Goal: Task Accomplishment & Management: Use online tool/utility

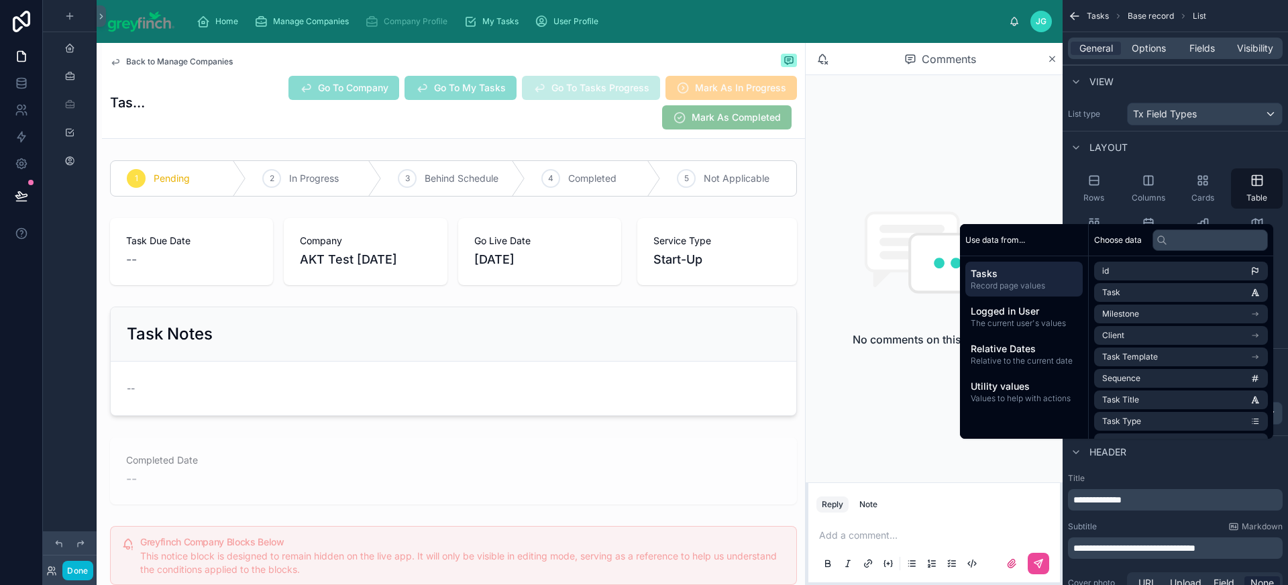
scroll to position [49, 0]
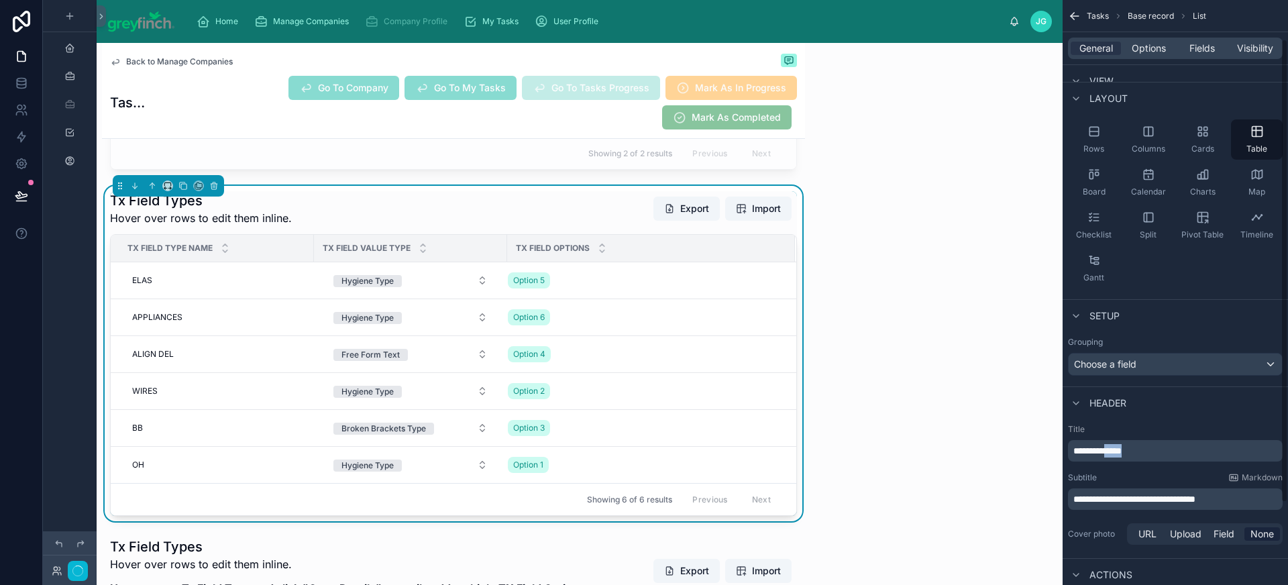
click at [1122, 454] on span "**********" at bounding box center [1098, 450] width 48 height 9
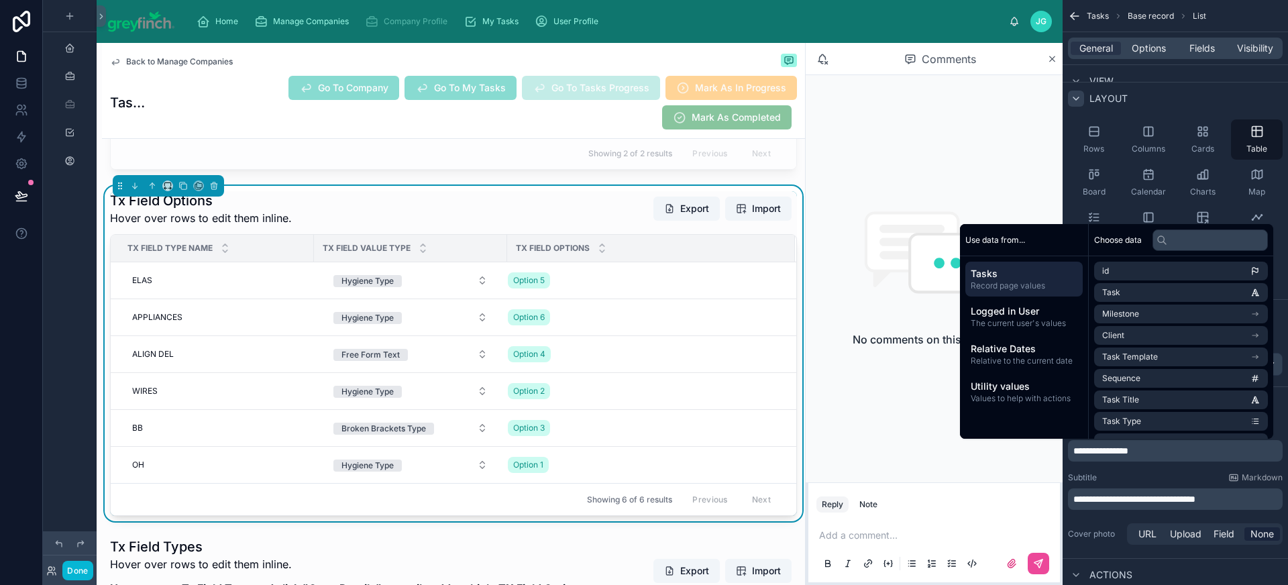
click at [1080, 95] on icon "scrollable content" at bounding box center [1076, 98] width 11 height 11
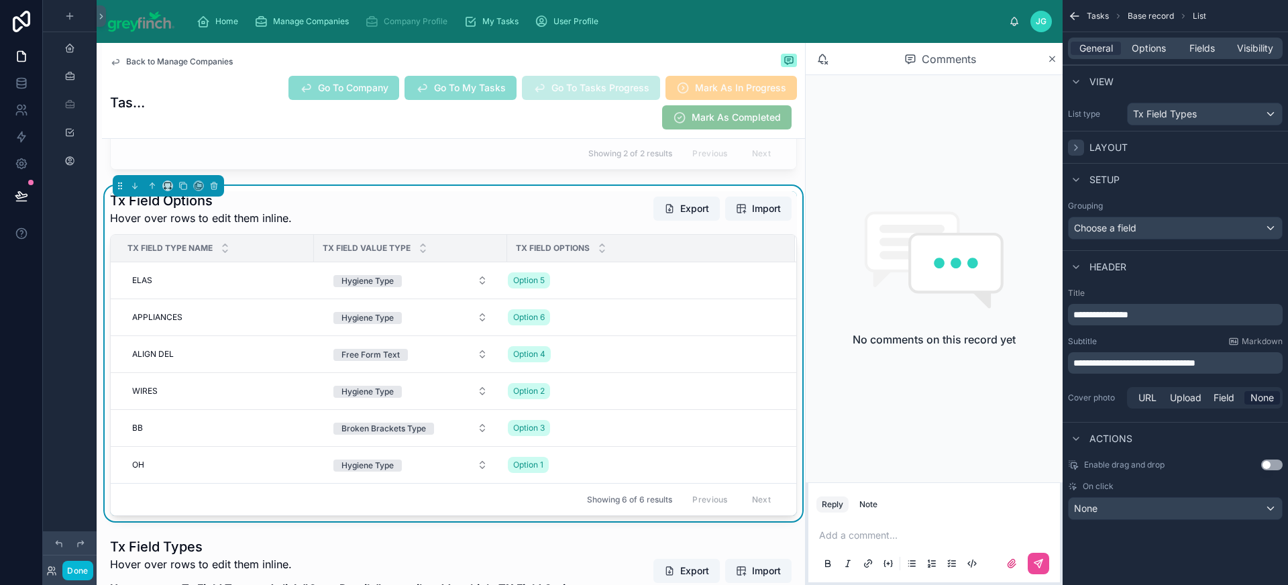
scroll to position [0, 0]
click at [1168, 111] on span "Tx Field Types" at bounding box center [1165, 113] width 64 height 13
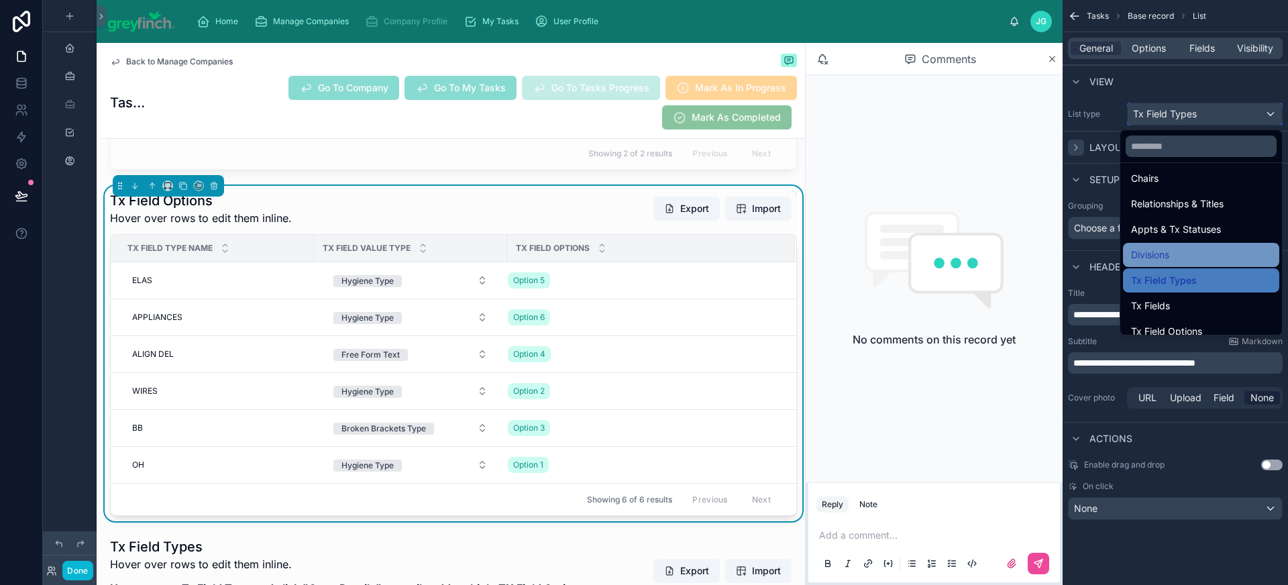
scroll to position [493, 0]
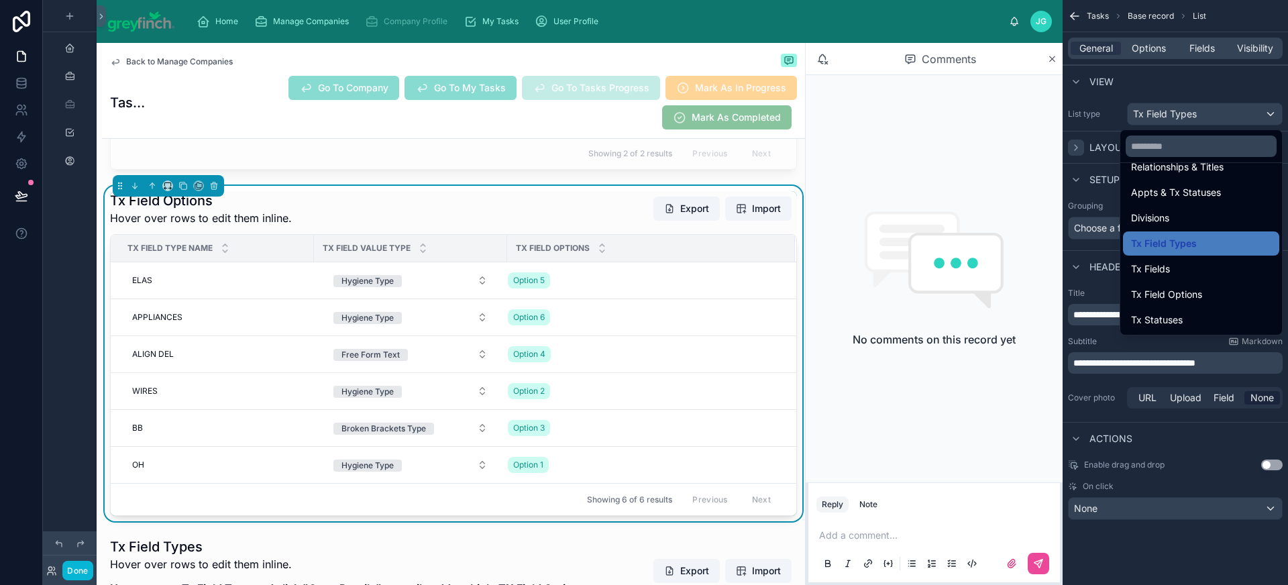
drag, startPoint x: 1202, startPoint y: 288, endPoint x: 1188, endPoint y: 281, distance: 15.6
click at [1202, 288] on div "Tx Field Options" at bounding box center [1201, 295] width 140 height 16
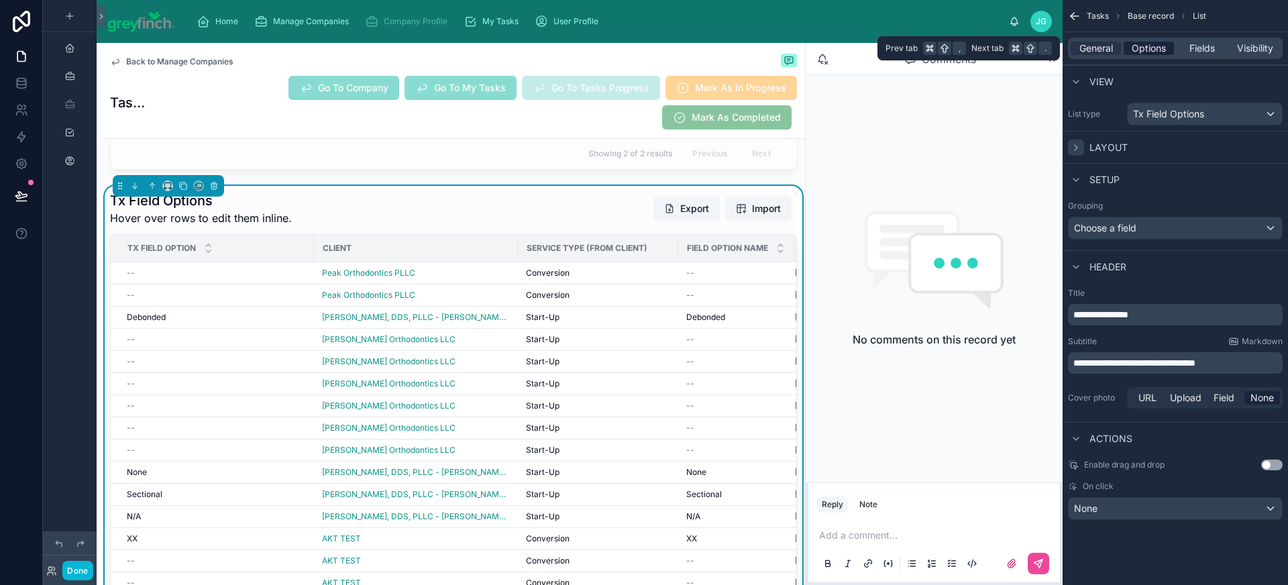
click at [1156, 53] on span "Options" at bounding box center [1149, 48] width 34 height 13
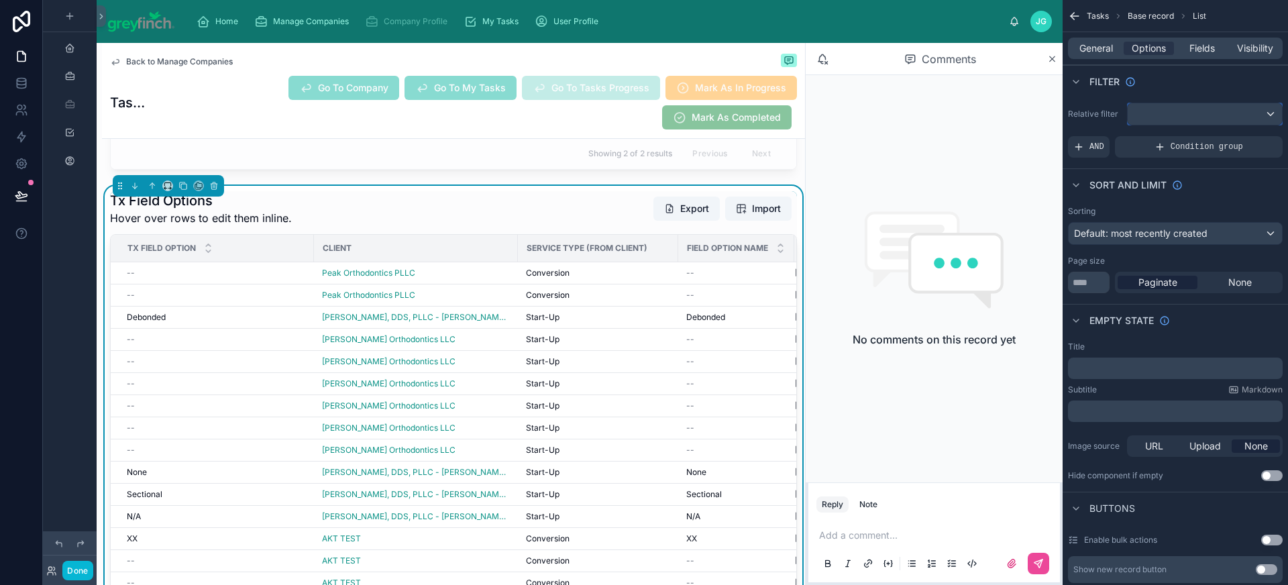
click at [1180, 117] on div "scrollable content" at bounding box center [1205, 113] width 154 height 21
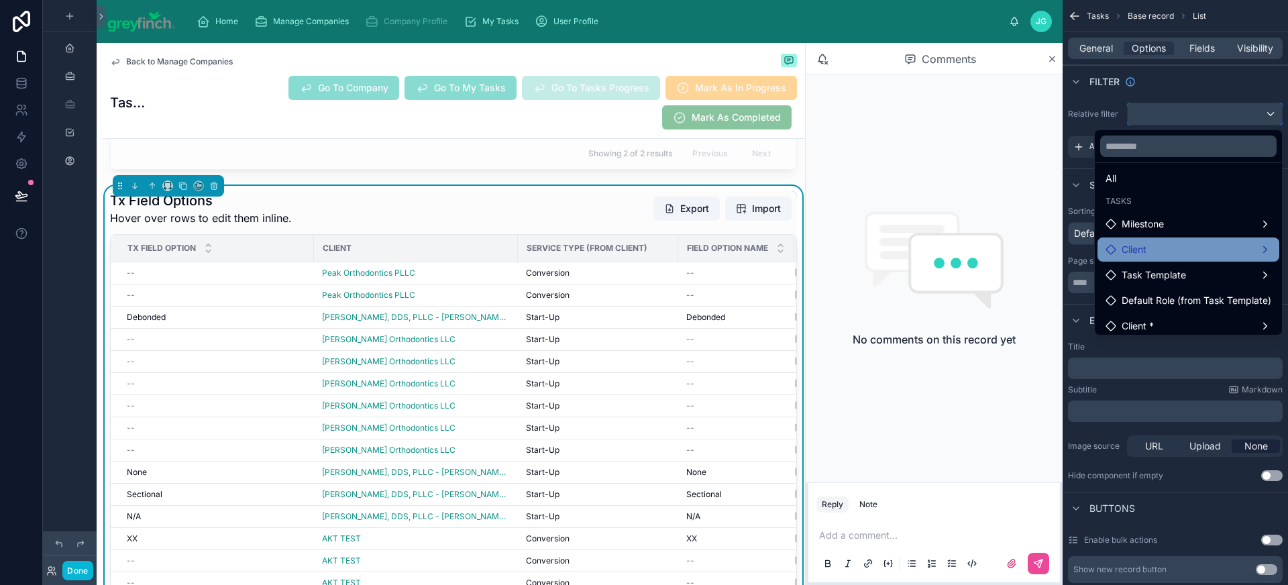
scroll to position [13, 0]
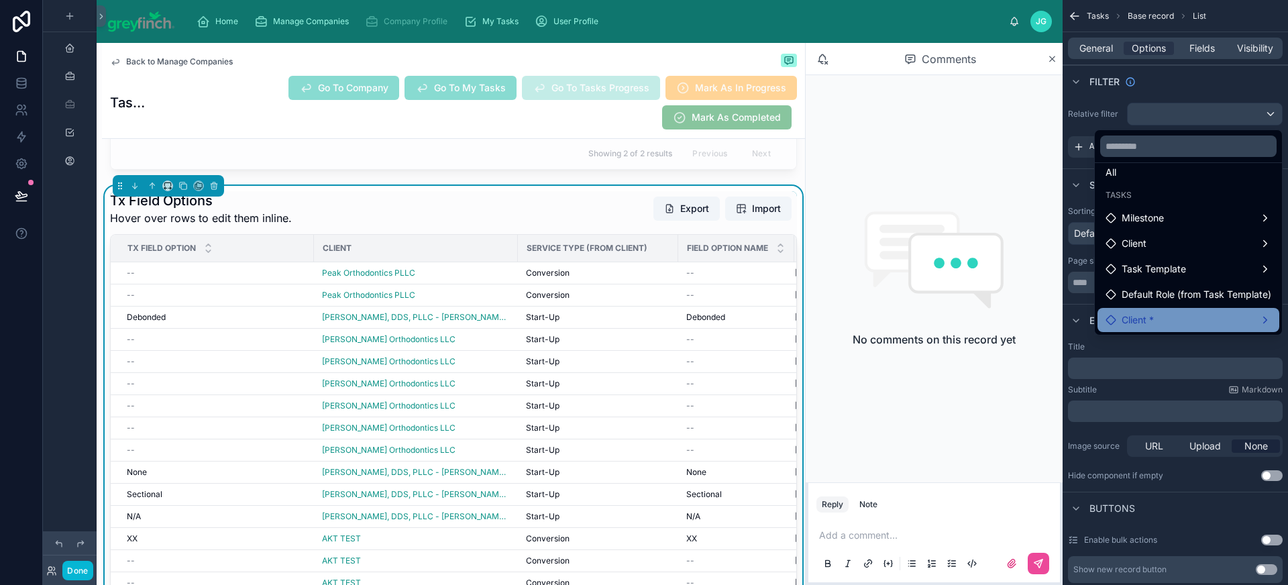
click at [1181, 321] on div "Client *" at bounding box center [1189, 320] width 166 height 16
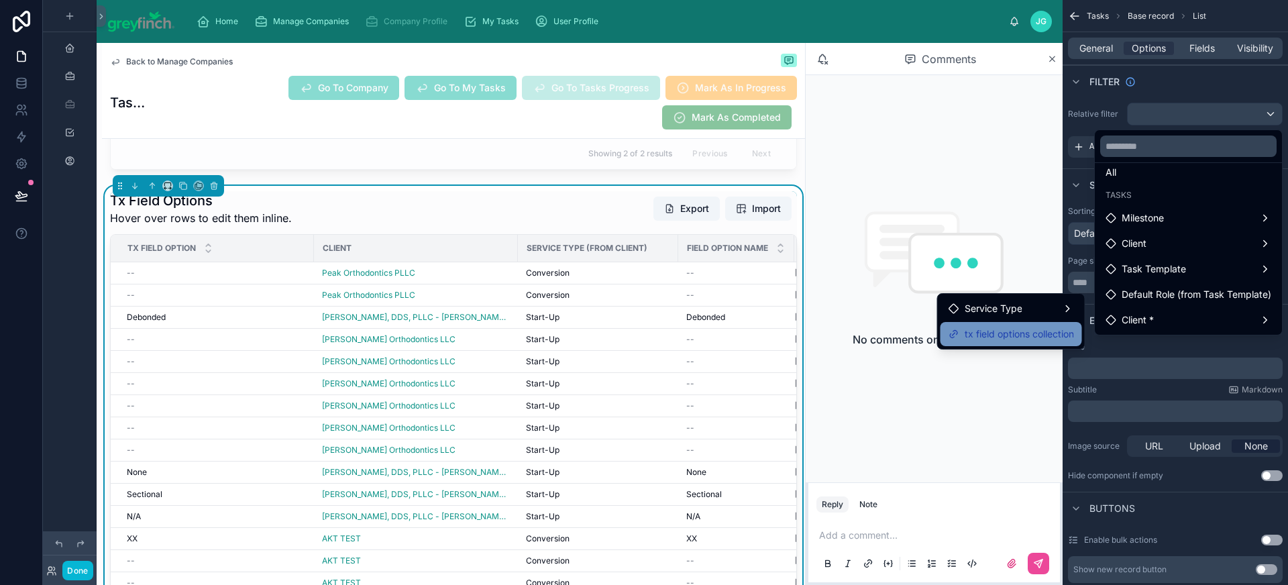
click at [1056, 332] on span "tx field options collection" at bounding box center [1019, 334] width 109 height 16
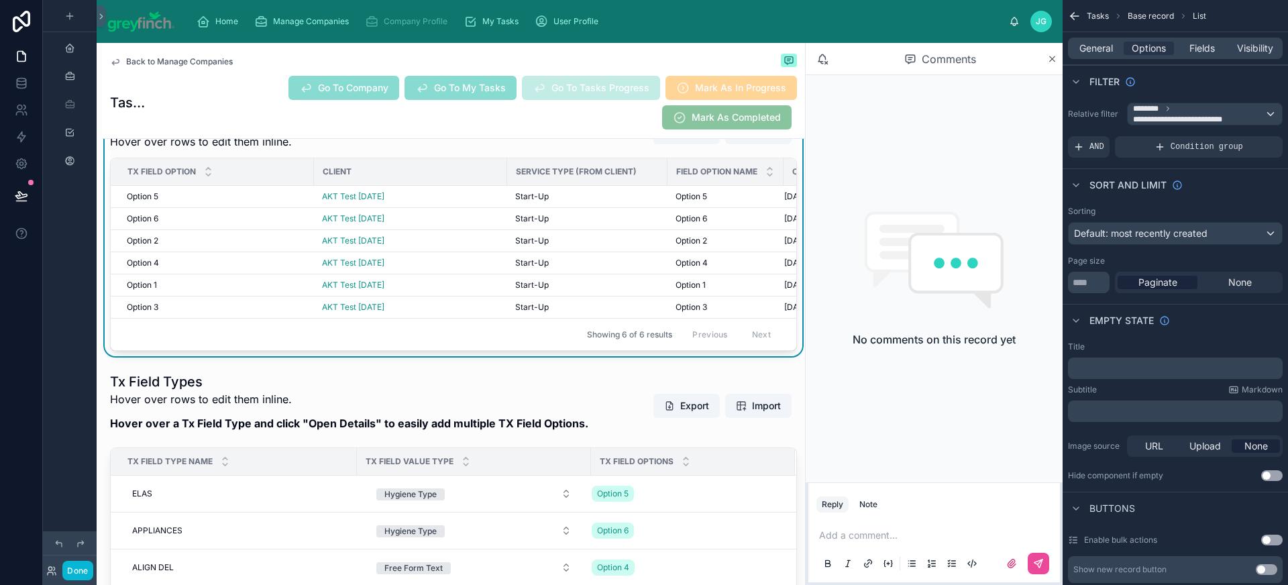
scroll to position [8455, 0]
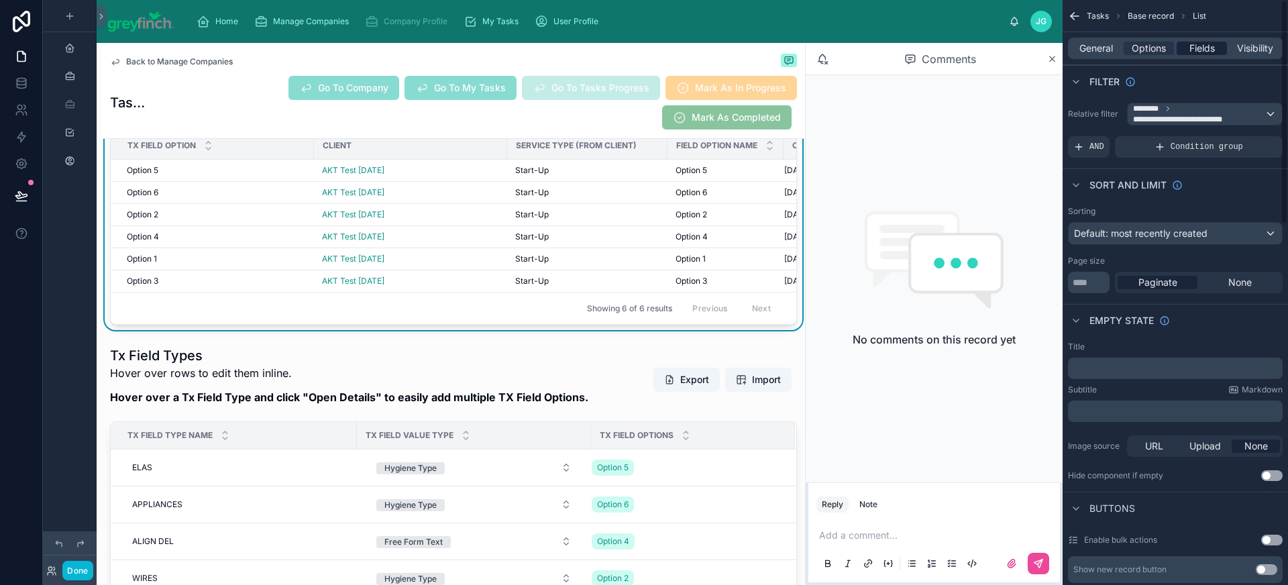
click at [1204, 54] on span "Fields" at bounding box center [1202, 48] width 25 height 13
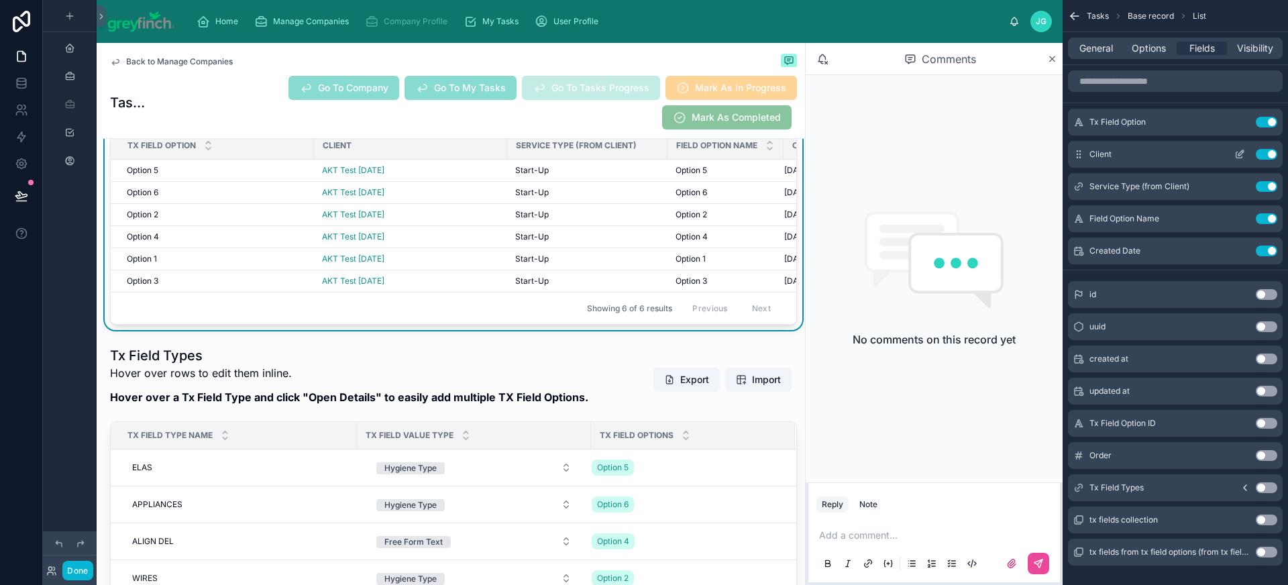
click at [1260, 154] on button "Use setting" at bounding box center [1266, 154] width 21 height 11
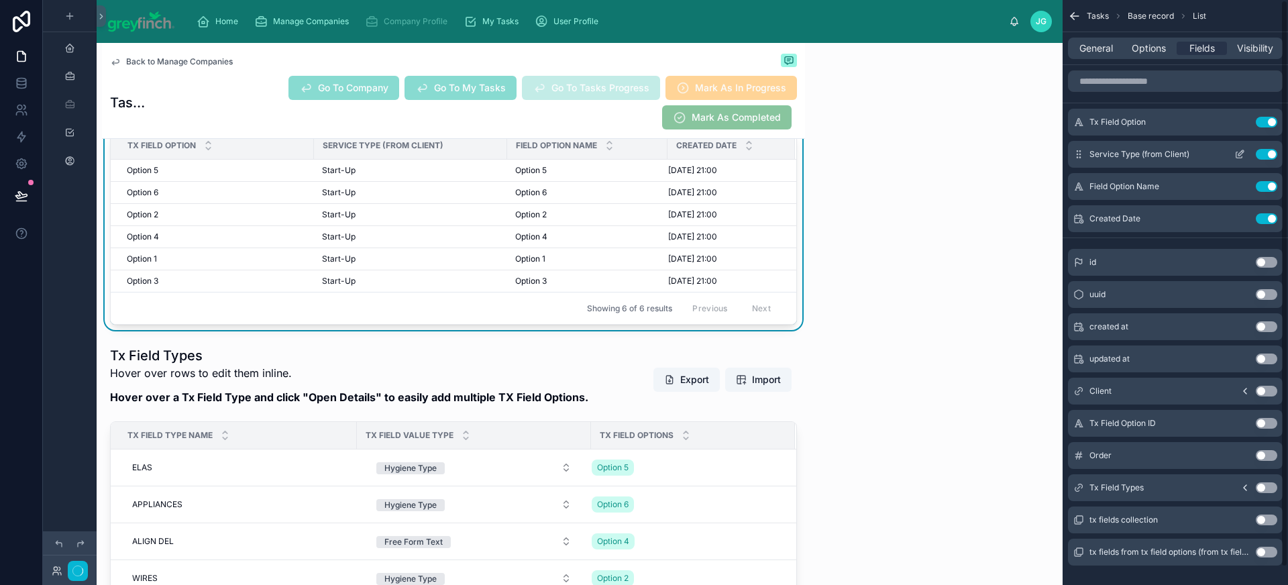
click at [1264, 154] on button "Use setting" at bounding box center [1266, 154] width 21 height 11
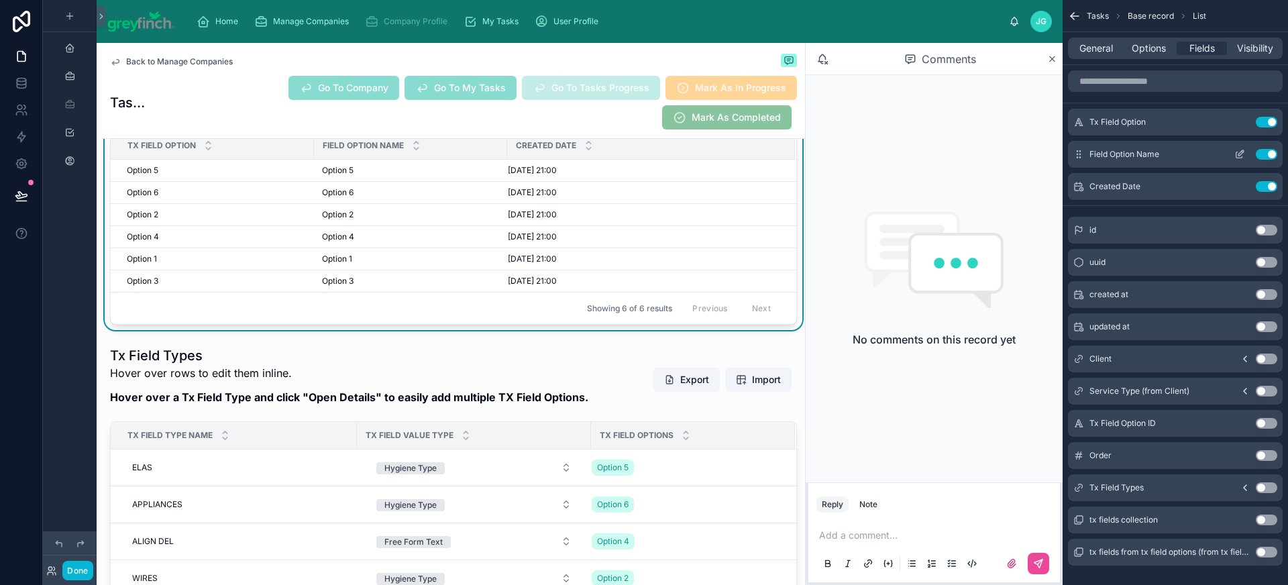
click at [1266, 154] on button "Use setting" at bounding box center [1266, 154] width 21 height 11
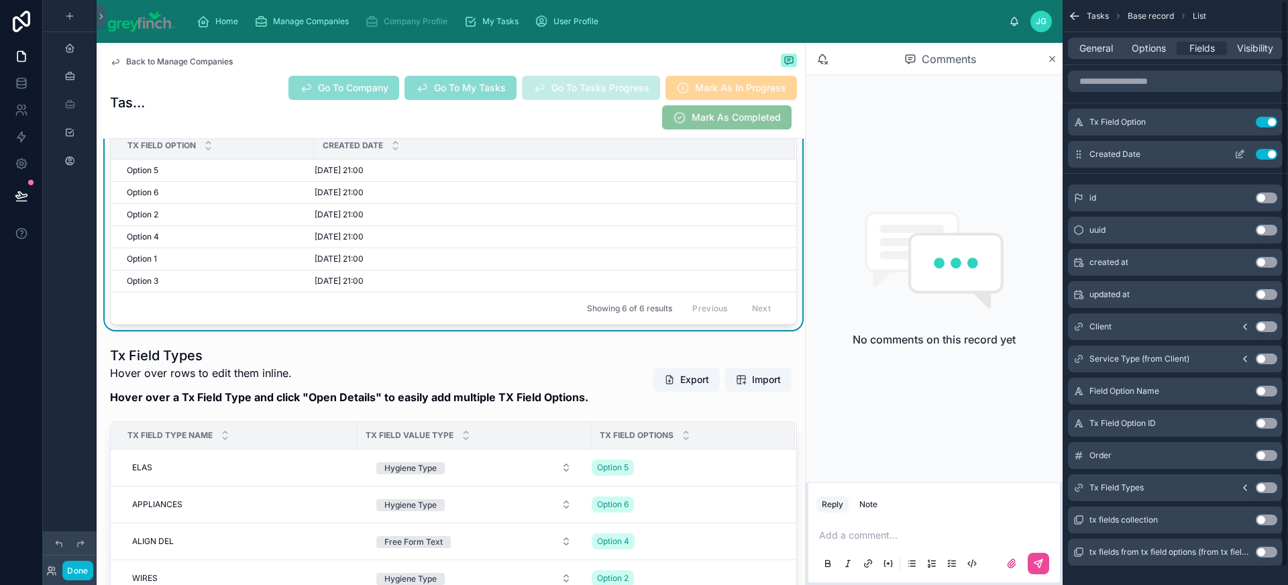
click at [1263, 152] on button "Use setting" at bounding box center [1266, 154] width 21 height 11
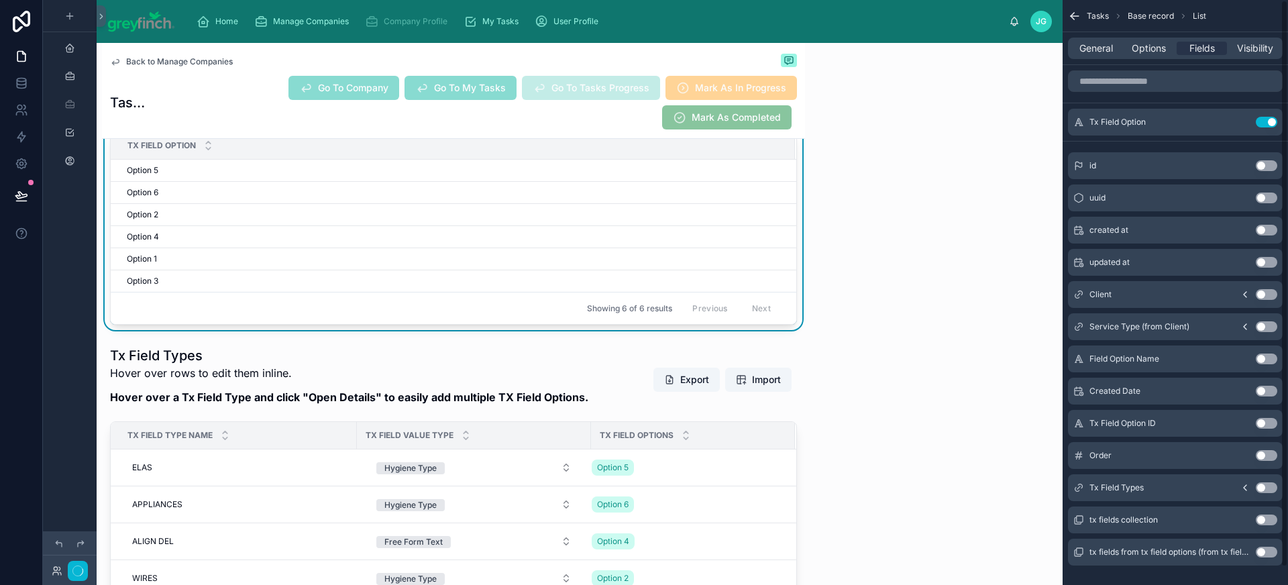
click at [1264, 455] on button "Use setting" at bounding box center [1266, 455] width 21 height 11
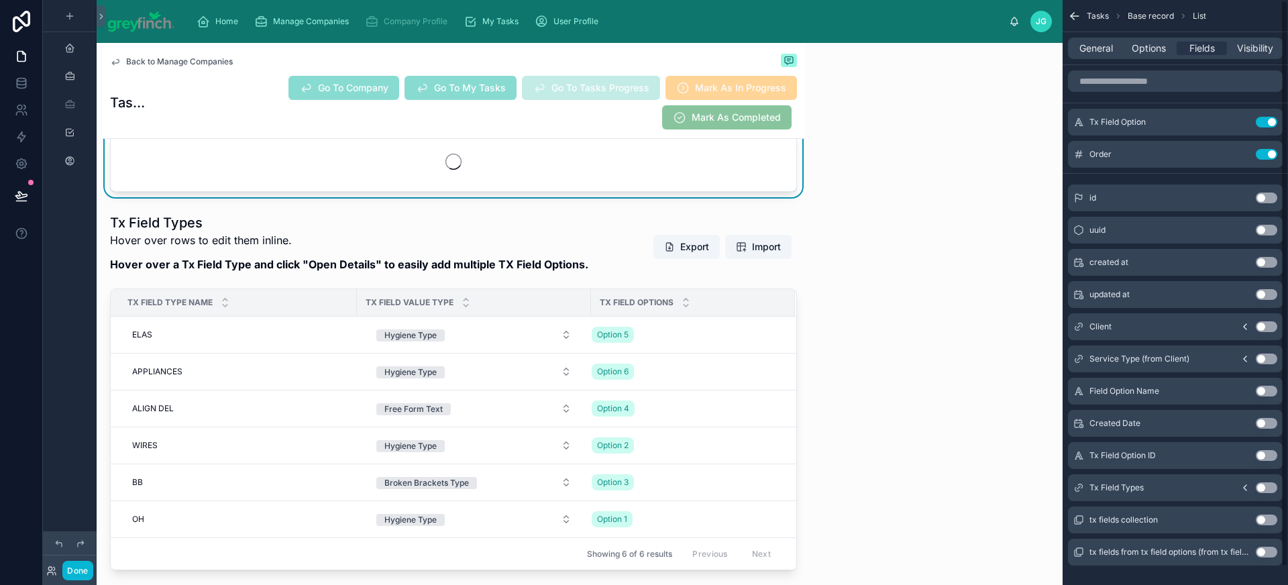
click at [1266, 488] on button "Use setting" at bounding box center [1266, 487] width 21 height 11
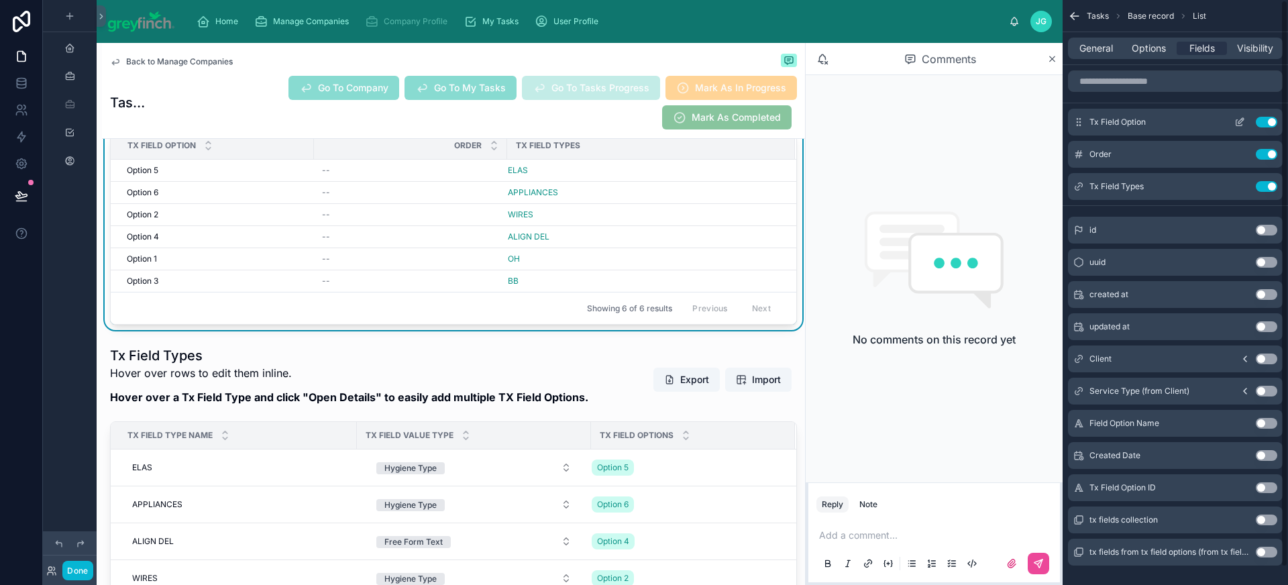
click at [1237, 121] on icon "scrollable content" at bounding box center [1240, 123] width 6 height 6
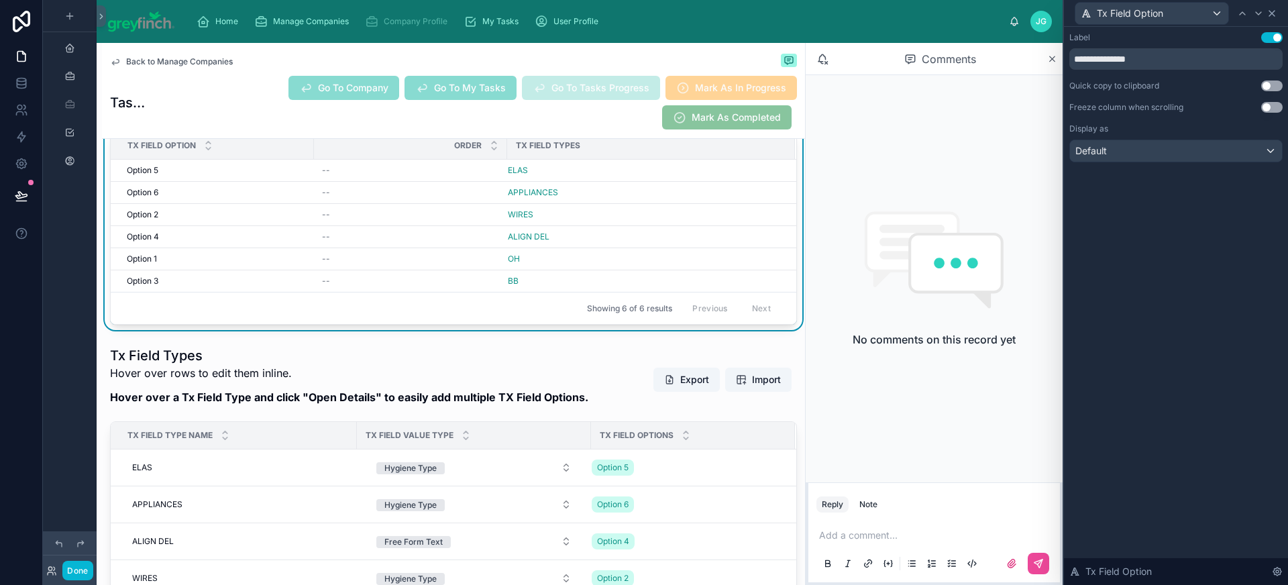
click at [1275, 17] on icon at bounding box center [1272, 13] width 11 height 11
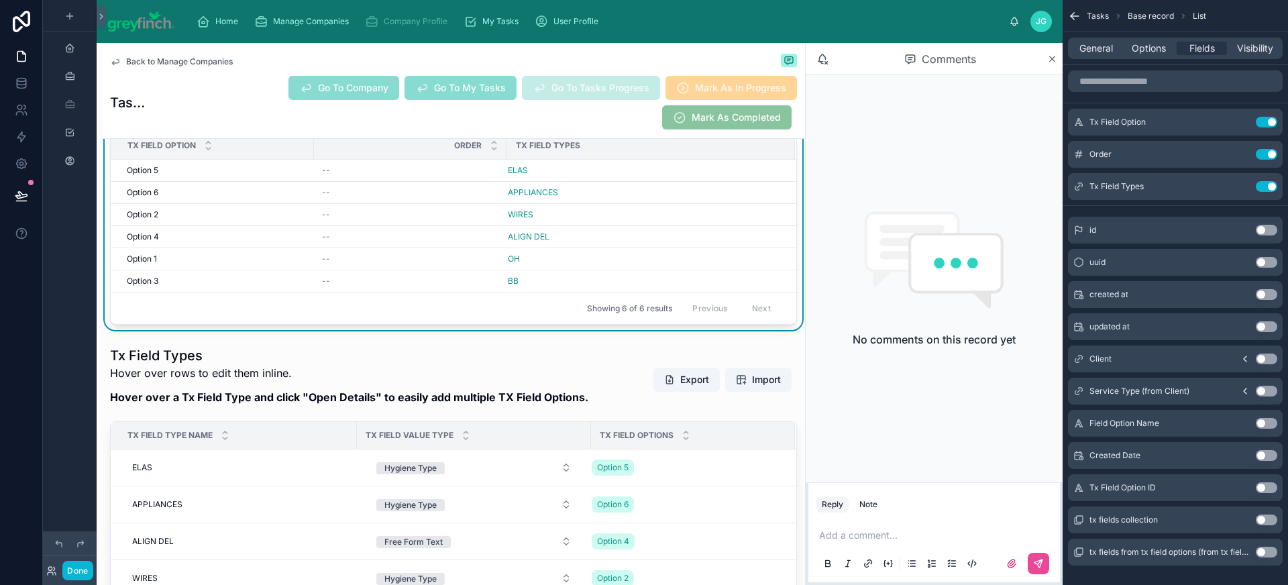
click at [1266, 425] on button "Use setting" at bounding box center [1266, 423] width 21 height 11
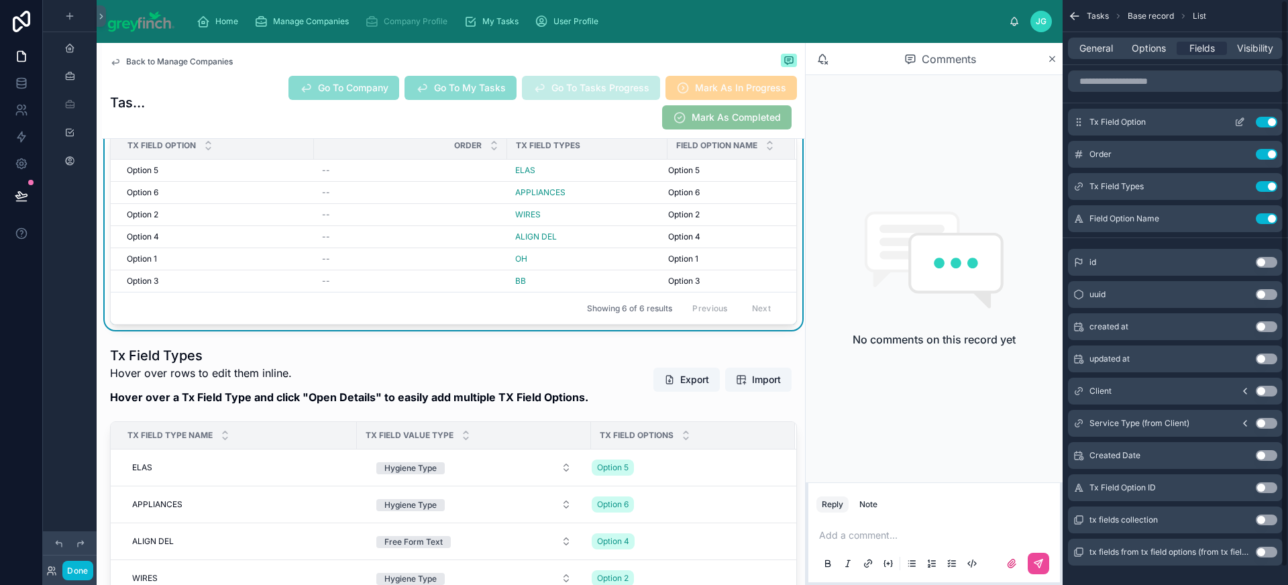
click at [1267, 120] on button "Use setting" at bounding box center [1266, 122] width 21 height 11
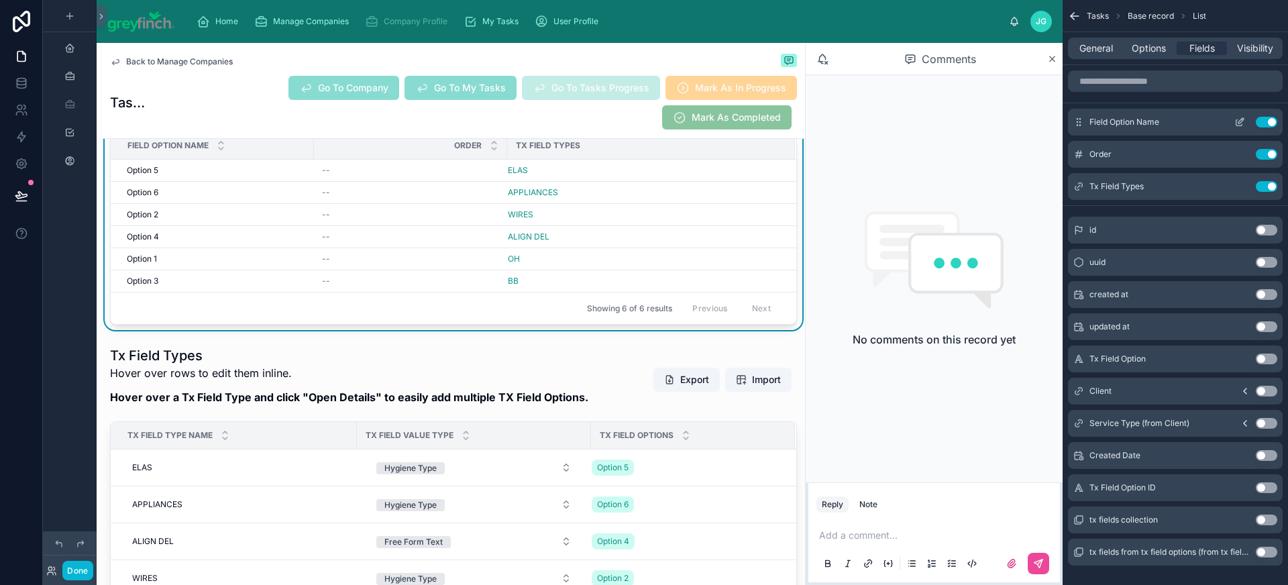
click at [1245, 119] on icon "scrollable content" at bounding box center [1240, 122] width 11 height 11
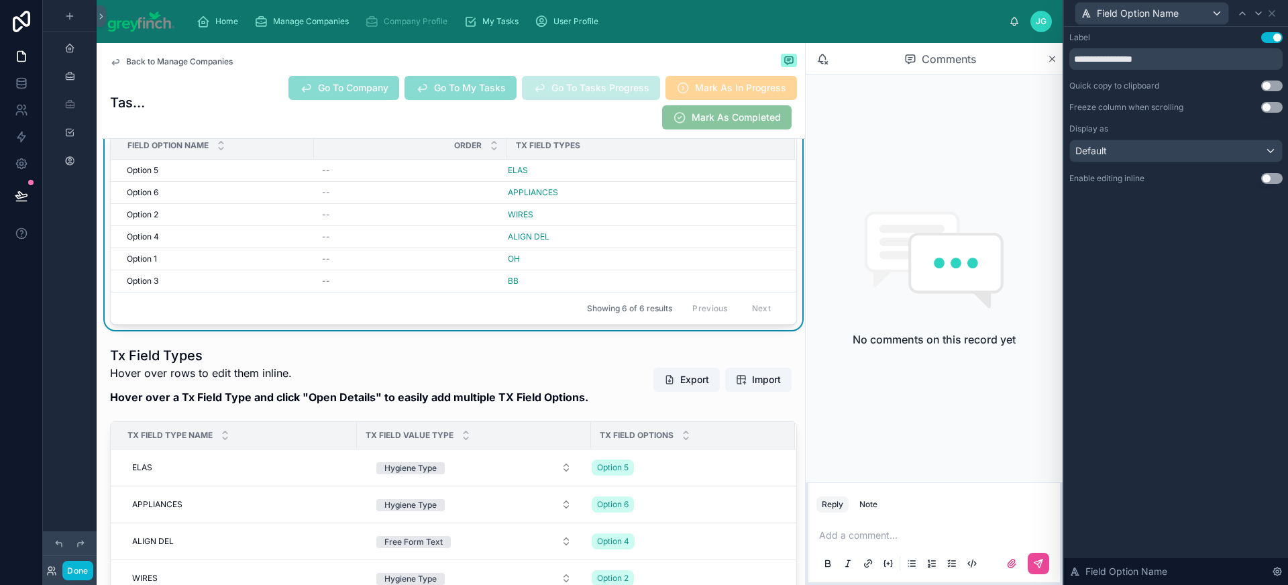
click at [1272, 175] on button "Use setting" at bounding box center [1272, 178] width 21 height 11
click at [1074, 57] on input "**********" at bounding box center [1176, 58] width 213 height 21
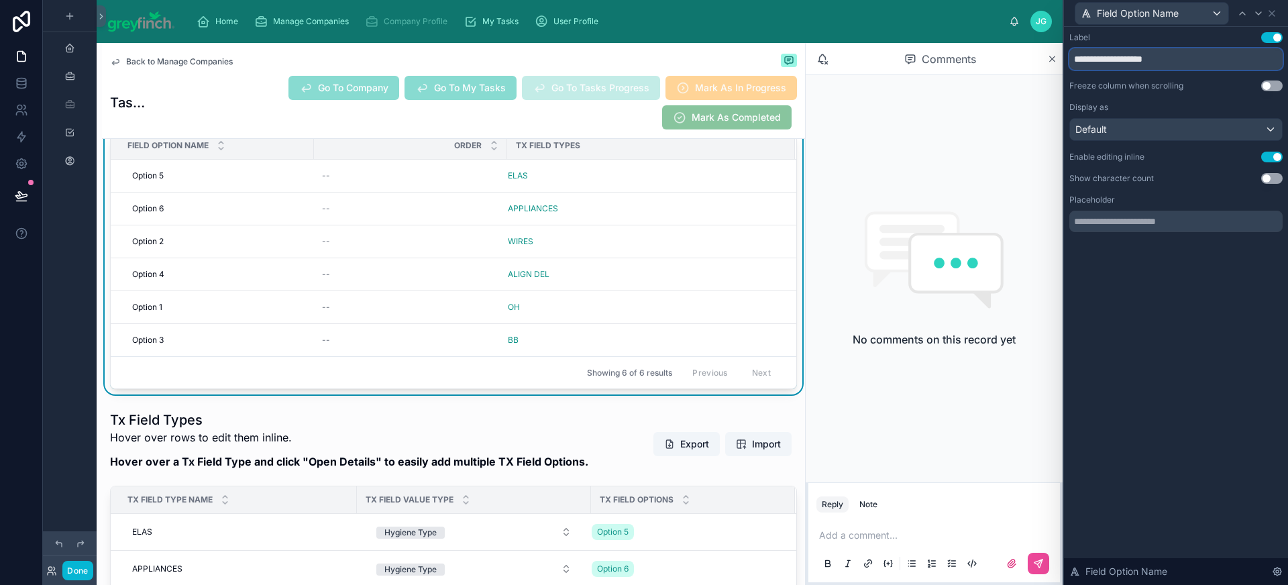
click at [1151, 60] on input "**********" at bounding box center [1176, 58] width 213 height 21
type input "**********"
click at [1258, 13] on icon at bounding box center [1258, 13] width 5 height 3
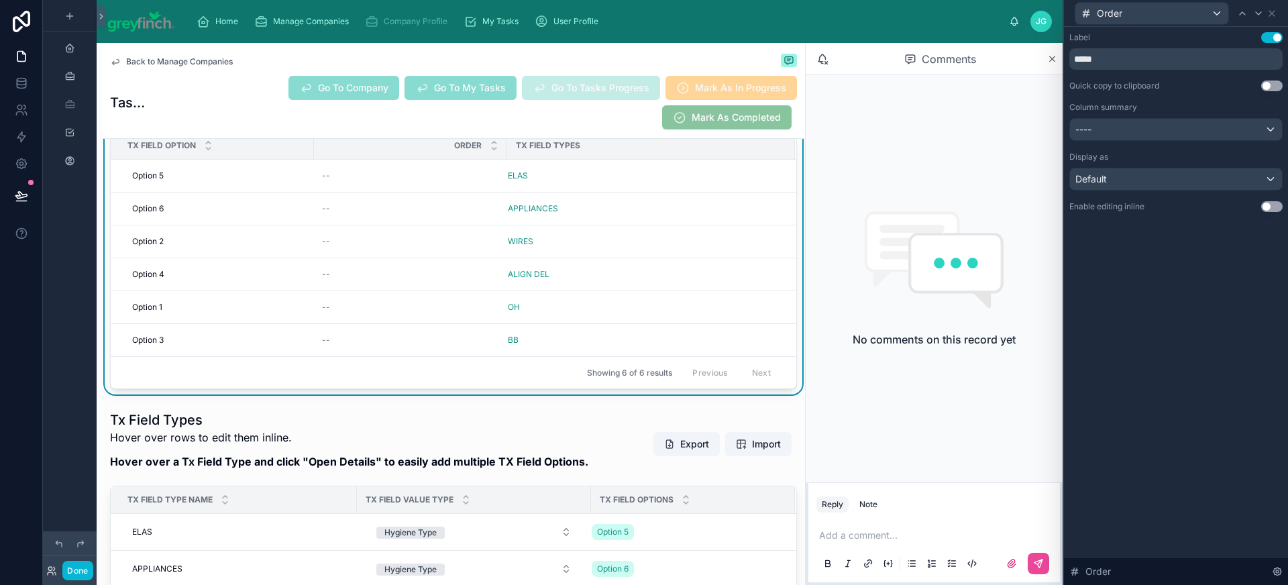
click at [1270, 211] on button "Use setting" at bounding box center [1272, 206] width 21 height 11
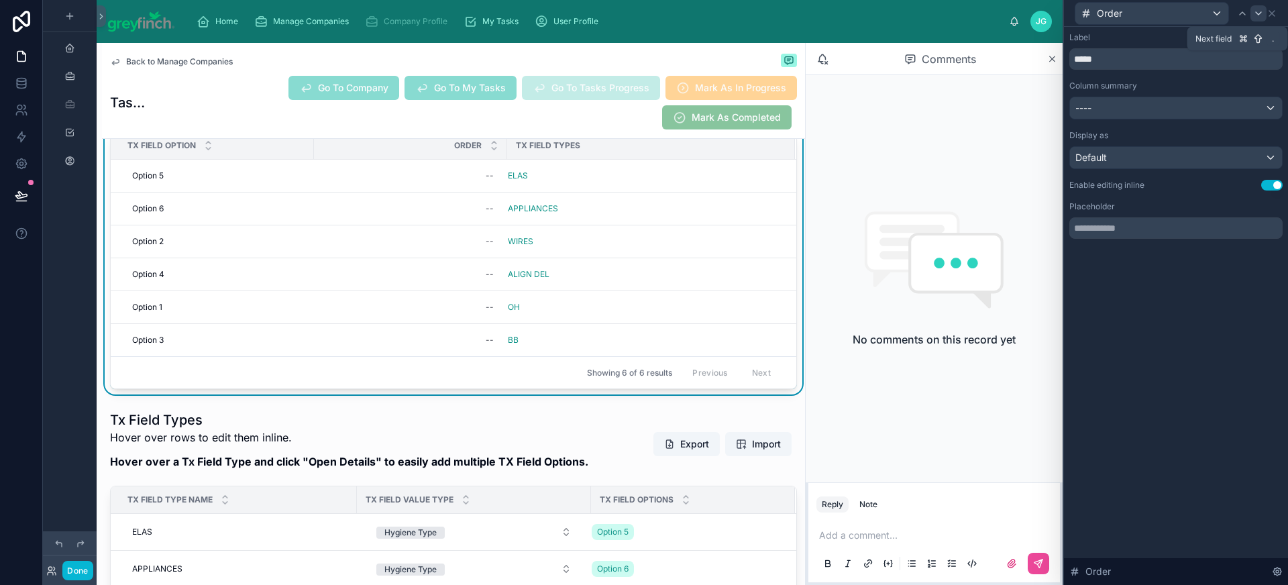
click at [1258, 16] on icon at bounding box center [1258, 13] width 11 height 11
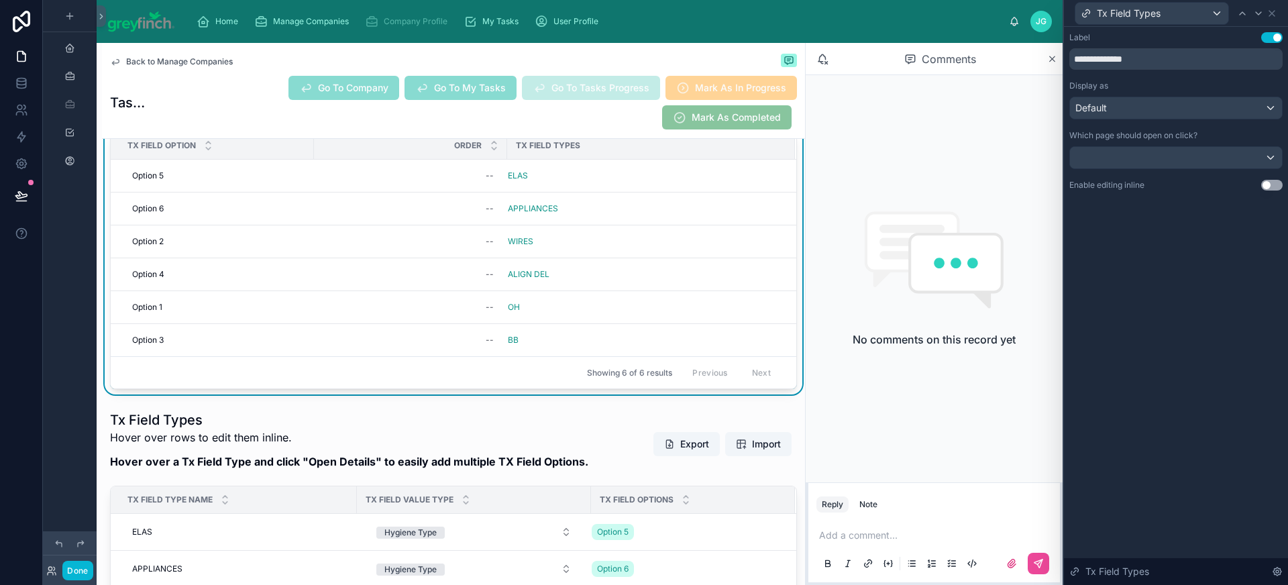
click at [1272, 182] on button "Use setting" at bounding box center [1272, 185] width 21 height 11
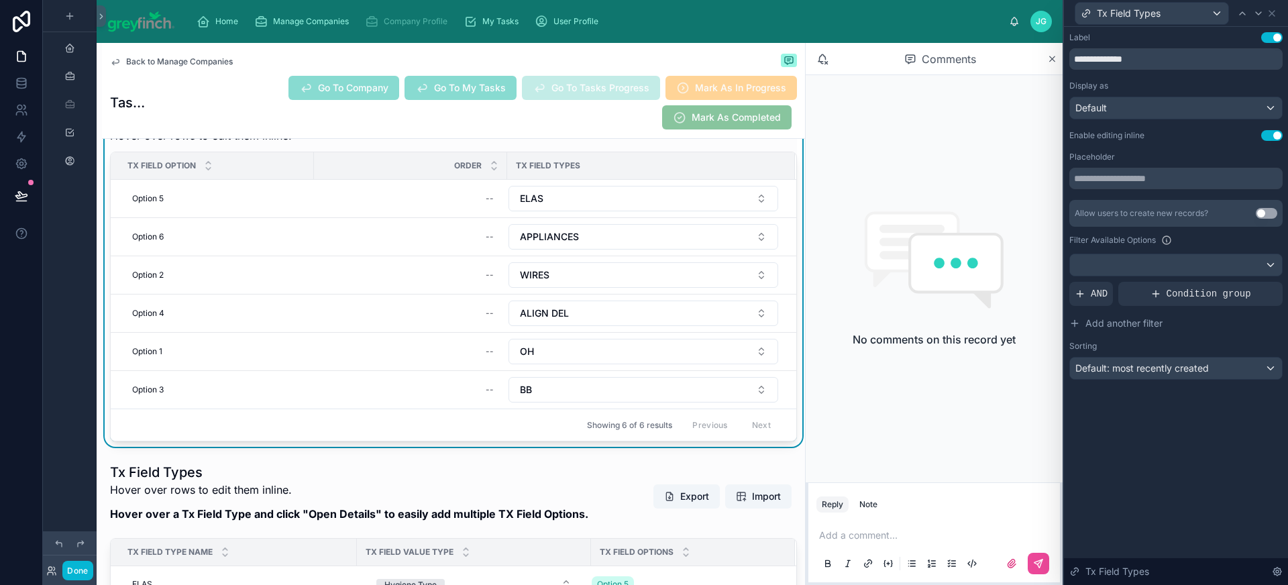
scroll to position [8427, 0]
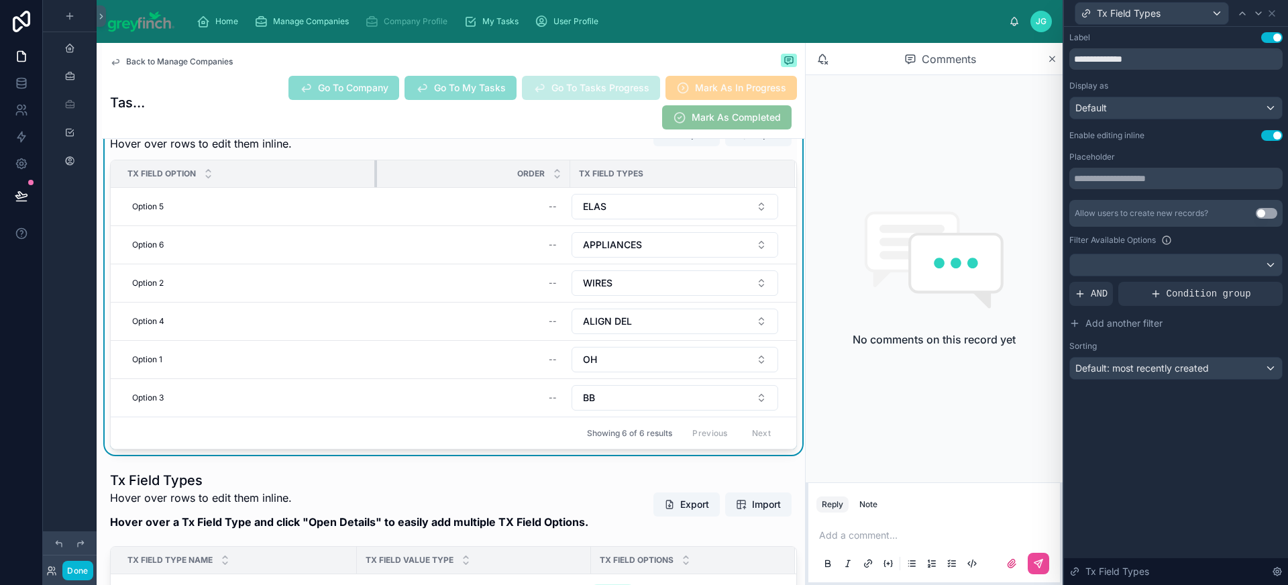
drag, startPoint x: 312, startPoint y: 272, endPoint x: 375, endPoint y: 274, distance: 63.1
click at [375, 187] on div at bounding box center [376, 173] width 5 height 27
click at [564, 187] on div at bounding box center [564, 173] width 5 height 27
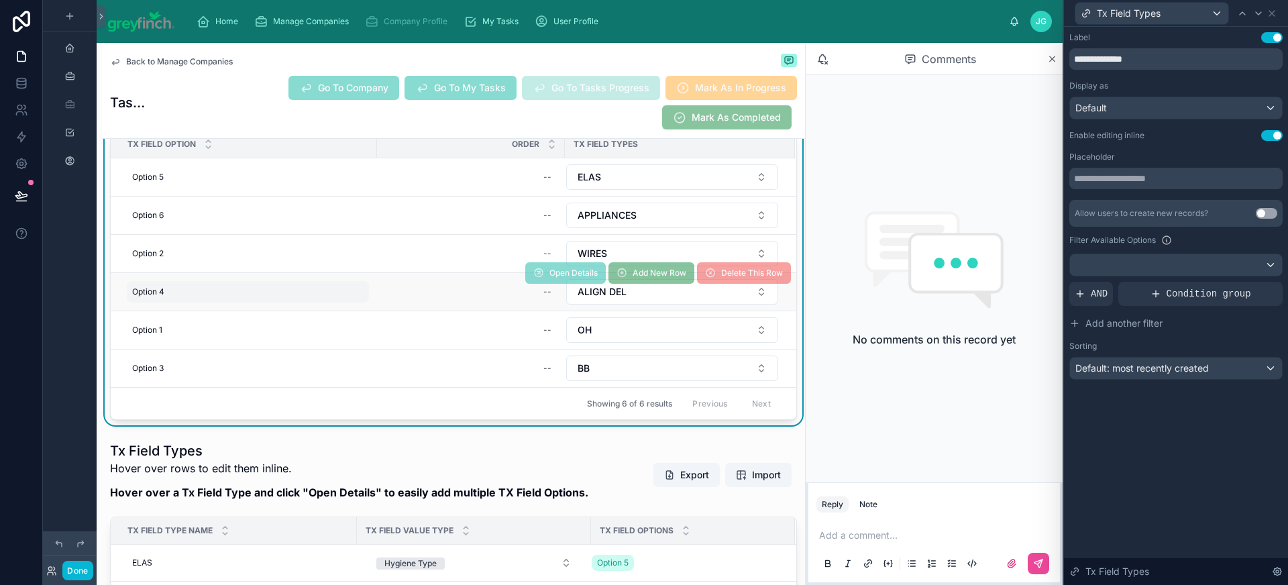
scroll to position [8456, 0]
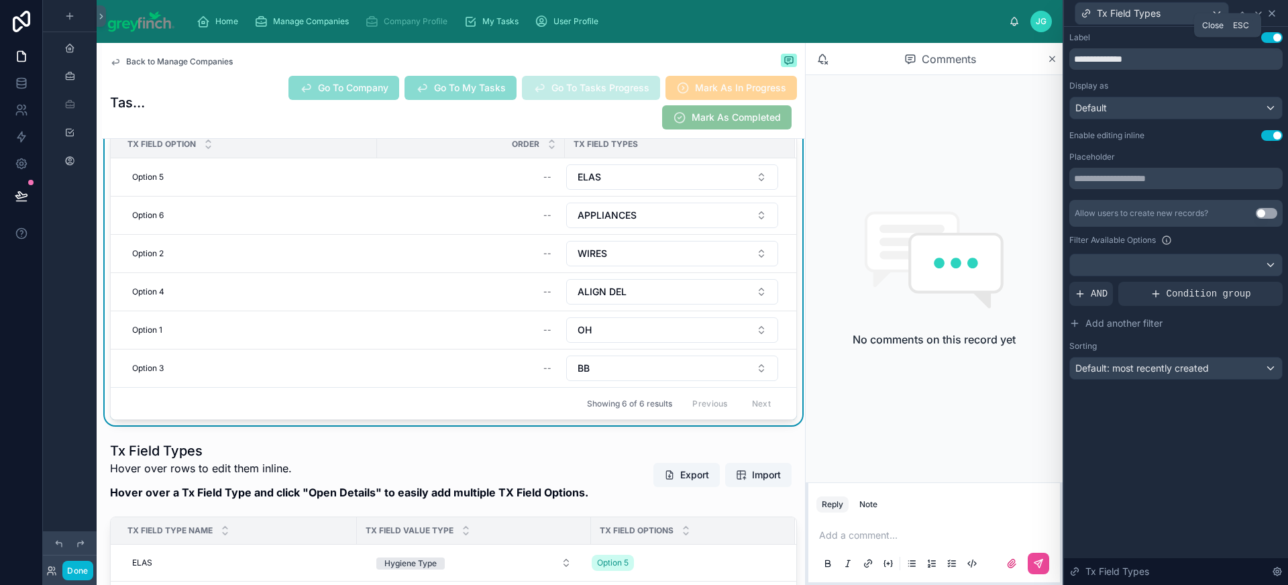
click at [1273, 14] on icon at bounding box center [1272, 13] width 5 height 5
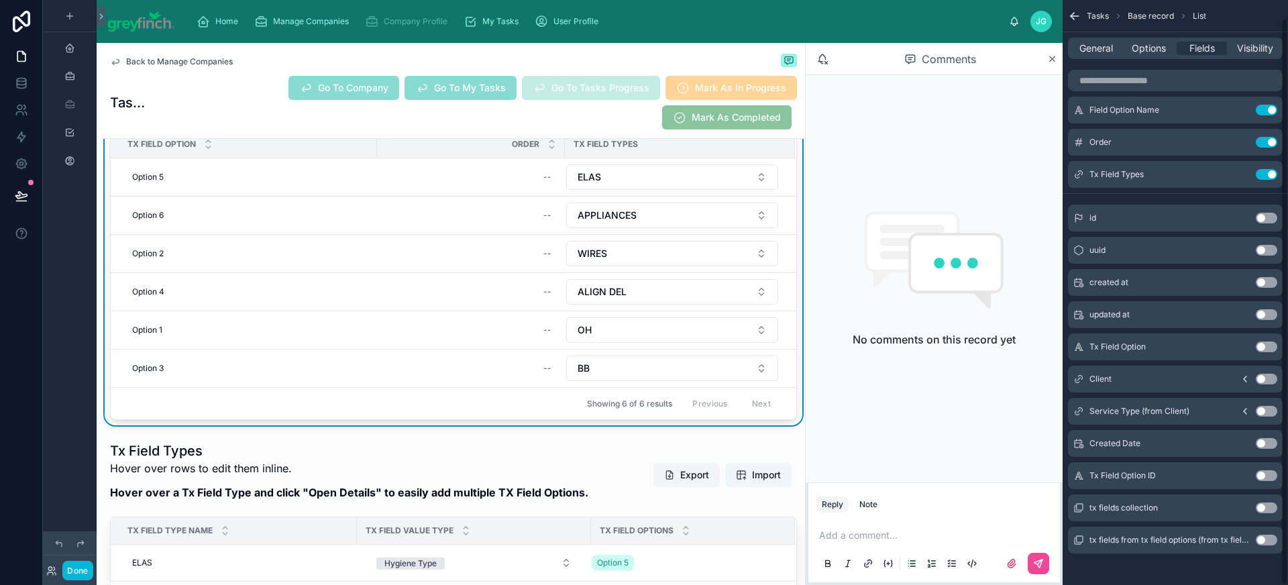
scroll to position [18, 0]
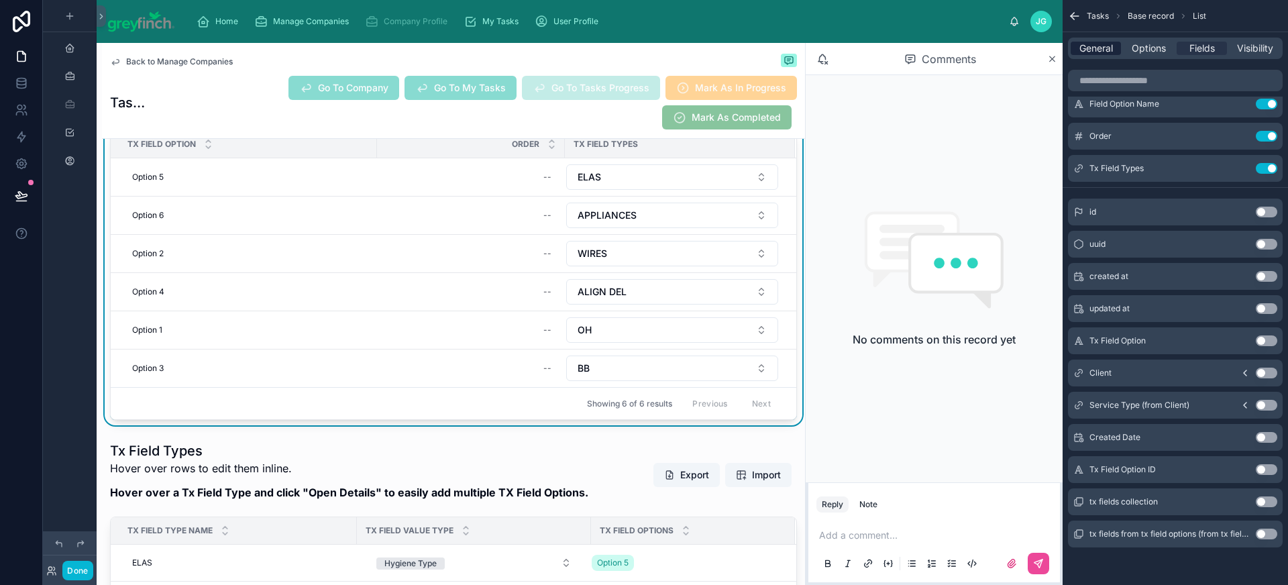
click at [1099, 54] on span "General" at bounding box center [1097, 48] width 34 height 13
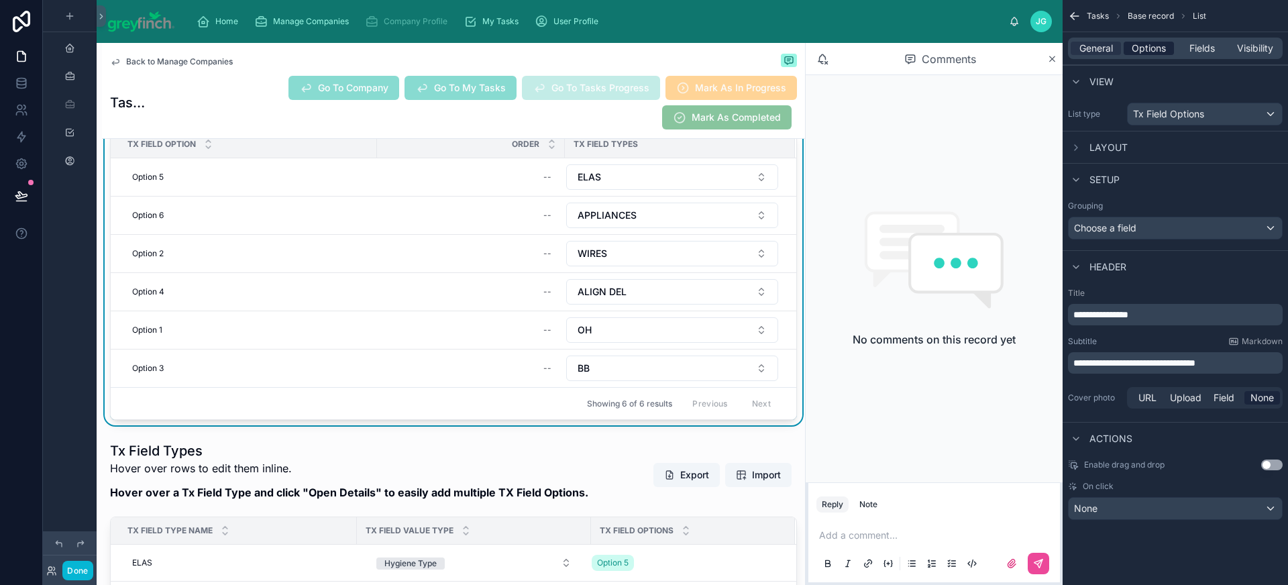
click at [1165, 48] on span "Options" at bounding box center [1149, 48] width 34 height 13
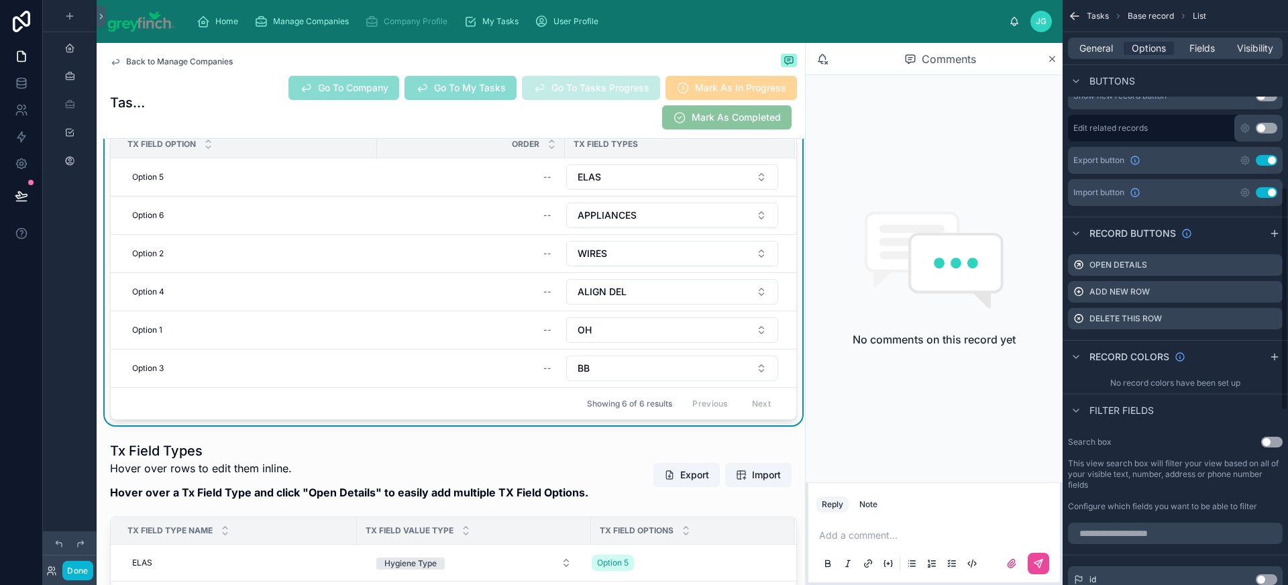
scroll to position [487, 0]
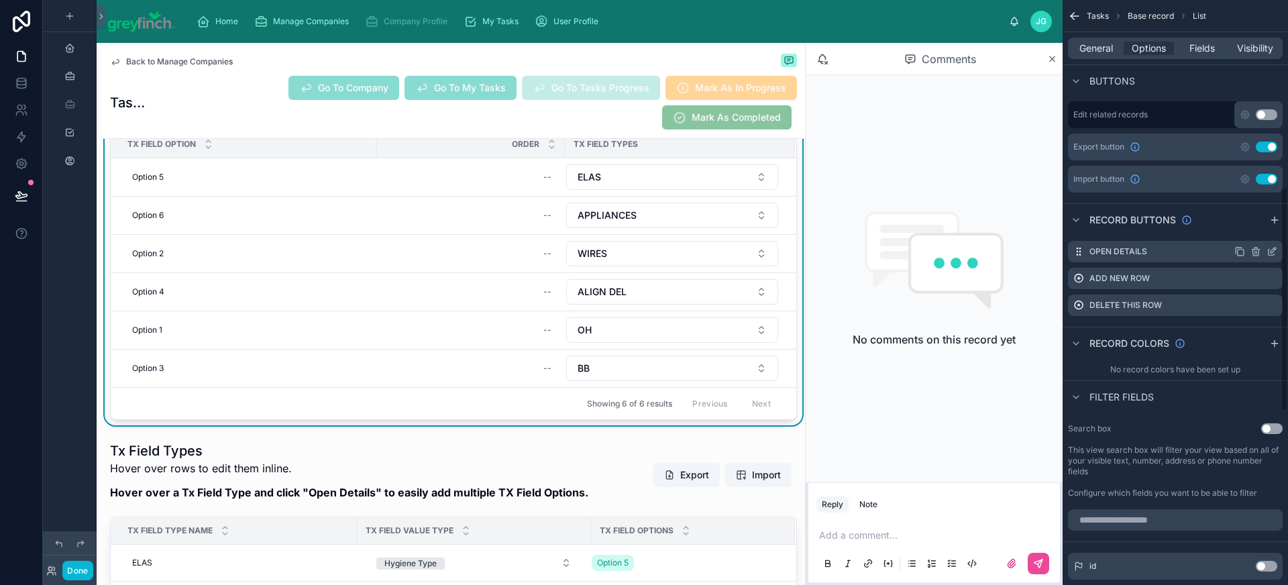
click at [1258, 250] on icon "scrollable content" at bounding box center [1256, 250] width 7 height 0
click at [1257, 232] on button at bounding box center [1251, 230] width 16 height 16
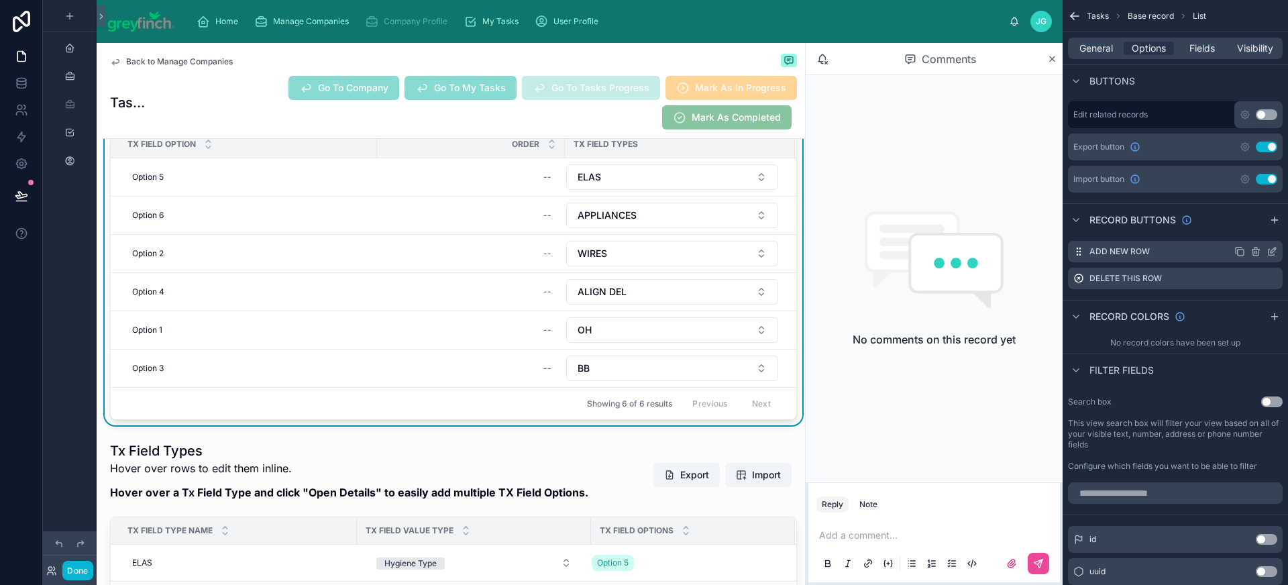
click at [1272, 252] on icon "scrollable content" at bounding box center [1272, 251] width 11 height 11
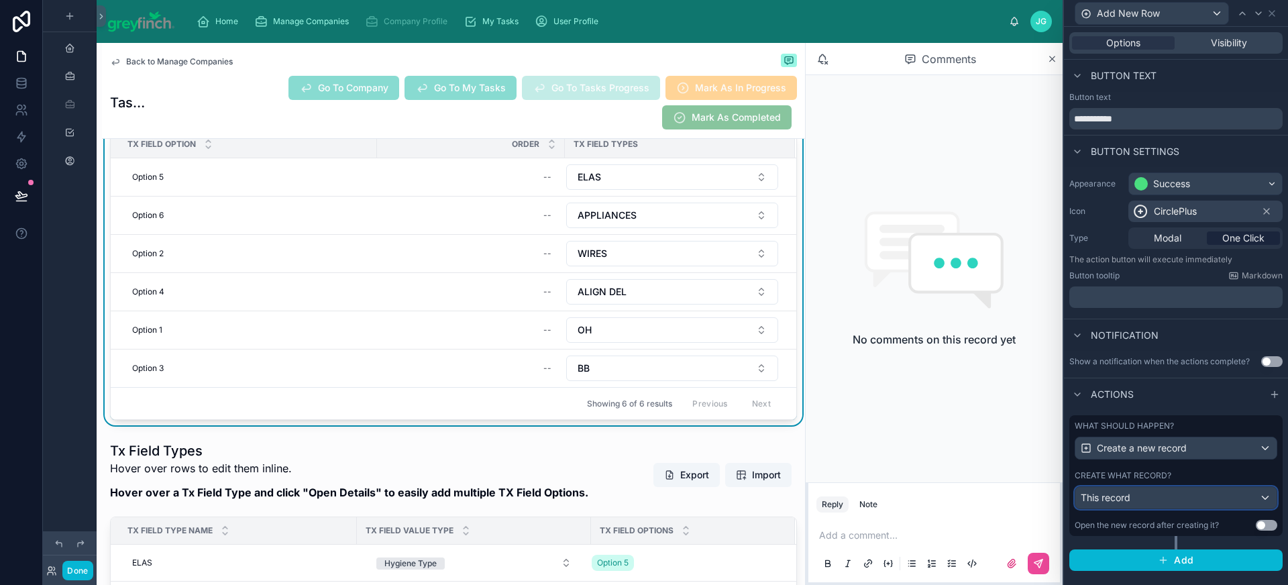
click at [1214, 499] on div "This record" at bounding box center [1176, 497] width 201 height 21
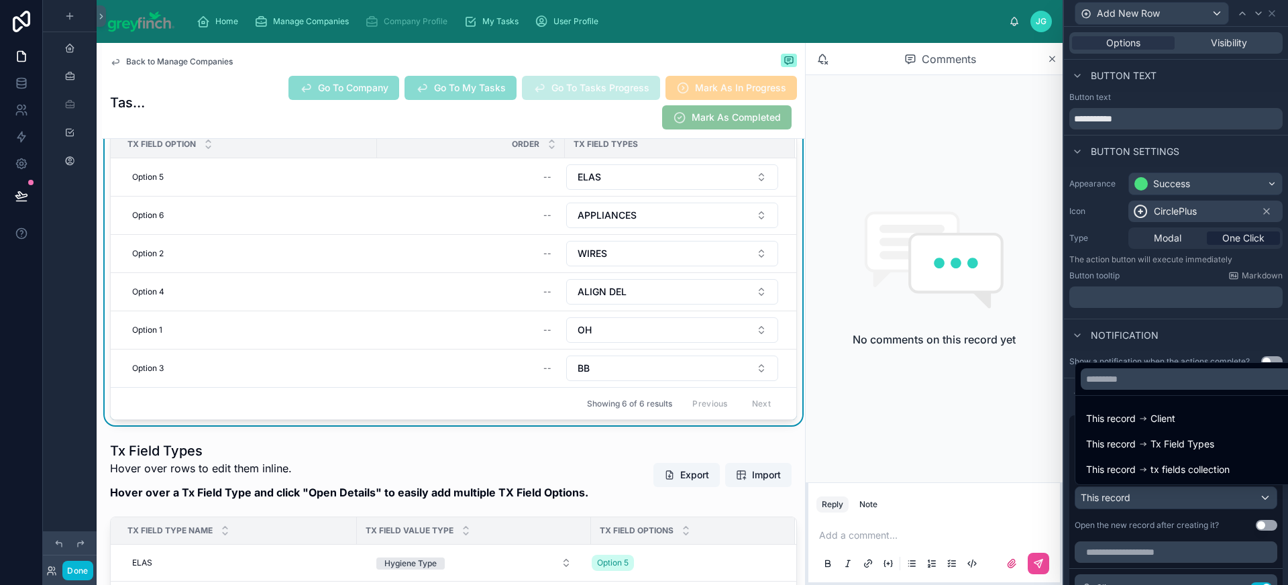
click at [1214, 499] on div at bounding box center [1176, 292] width 224 height 585
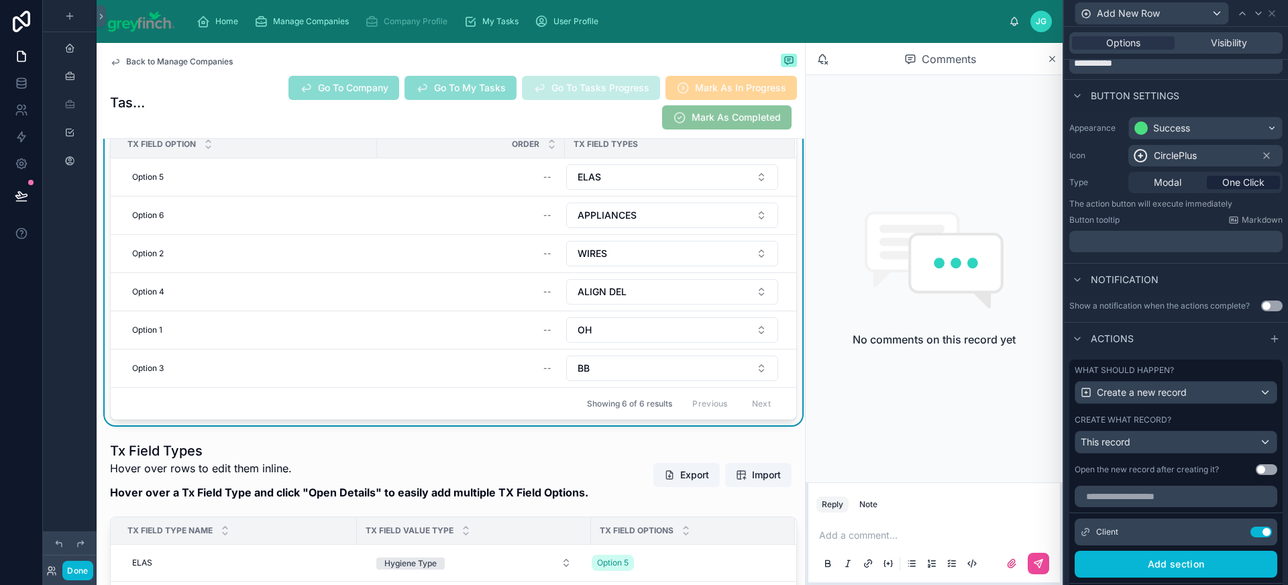
scroll to position [0, 0]
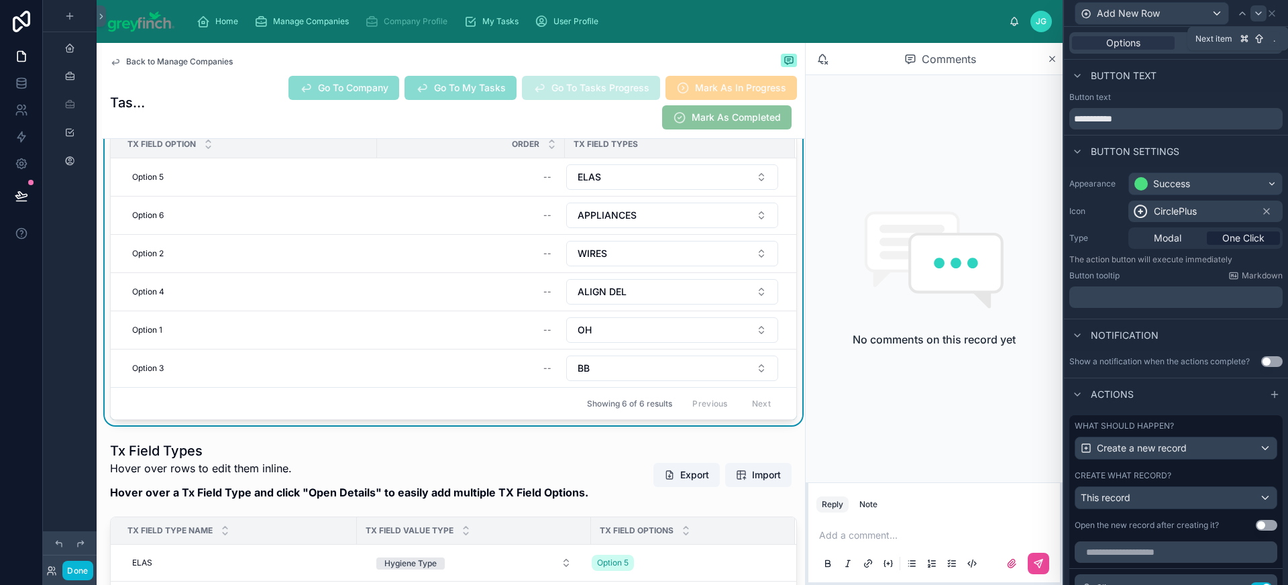
click at [1255, 14] on icon at bounding box center [1258, 13] width 11 height 11
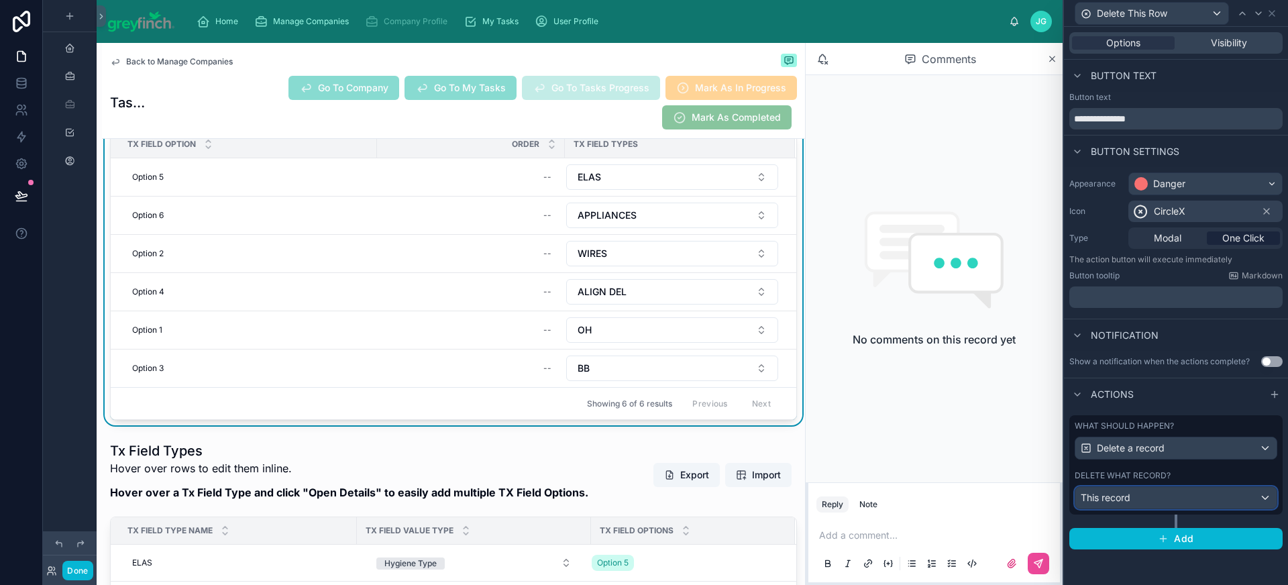
click at [1191, 503] on div "This record" at bounding box center [1176, 497] width 201 height 21
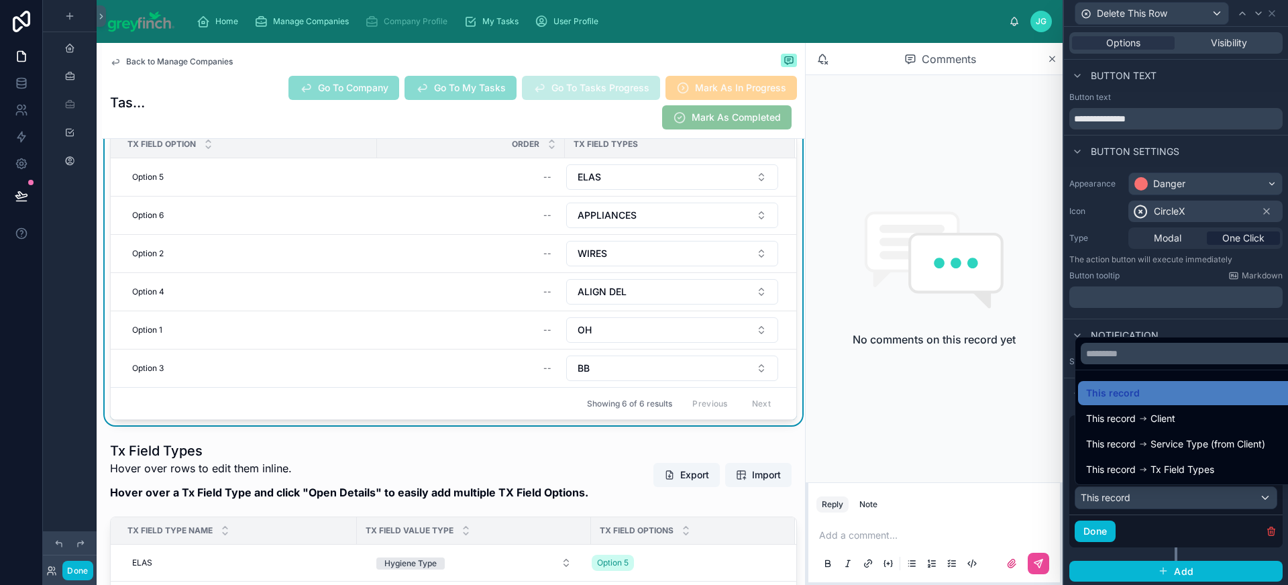
click at [1191, 503] on div at bounding box center [1176, 292] width 224 height 585
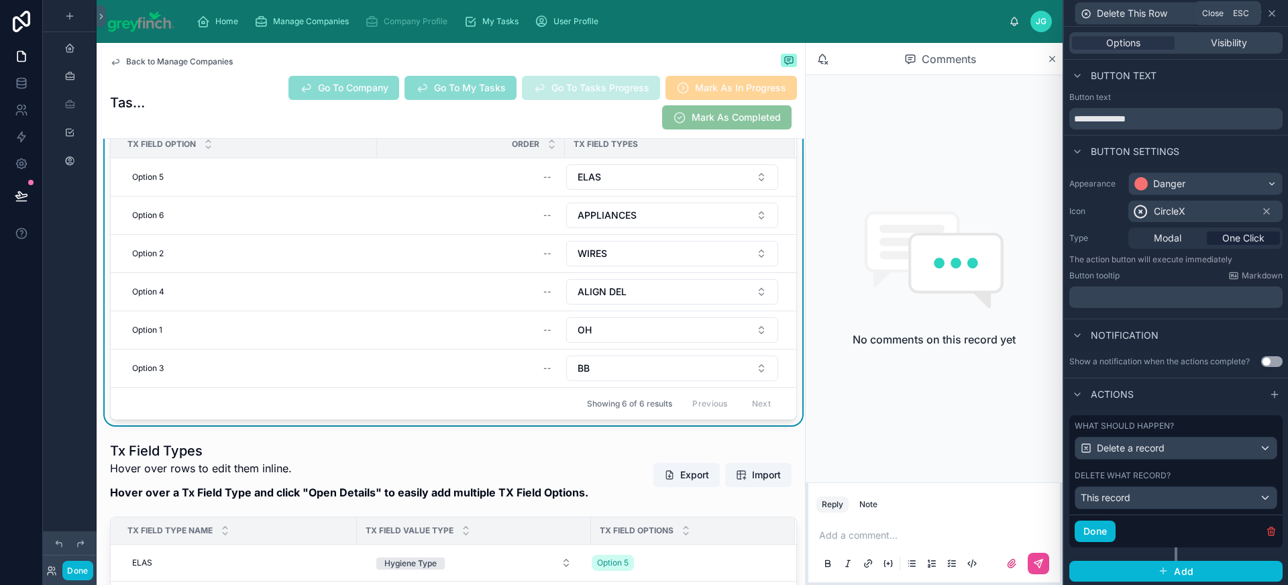
click at [1274, 12] on icon at bounding box center [1272, 13] width 11 height 11
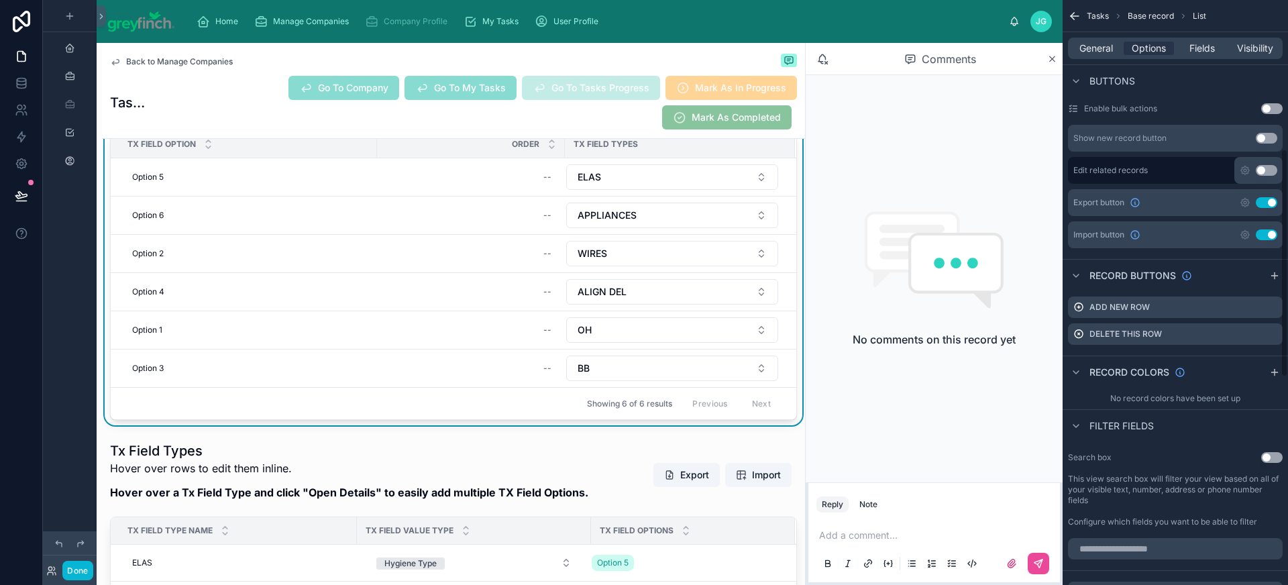
scroll to position [381, 0]
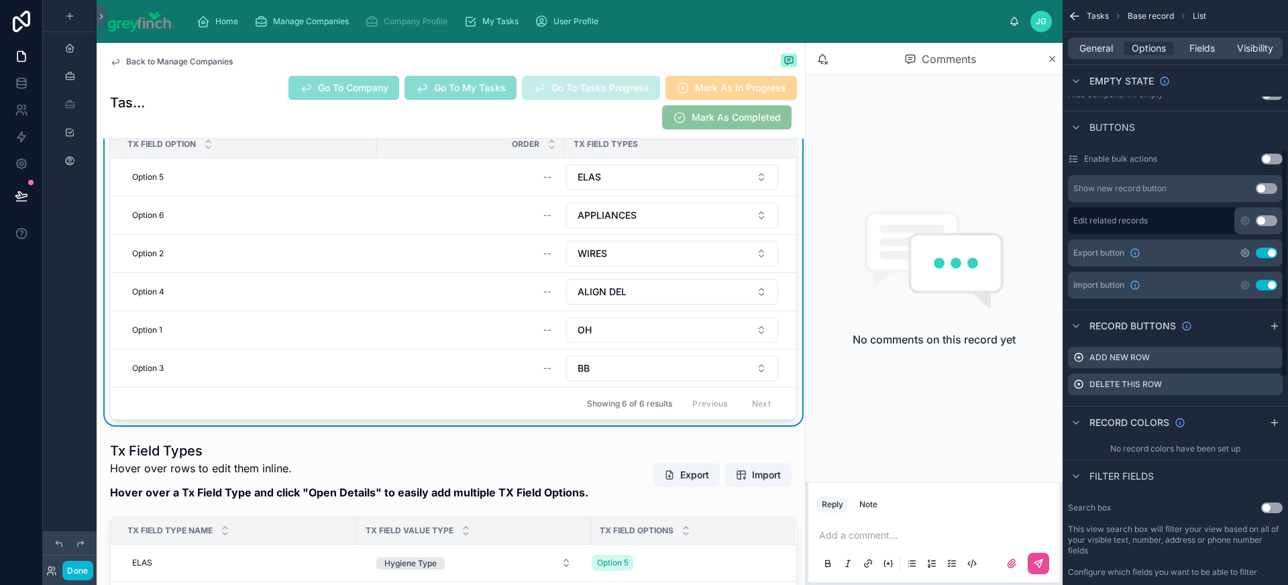
click at [1242, 252] on icon "scrollable content" at bounding box center [1245, 253] width 11 height 11
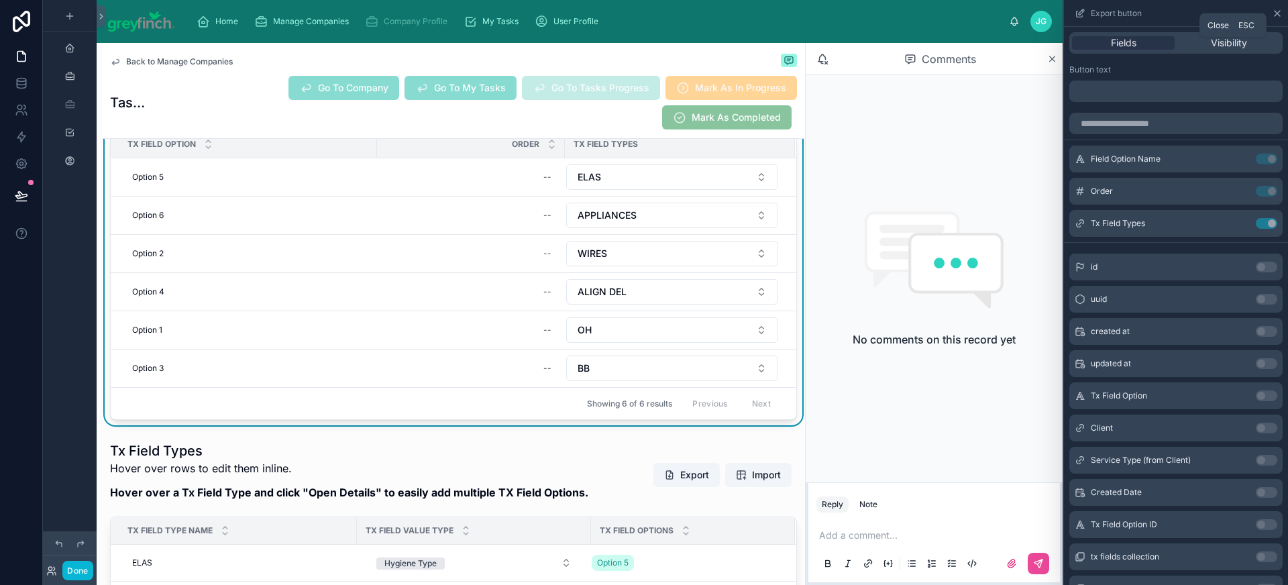
click at [1279, 15] on icon at bounding box center [1277, 13] width 11 height 11
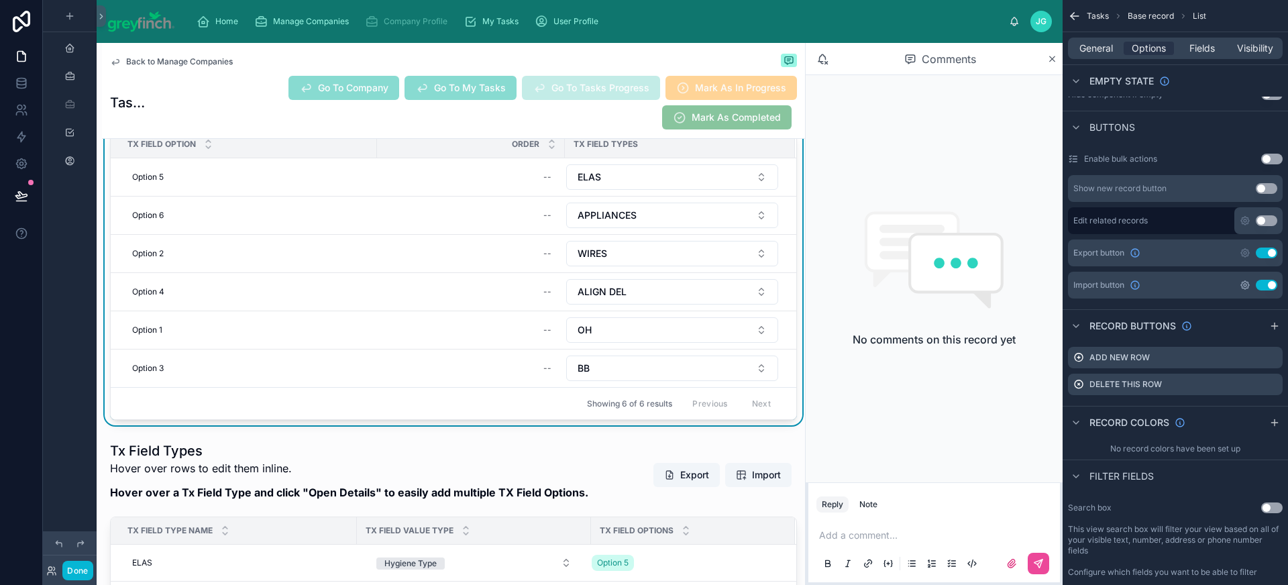
click at [1245, 284] on icon "scrollable content" at bounding box center [1245, 285] width 3 height 3
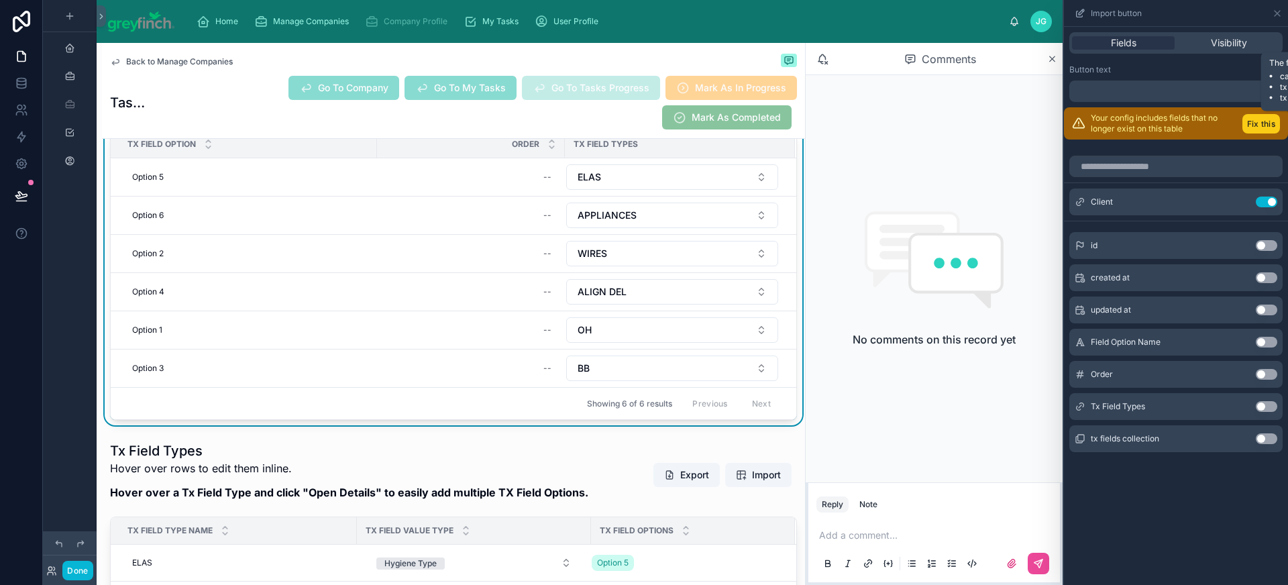
click at [1262, 126] on button "Fix this" at bounding box center [1262, 123] width 38 height 19
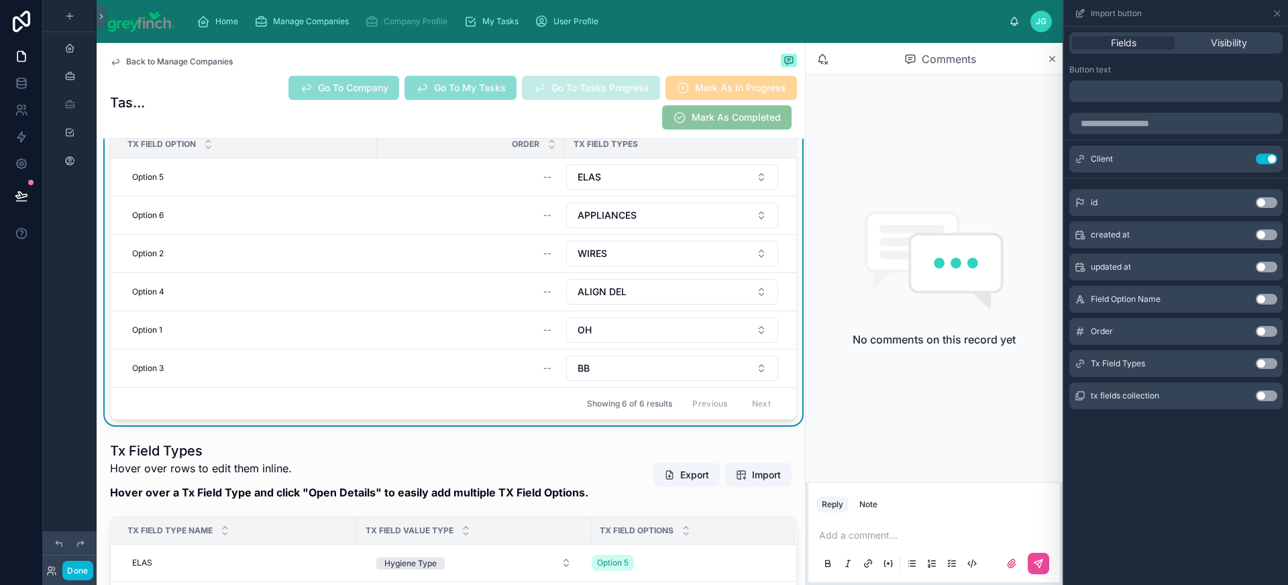
click at [1268, 299] on button "Use setting" at bounding box center [1266, 299] width 21 height 11
click at [1268, 328] on button "Use setting" at bounding box center [1266, 331] width 21 height 11
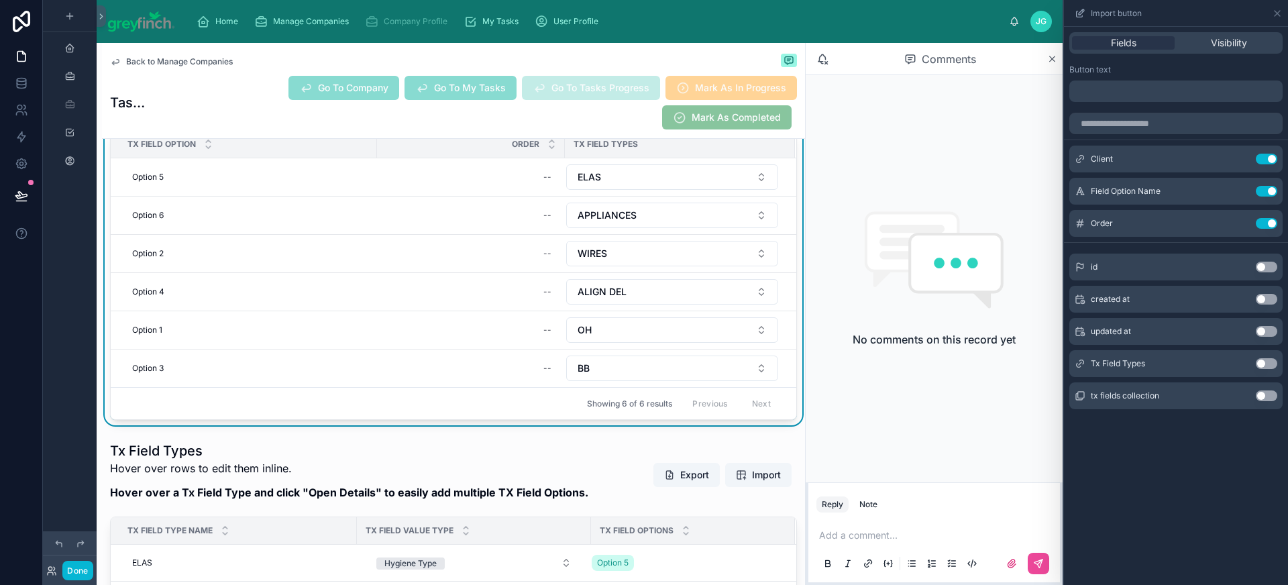
click at [1269, 364] on button "Use setting" at bounding box center [1266, 363] width 21 height 11
click at [1241, 189] on icon at bounding box center [1240, 191] width 11 height 11
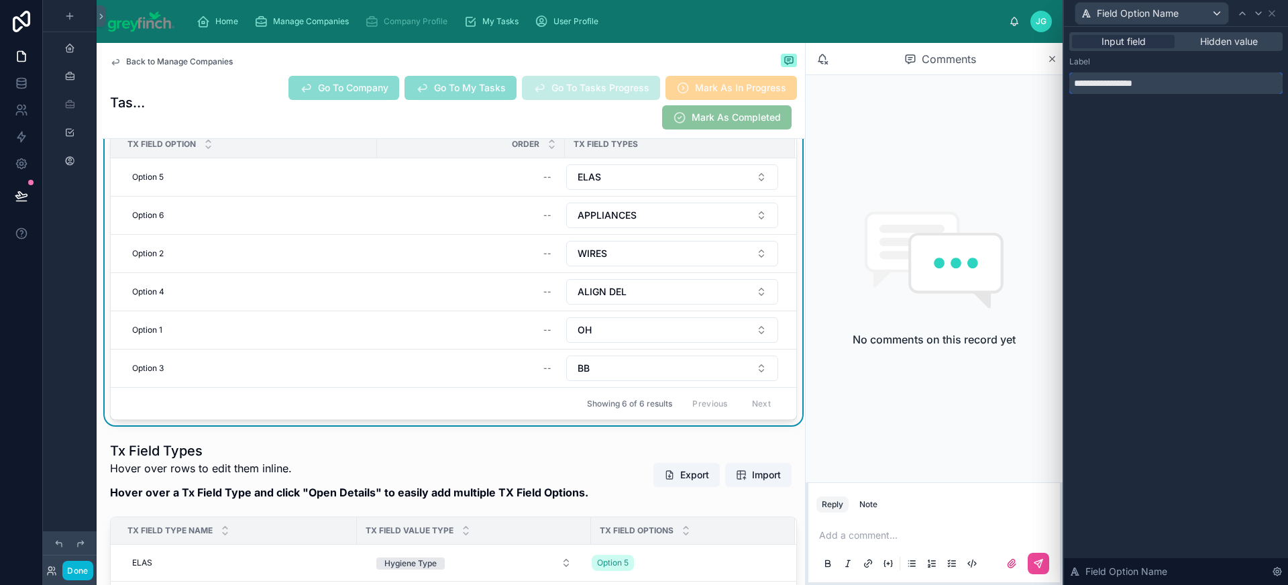
click at [1162, 87] on input "**********" at bounding box center [1176, 82] width 213 height 21
click at [1072, 82] on input "**********" at bounding box center [1176, 82] width 213 height 21
click at [1152, 85] on input "**********" at bounding box center [1176, 82] width 213 height 21
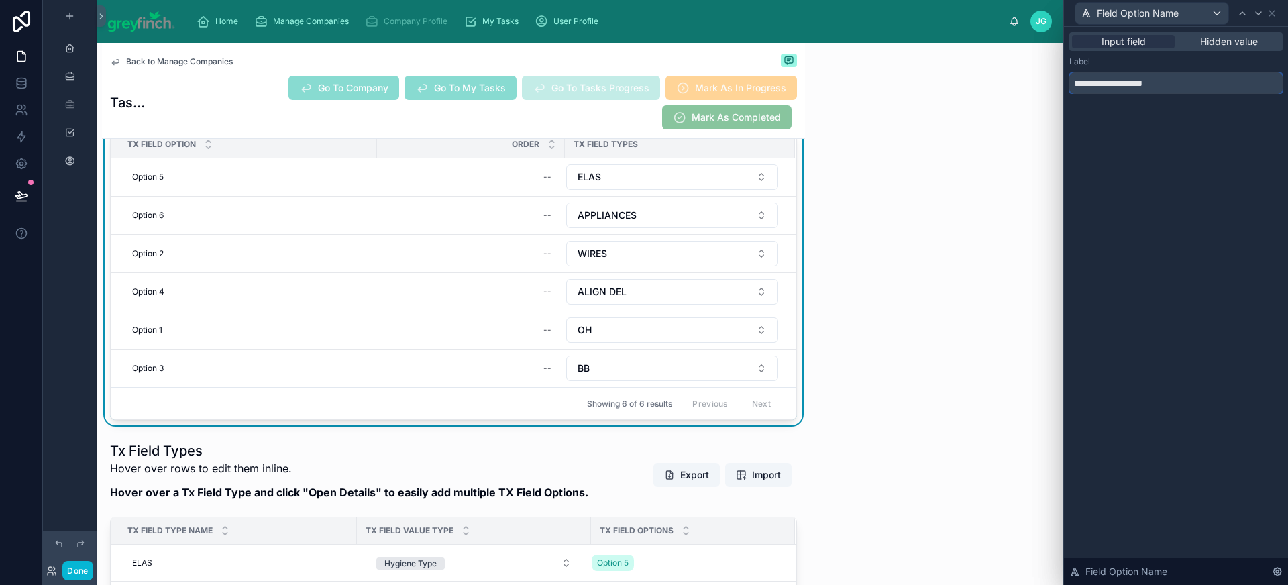
click at [1152, 85] on input "**********" at bounding box center [1176, 82] width 213 height 21
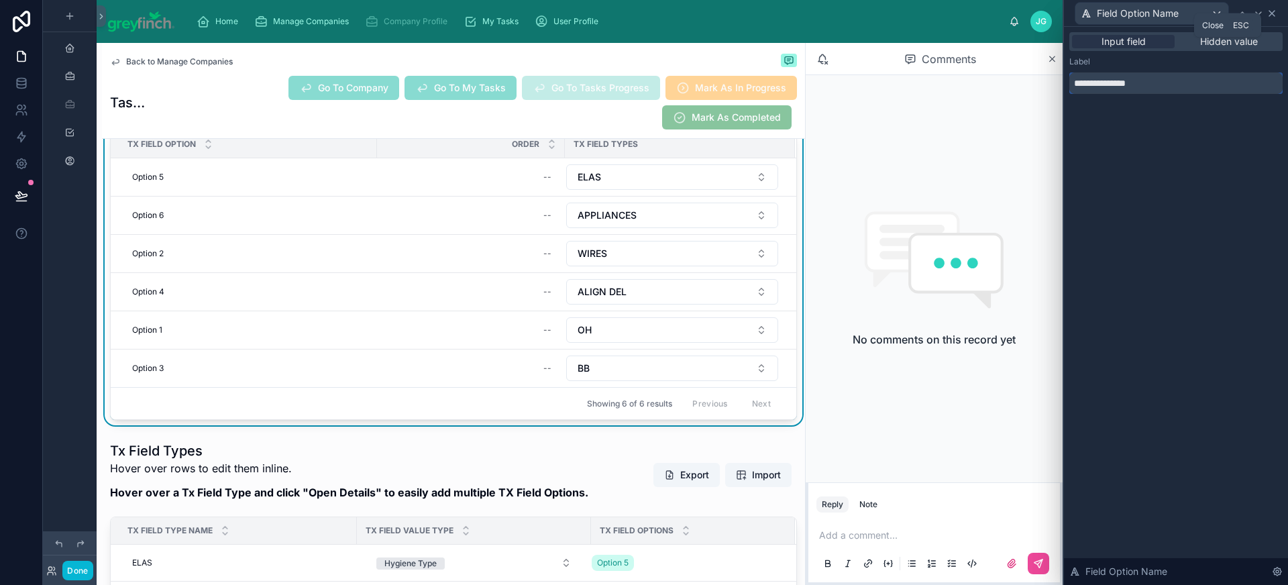
type input "**********"
click at [1275, 12] on icon at bounding box center [1272, 13] width 11 height 11
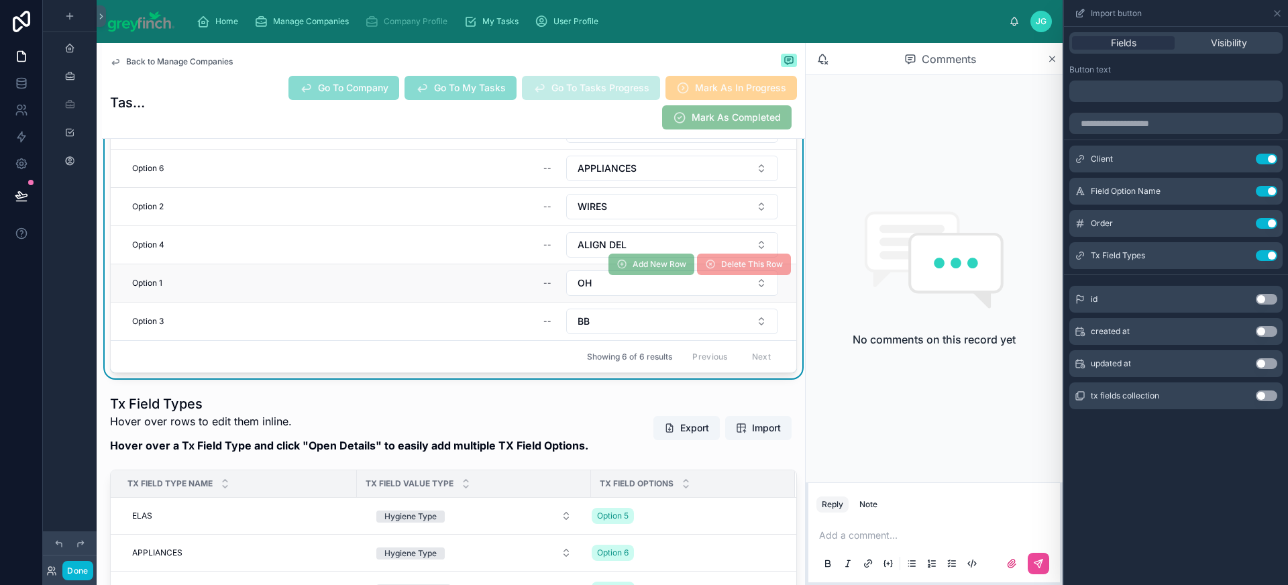
scroll to position [8497, 0]
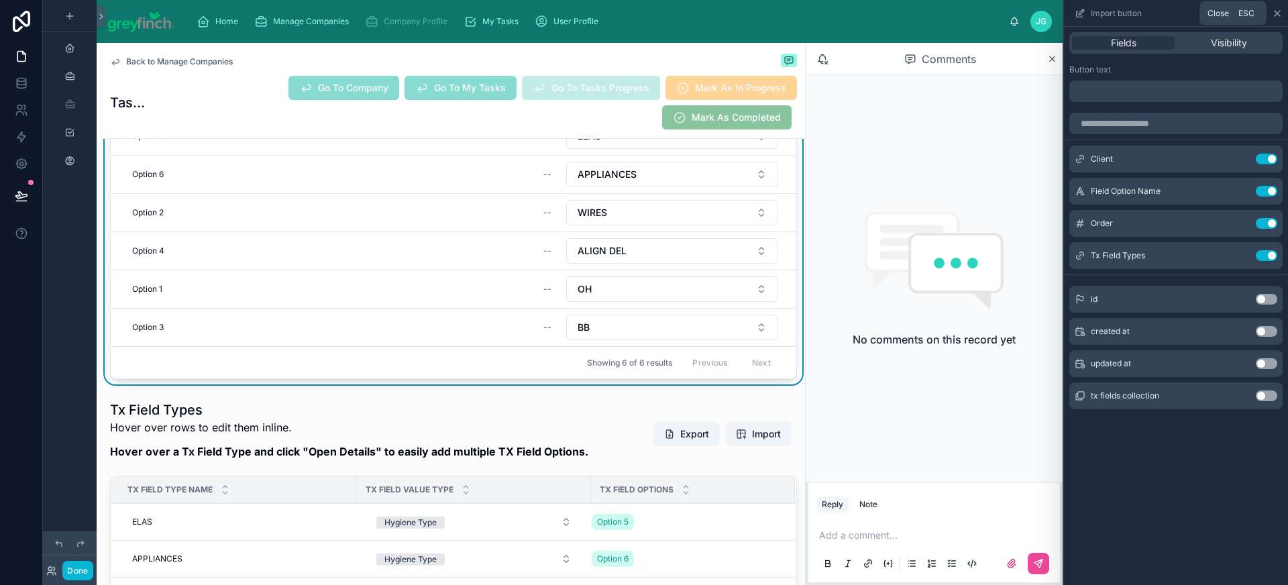
click at [1276, 12] on icon at bounding box center [1277, 13] width 5 height 5
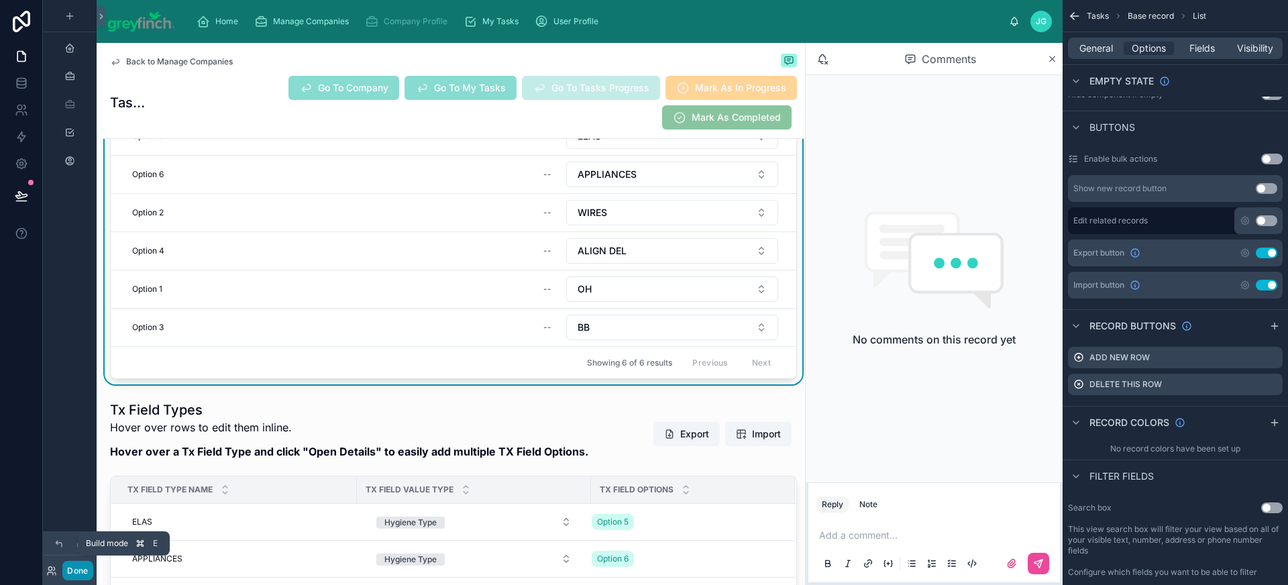
click at [79, 574] on button "Done" at bounding box center [77, 570] width 30 height 19
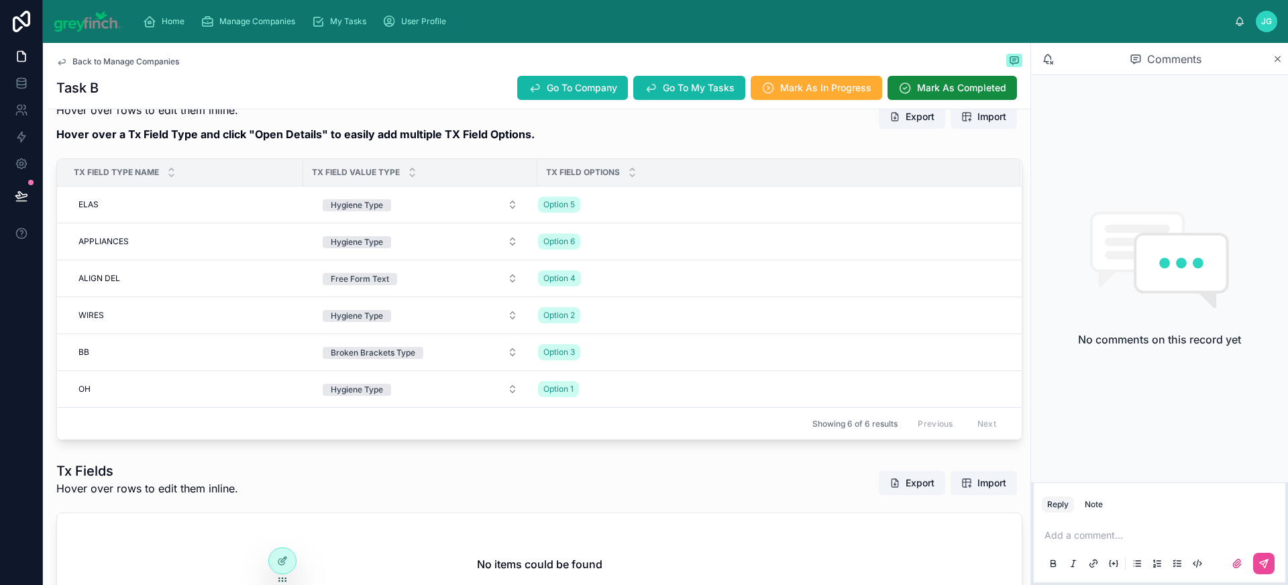
scroll to position [564, 0]
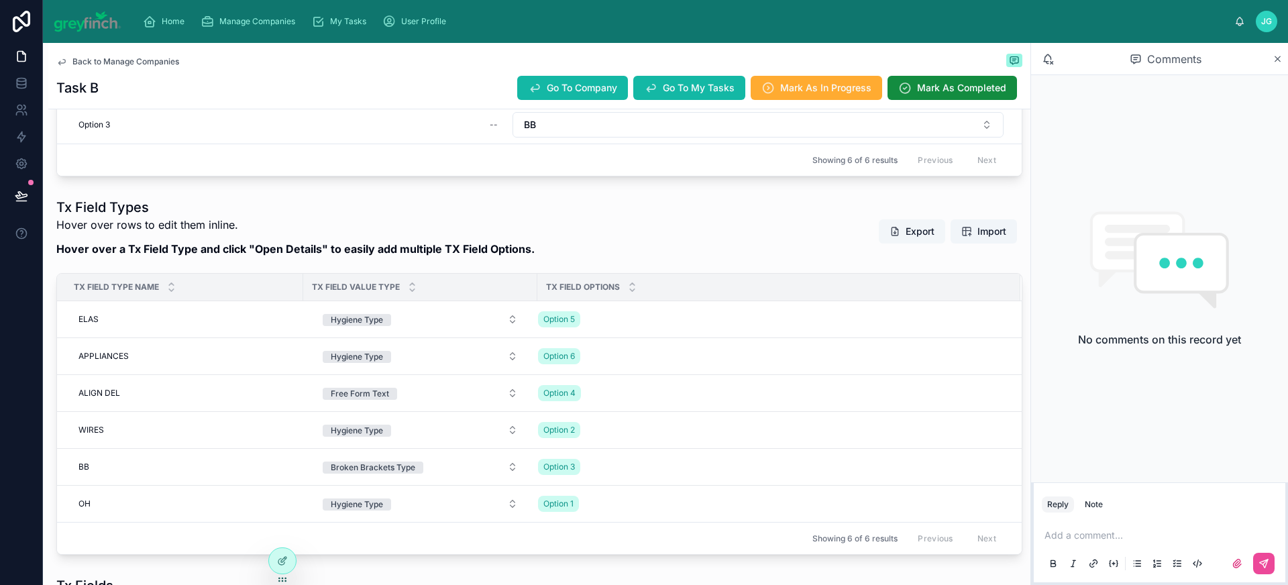
click at [902, 231] on button "Export" at bounding box center [912, 231] width 66 height 24
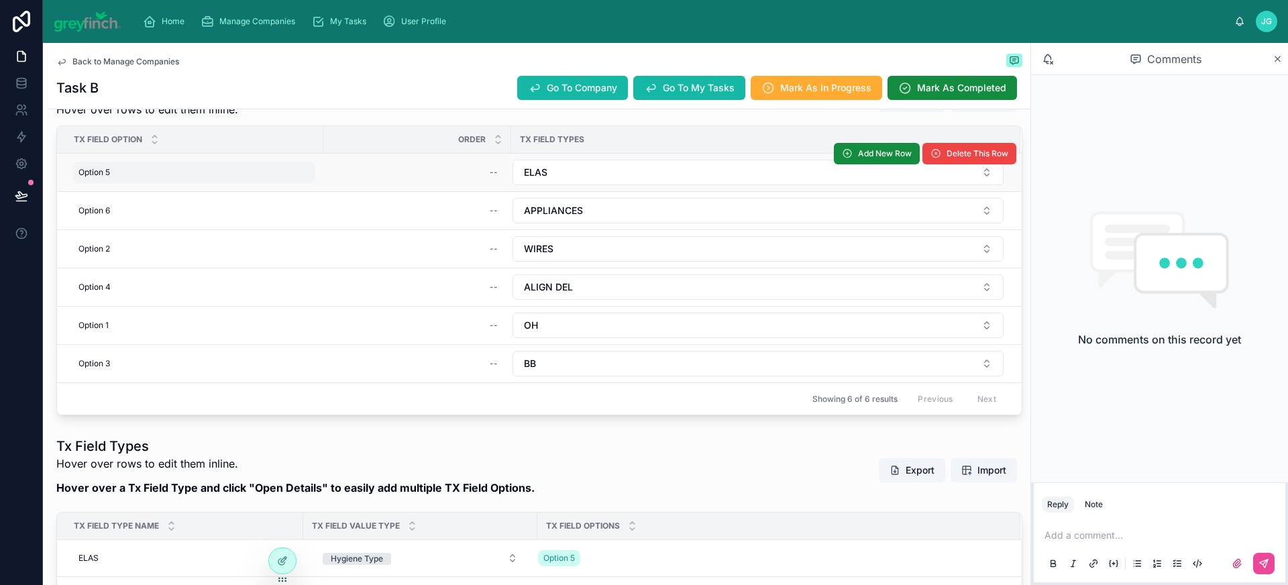
scroll to position [209, 0]
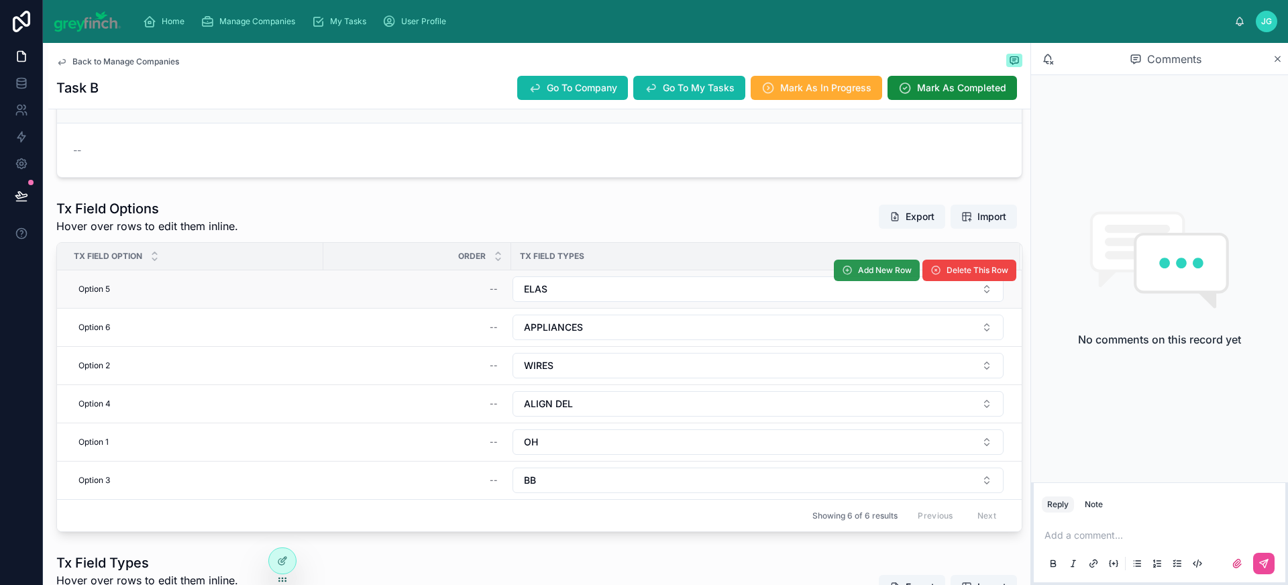
click at [868, 273] on span "Add New Row" at bounding box center [885, 270] width 54 height 11
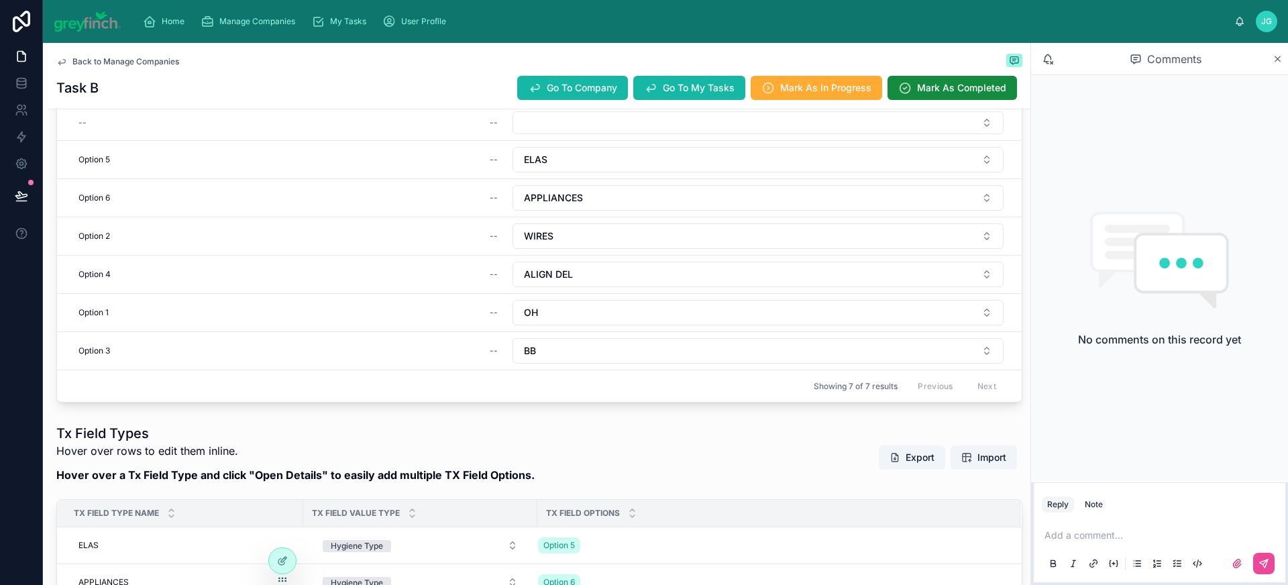
scroll to position [299, 0]
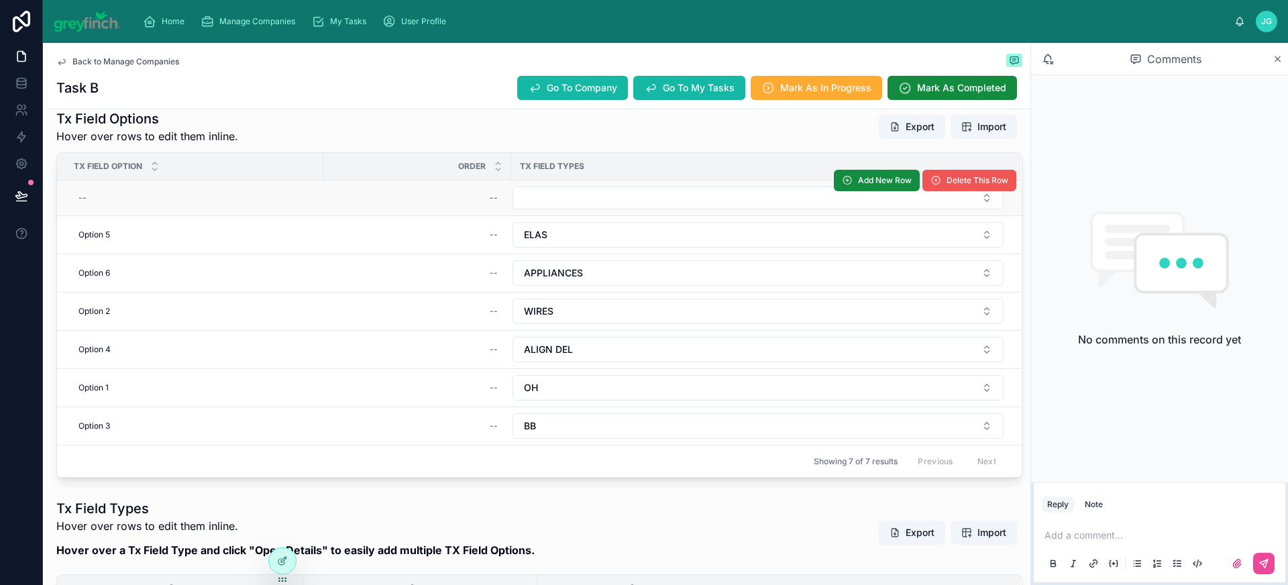
click at [984, 183] on span "Delete This Row" at bounding box center [978, 180] width 62 height 11
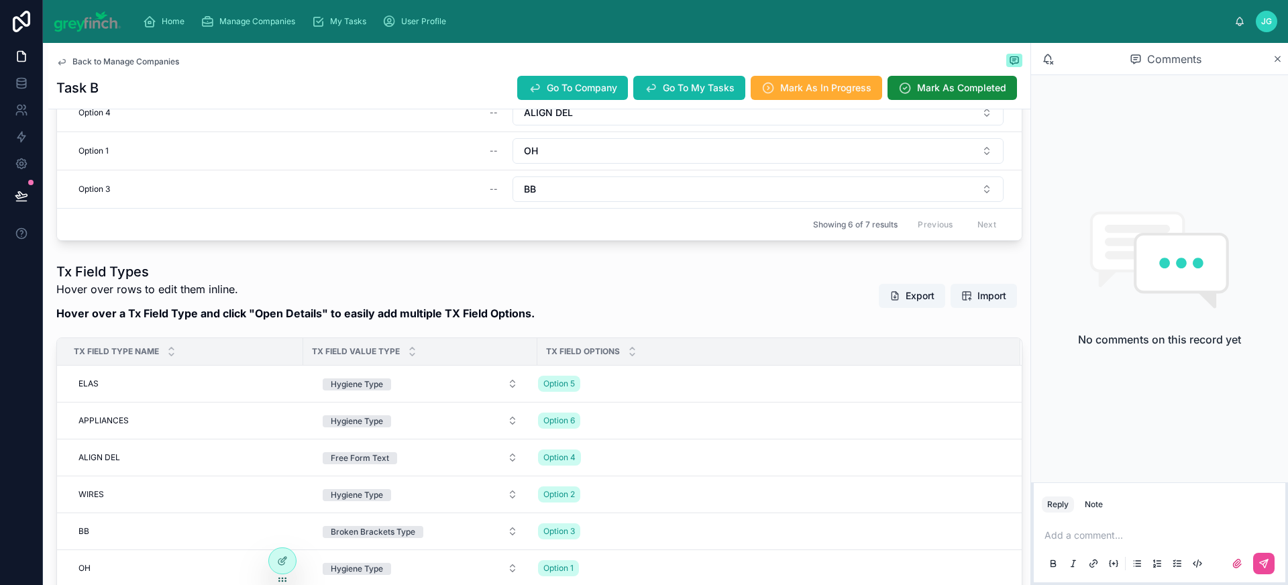
scroll to position [574, 0]
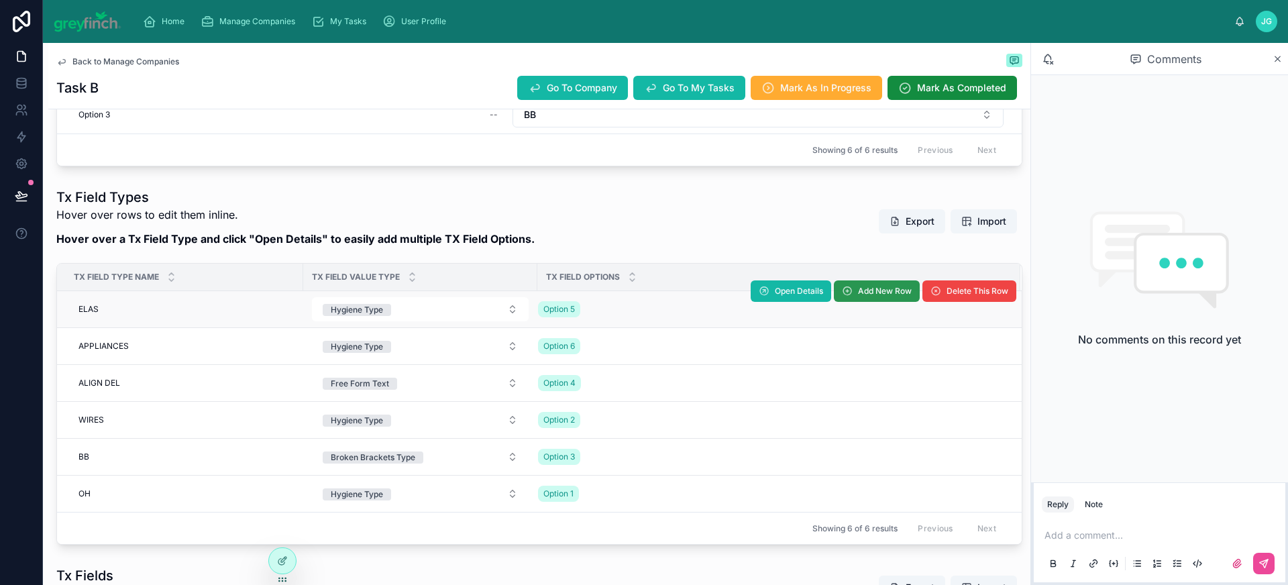
click at [868, 293] on span "Add New Row" at bounding box center [885, 291] width 54 height 11
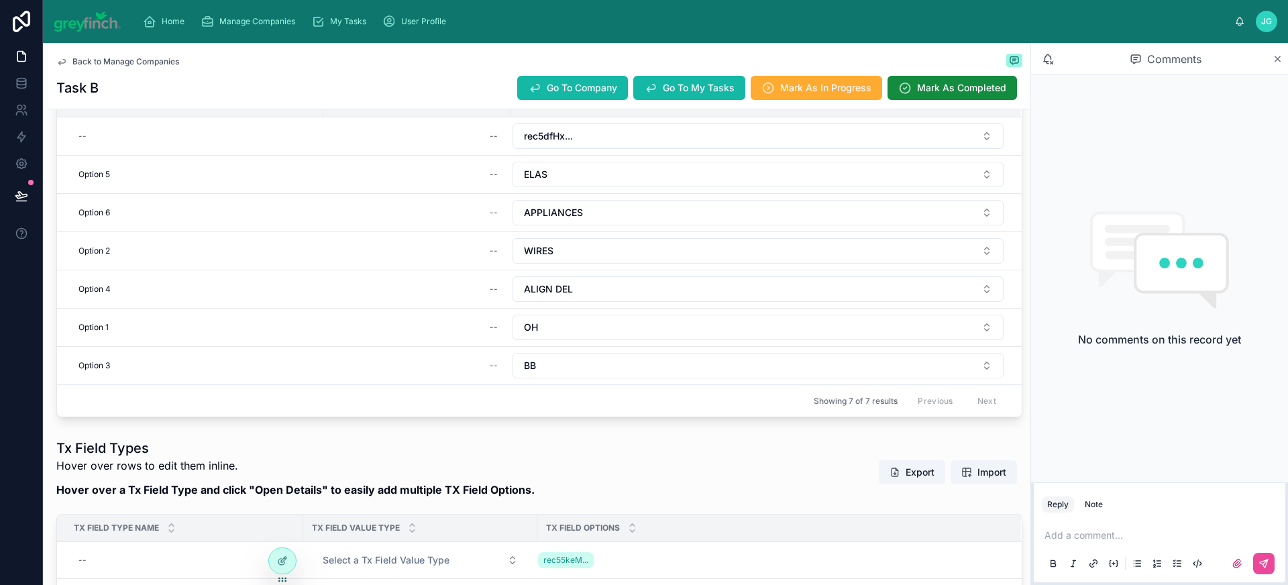
scroll to position [250, 0]
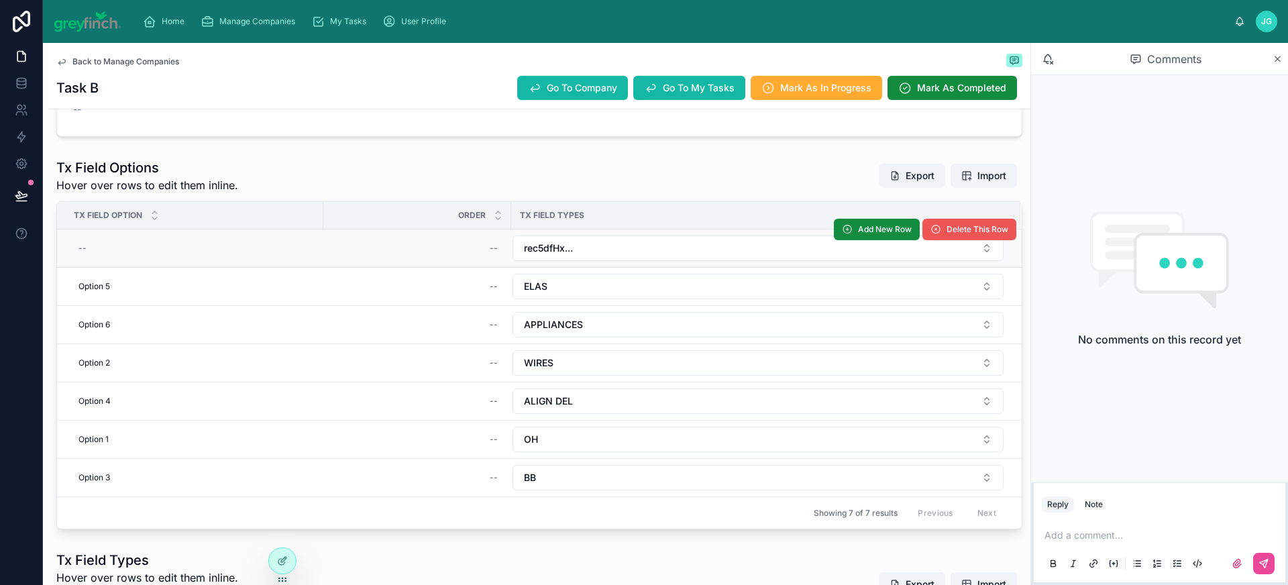
click at [981, 233] on span "Delete This Row" at bounding box center [978, 229] width 62 height 11
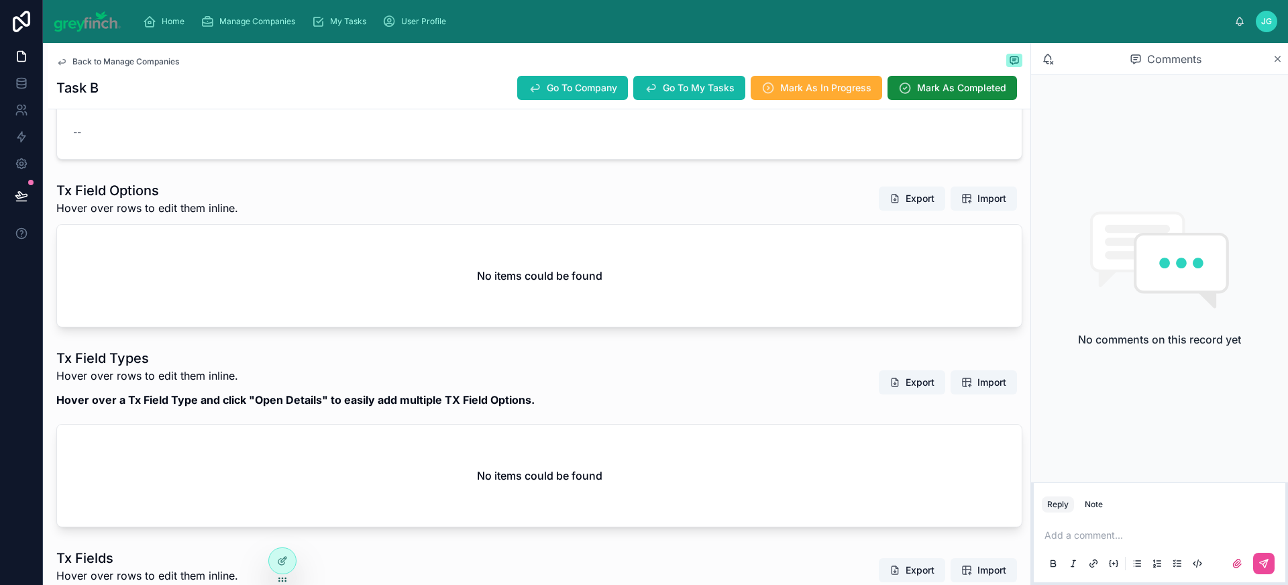
scroll to position [225, 0]
click at [964, 204] on span "Import" at bounding box center [984, 200] width 45 height 13
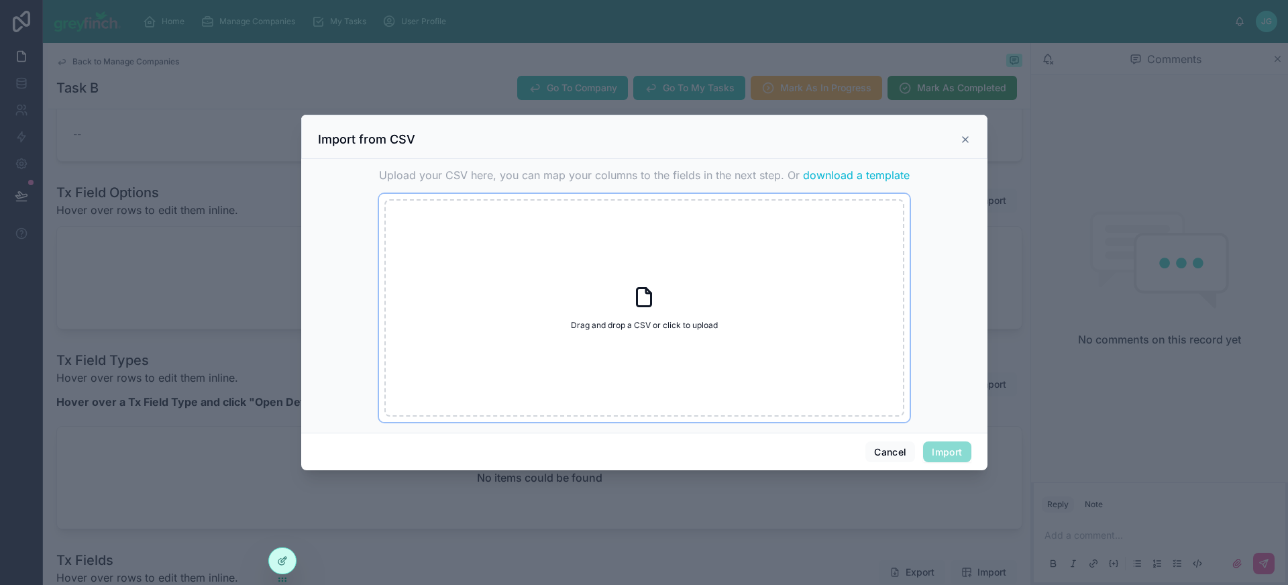
click at [677, 303] on div "Drag and drop a CSV or click to upload Drag and drop a CSV or click to upload" at bounding box center [644, 307] width 520 height 217
type input "**********"
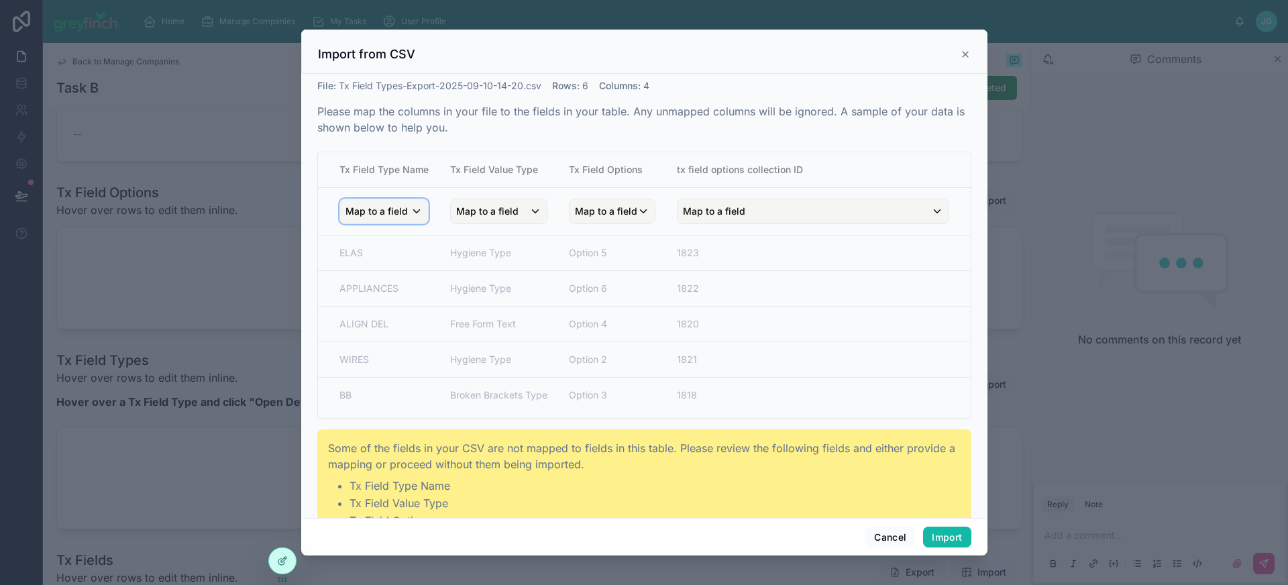
click at [403, 213] on span "Map to a field" at bounding box center [377, 211] width 62 height 24
click at [431, 293] on div "Tx Field Option" at bounding box center [400, 284] width 115 height 24
click at [416, 211] on span "Tx Field Option" at bounding box center [395, 211] width 66 height 13
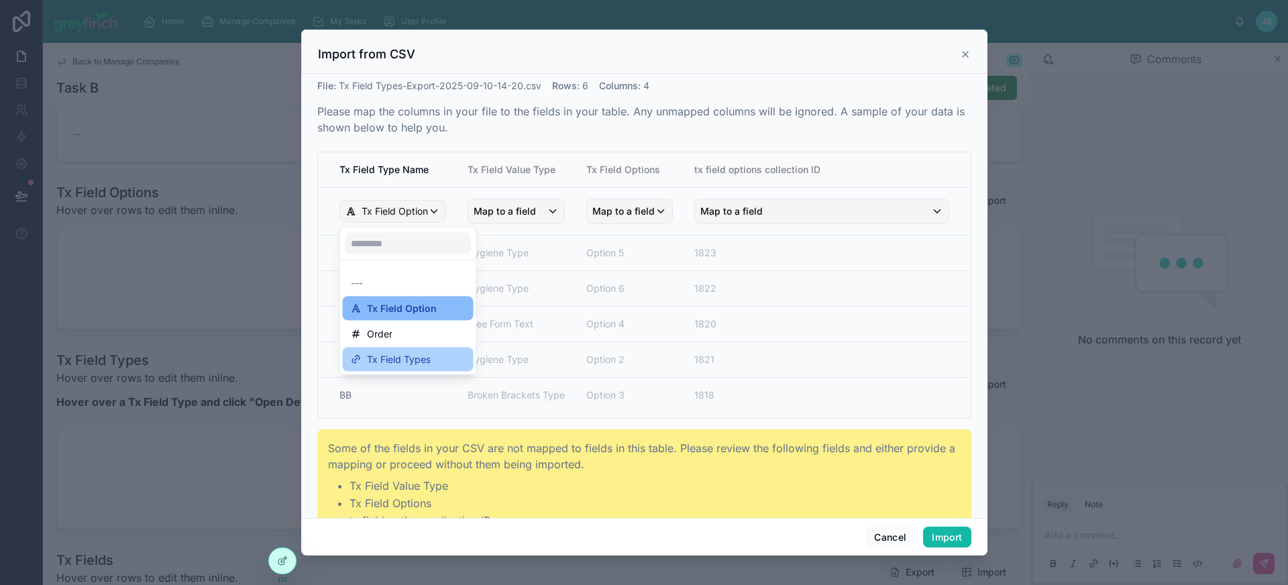
click at [430, 356] on span "Tx Field Types" at bounding box center [399, 360] width 64 height 16
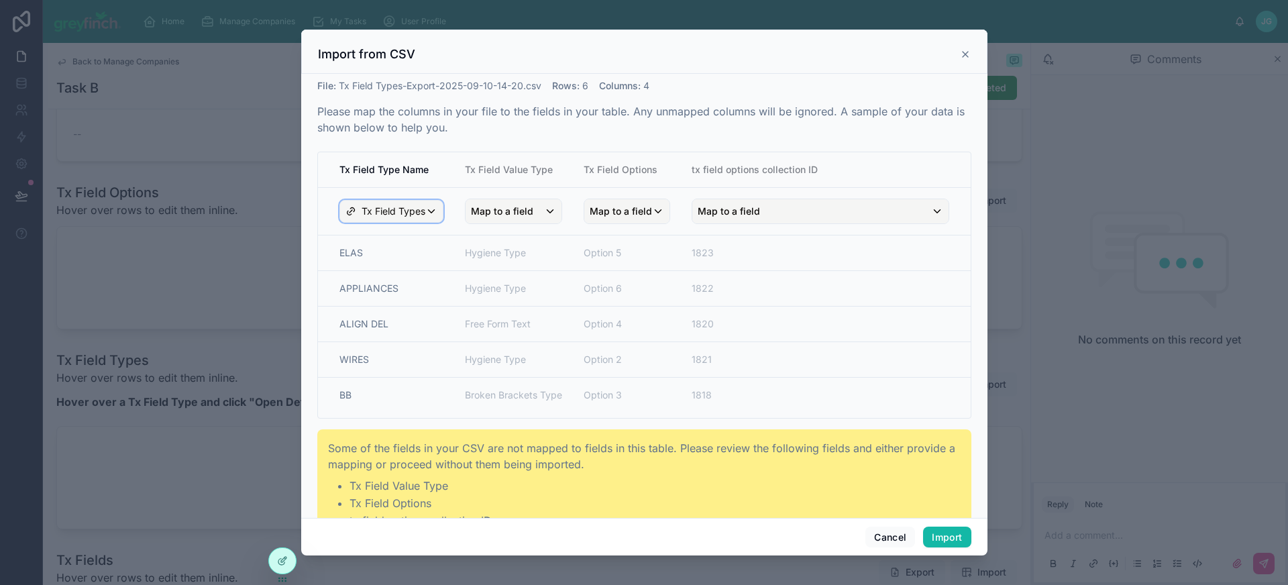
click at [411, 213] on span "Tx Field Types" at bounding box center [394, 211] width 64 height 13
click at [882, 534] on div "scrollable content" at bounding box center [644, 293] width 686 height 527
click at [886, 534] on button "Cancel" at bounding box center [891, 537] width 50 height 21
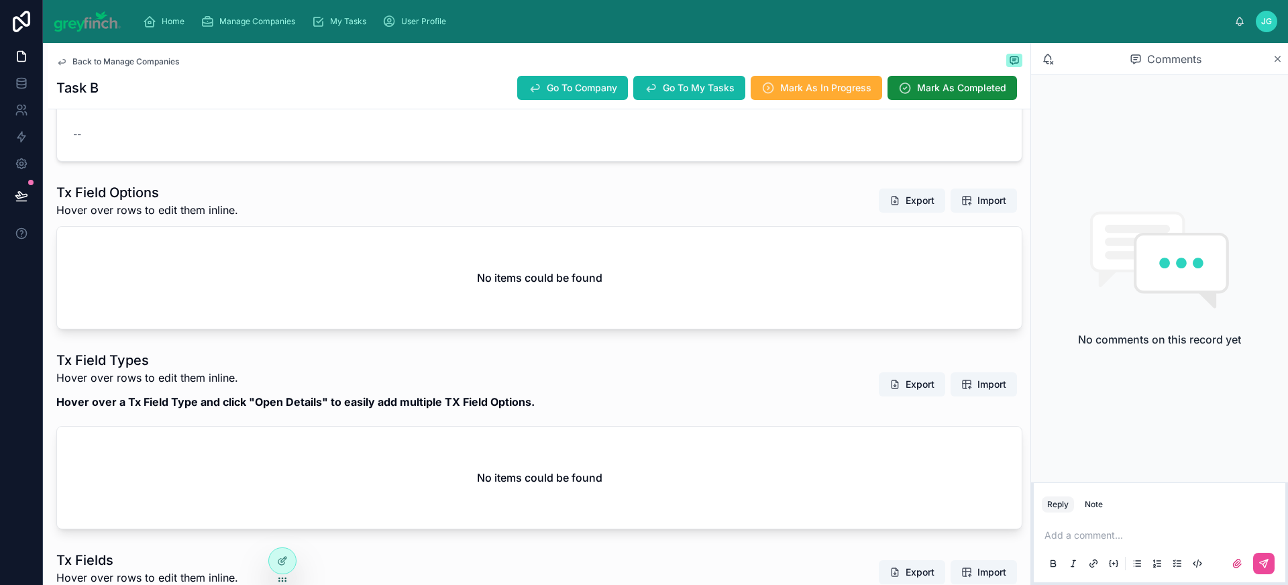
scroll to position [107, 0]
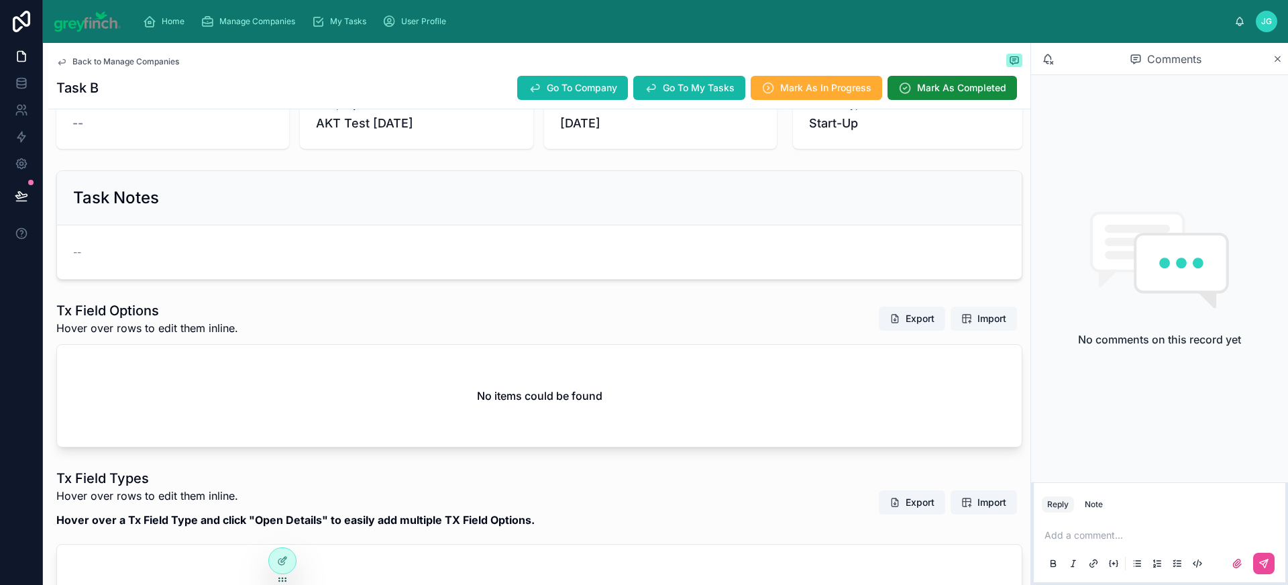
click at [978, 316] on span "Import" at bounding box center [992, 318] width 29 height 13
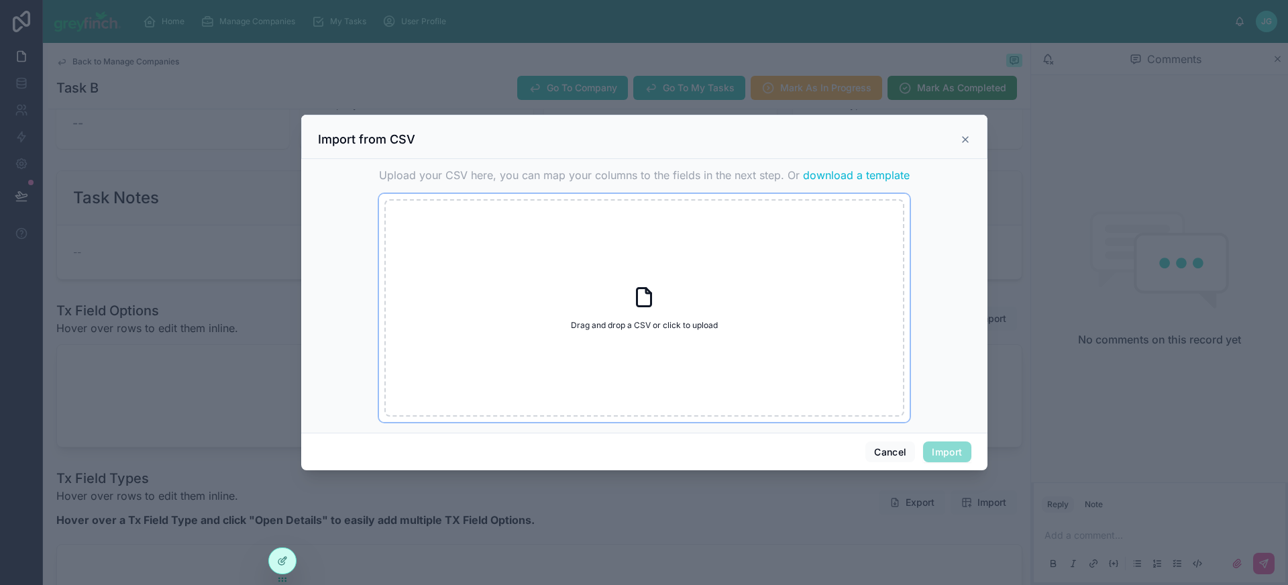
click at [733, 316] on div "Drag and drop a CSV or click to upload Drag and drop a CSV or click to upload" at bounding box center [644, 307] width 520 height 217
type input "**********"
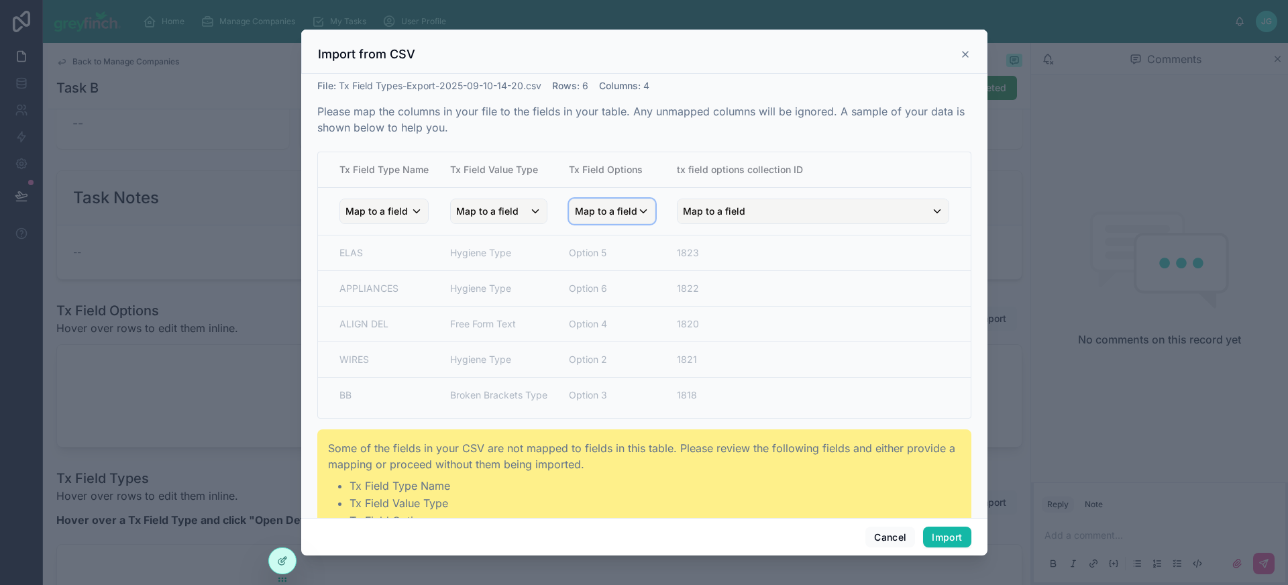
click at [635, 221] on div "Map to a field" at bounding box center [612, 211] width 85 height 24
click at [653, 280] on span "Tx Field Option" at bounding box center [628, 284] width 66 height 16
click at [503, 210] on span "Map to a field" at bounding box center [487, 211] width 62 height 24
click at [503, 210] on div "scrollable content" at bounding box center [644, 293] width 686 height 527
click at [393, 213] on span "Map to a field" at bounding box center [377, 211] width 62 height 24
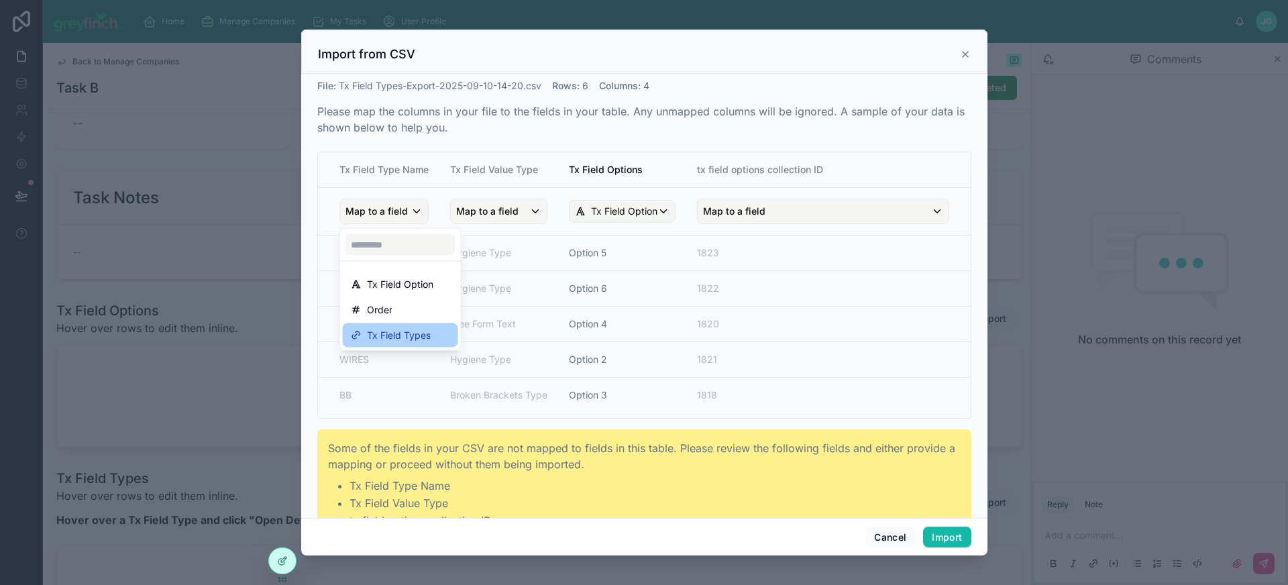
click at [411, 332] on span "Tx Field Types" at bounding box center [399, 335] width 64 height 16
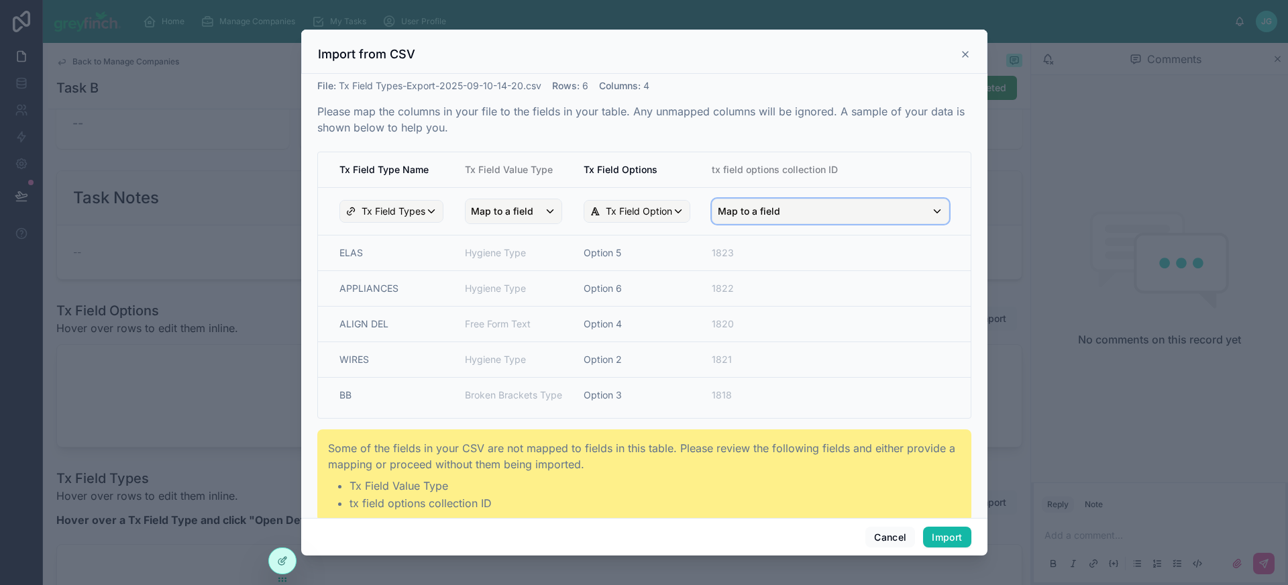
click at [785, 207] on div "Map to a field" at bounding box center [831, 211] width 236 height 24
click at [785, 207] on div "scrollable content" at bounding box center [644, 293] width 686 height 527
click at [941, 537] on button "Import" at bounding box center [947, 537] width 48 height 21
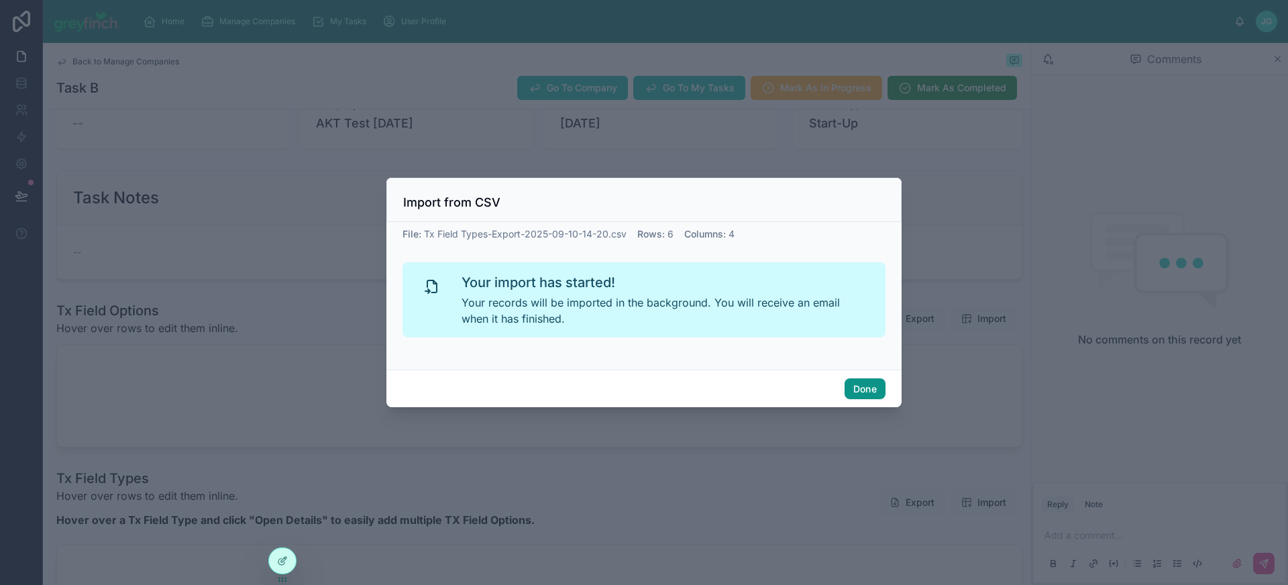
click at [871, 389] on button "Done" at bounding box center [865, 388] width 41 height 21
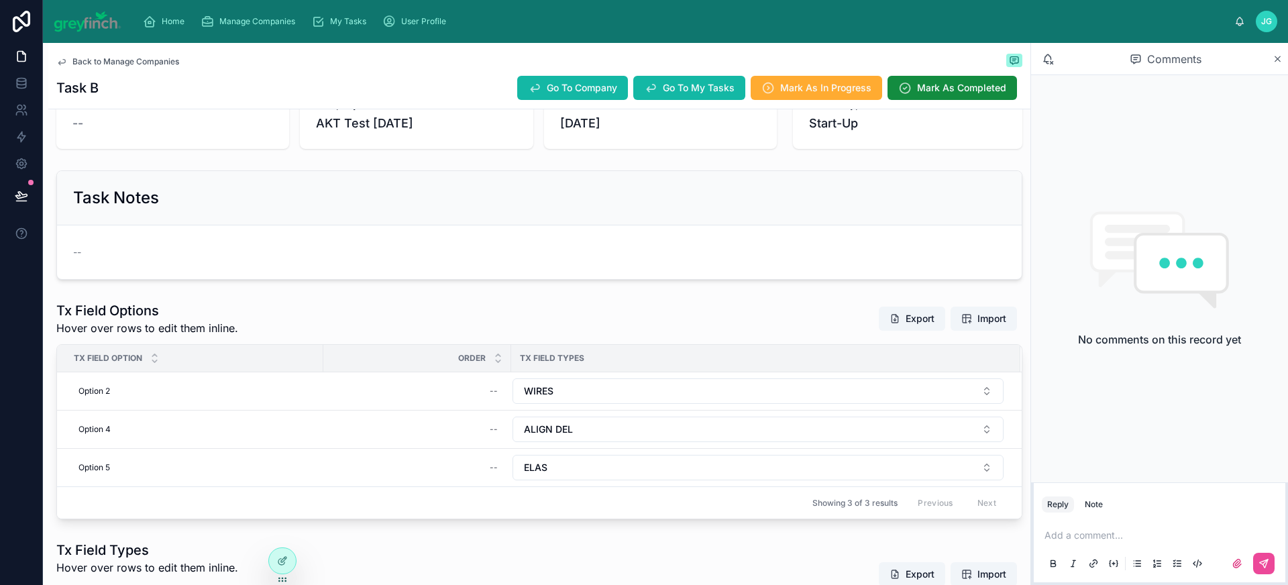
scroll to position [89, 0]
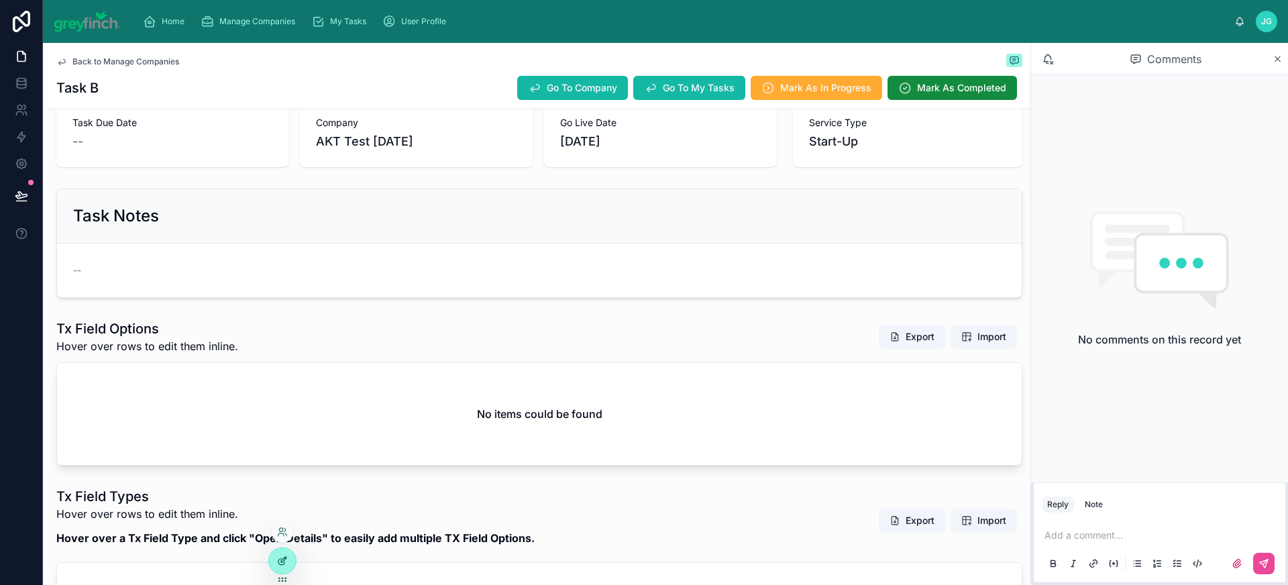
click at [283, 553] on div at bounding box center [282, 560] width 27 height 25
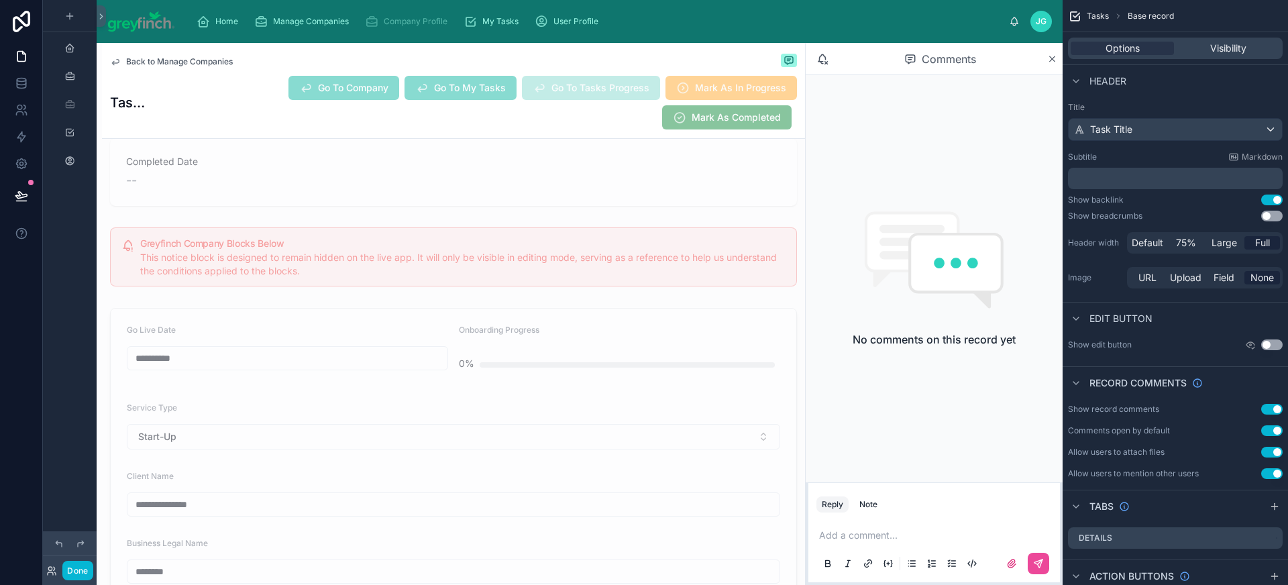
scroll to position [19, 0]
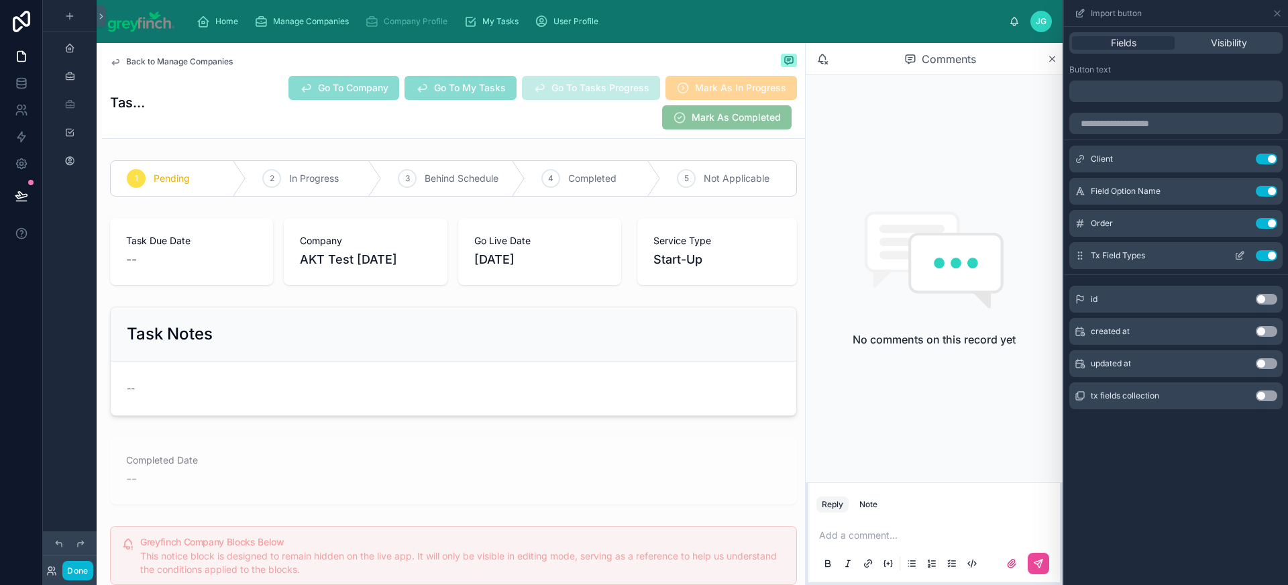
scroll to position [440, 0]
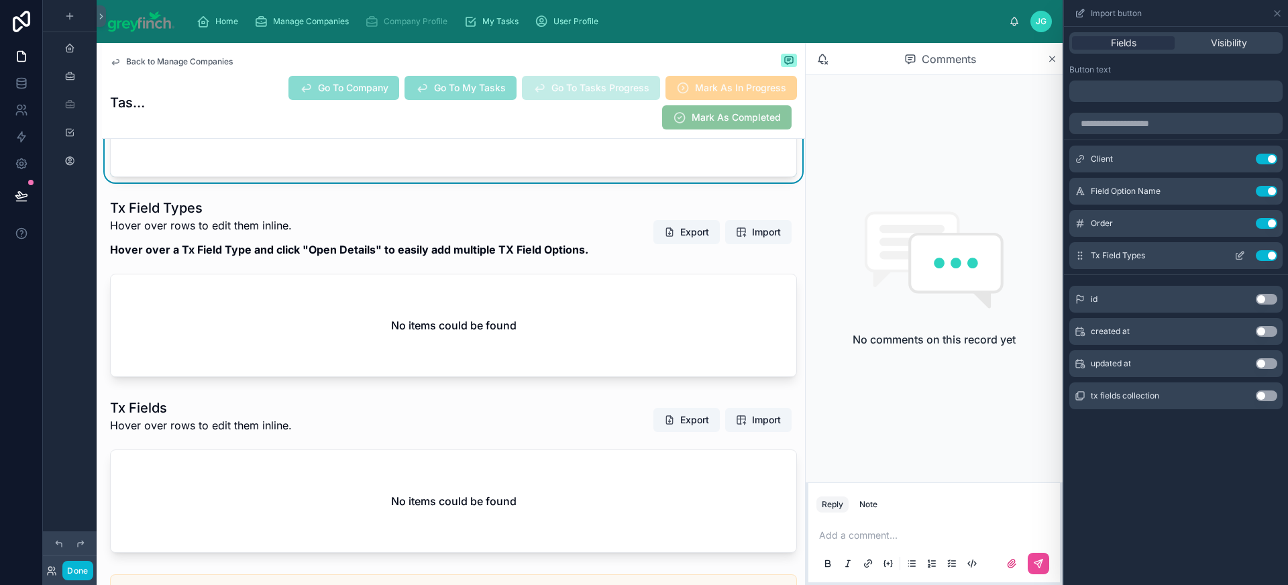
click at [1270, 259] on button "Use setting" at bounding box center [1266, 255] width 21 height 11
click at [85, 569] on button "Done" at bounding box center [77, 570] width 30 height 19
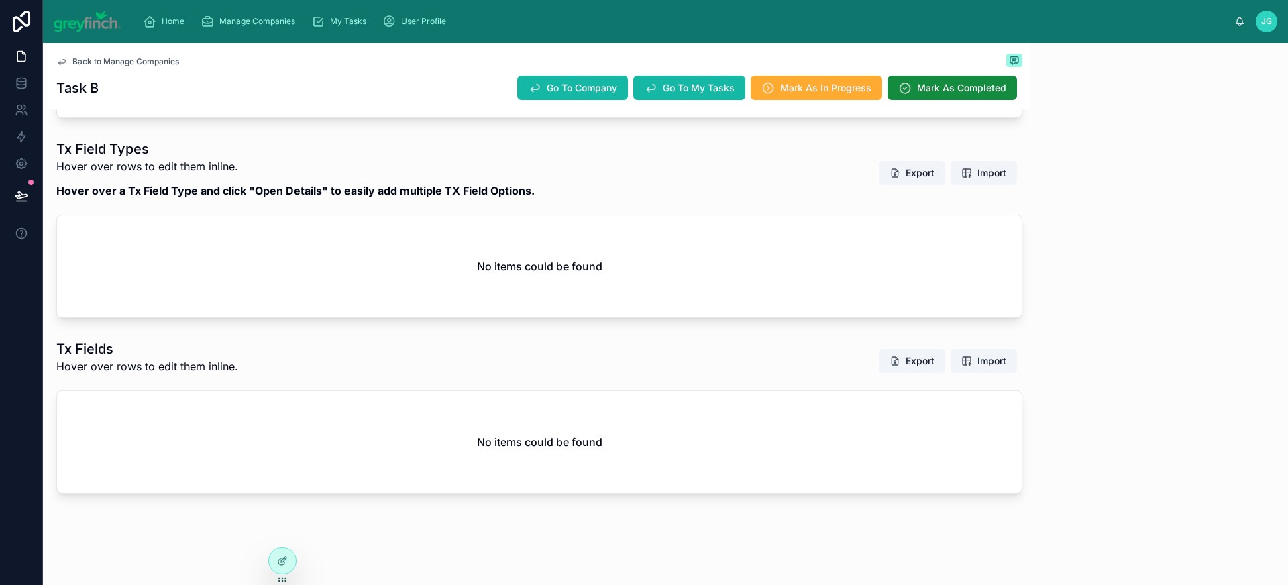
scroll to position [436, 0]
click at [978, 167] on span "Import" at bounding box center [992, 172] width 29 height 13
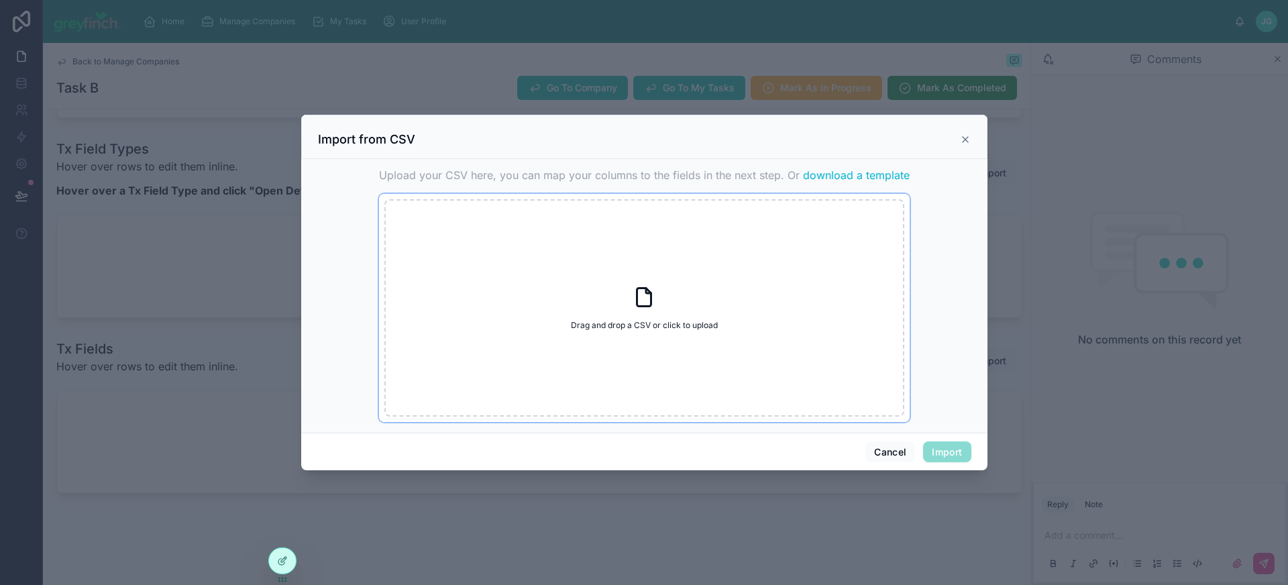
click at [620, 344] on div "Drag and drop a CSV or click to upload Drag and drop a CSV or click to upload" at bounding box center [644, 307] width 520 height 217
type input "**********"
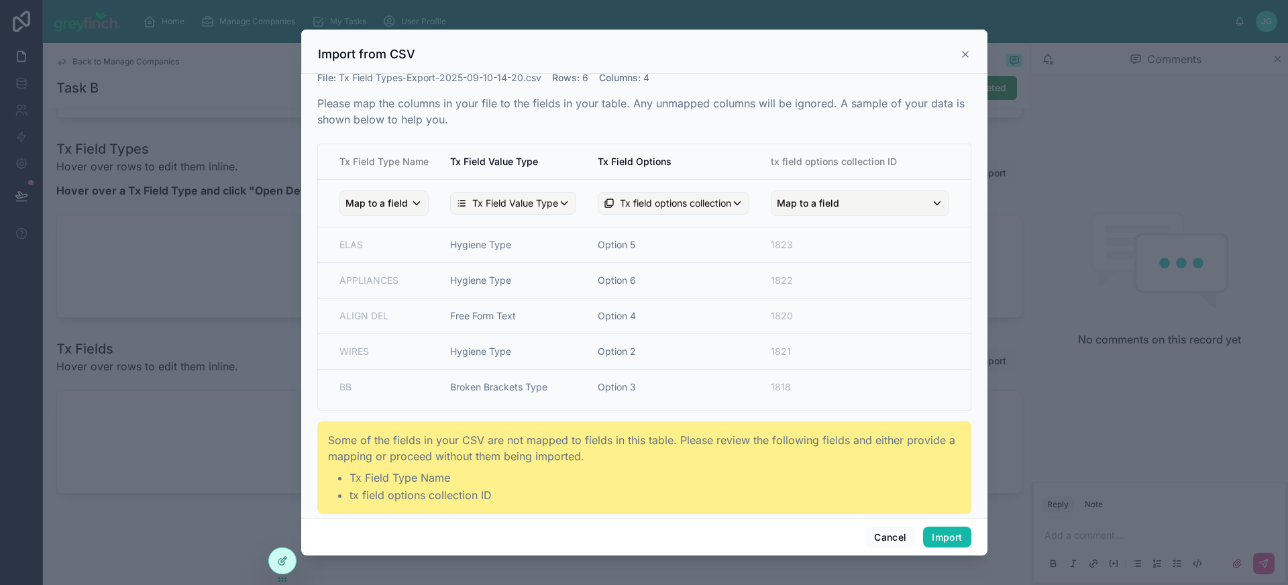
scroll to position [0, 0]
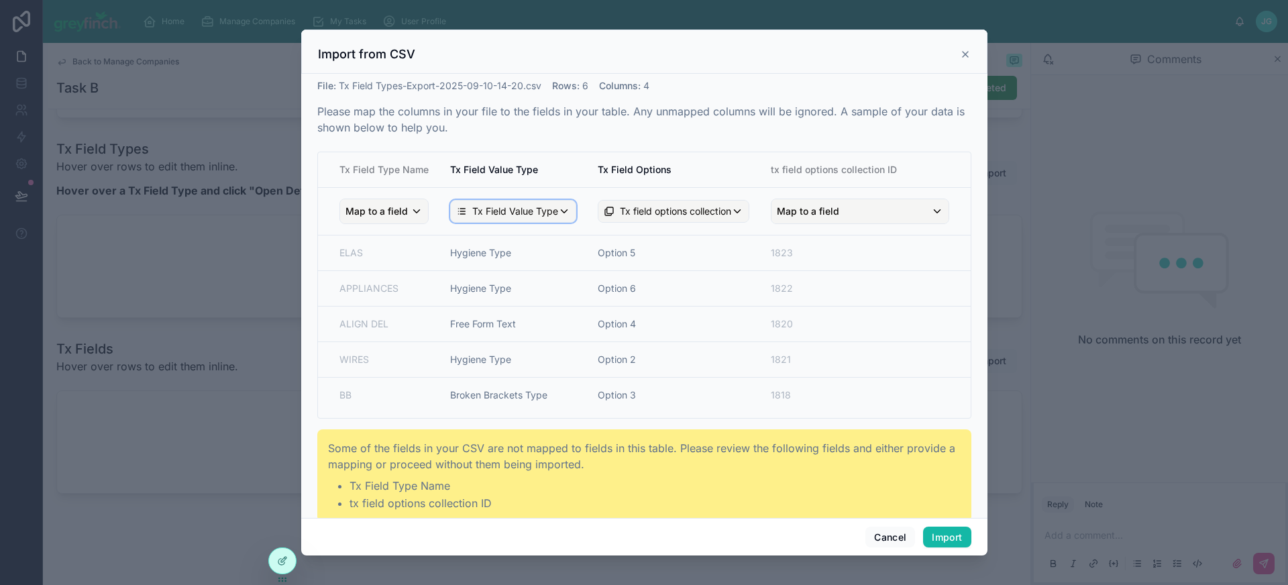
click at [544, 213] on span "Tx Field Value Type" at bounding box center [515, 211] width 86 height 13
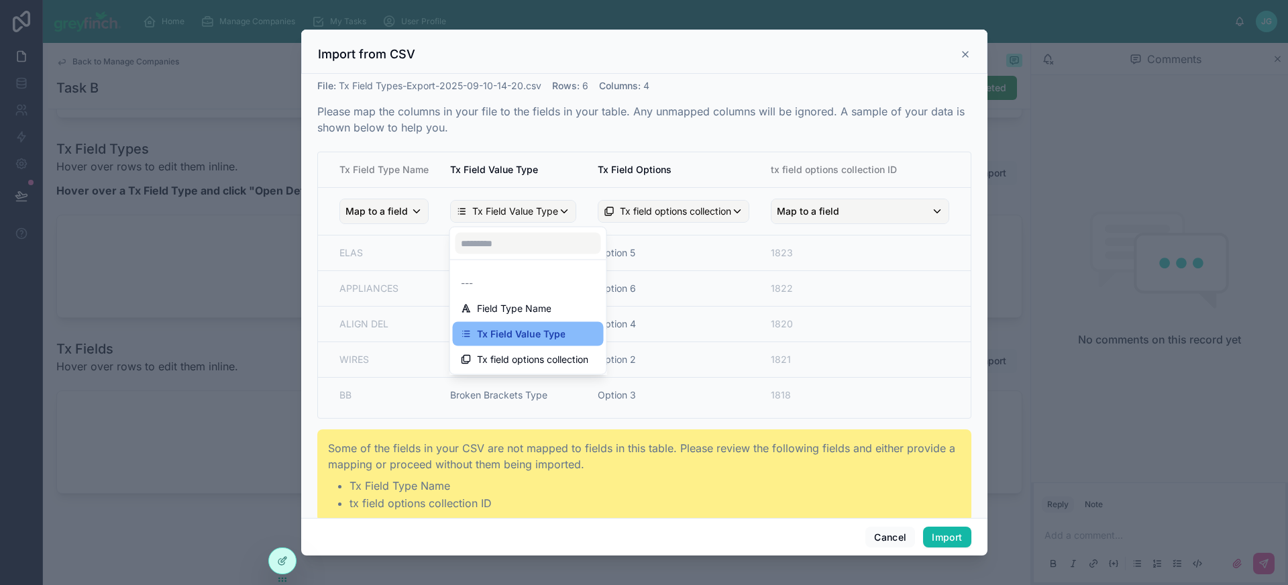
click at [542, 211] on div "scrollable content" at bounding box center [644, 293] width 686 height 527
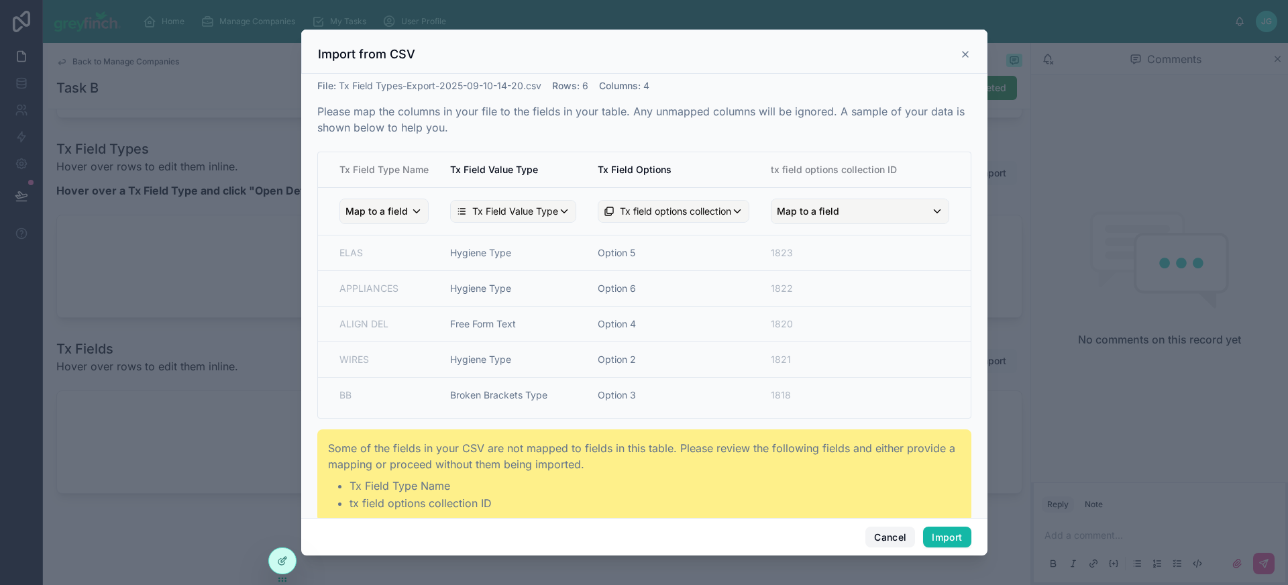
click at [878, 535] on button "Cancel" at bounding box center [891, 537] width 50 height 21
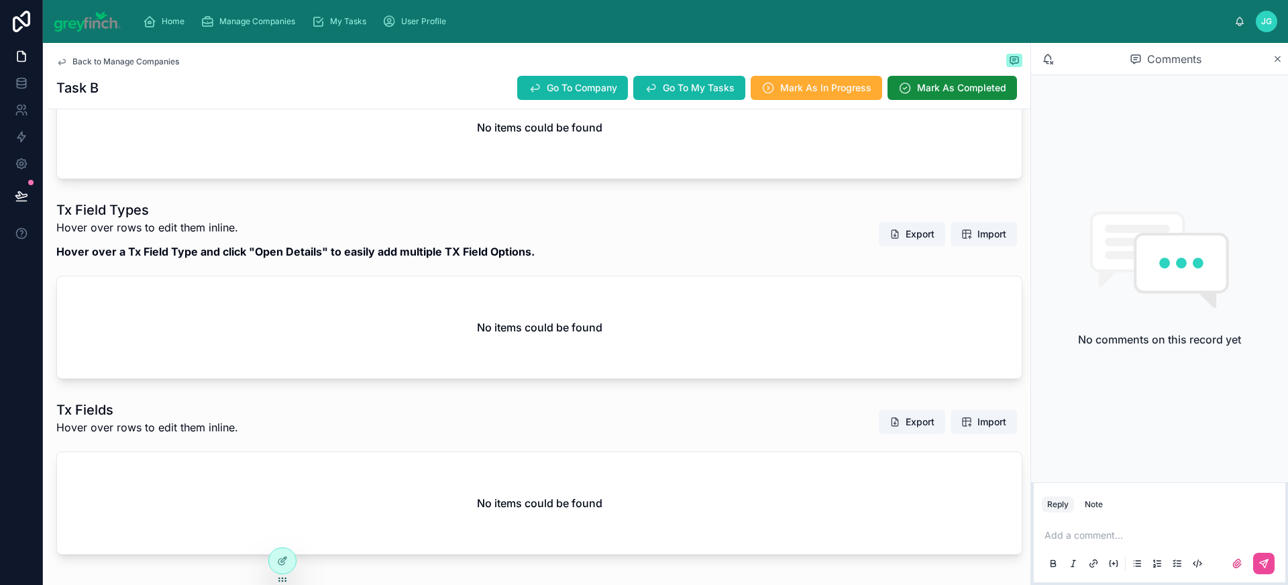
scroll to position [189, 0]
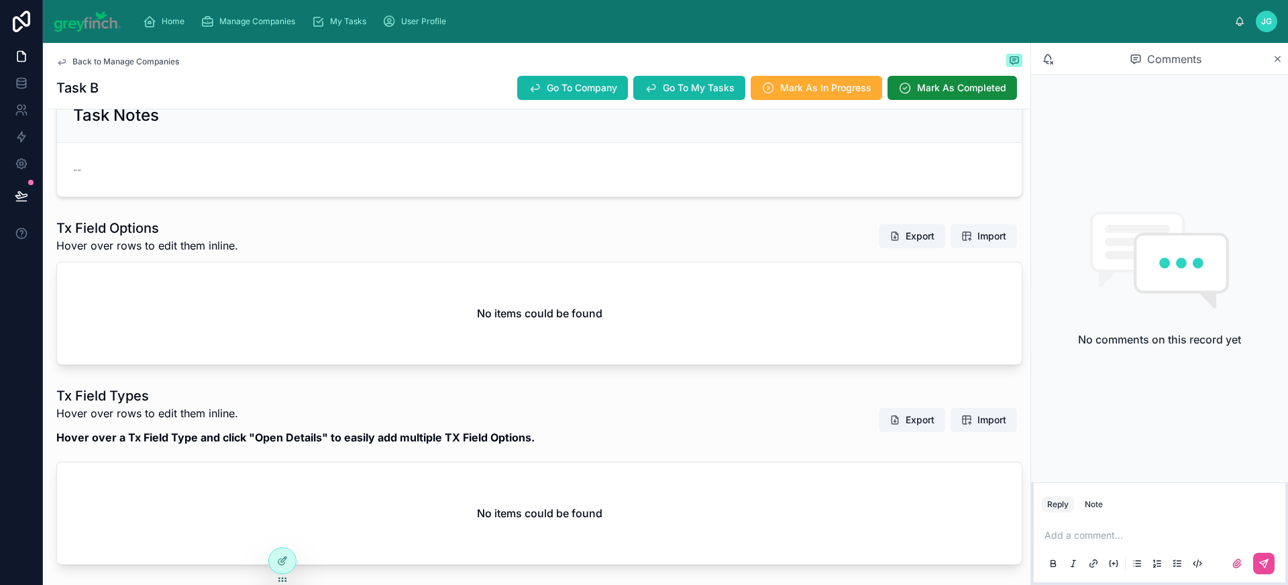
click at [976, 243] on button "Import" at bounding box center [984, 236] width 66 height 24
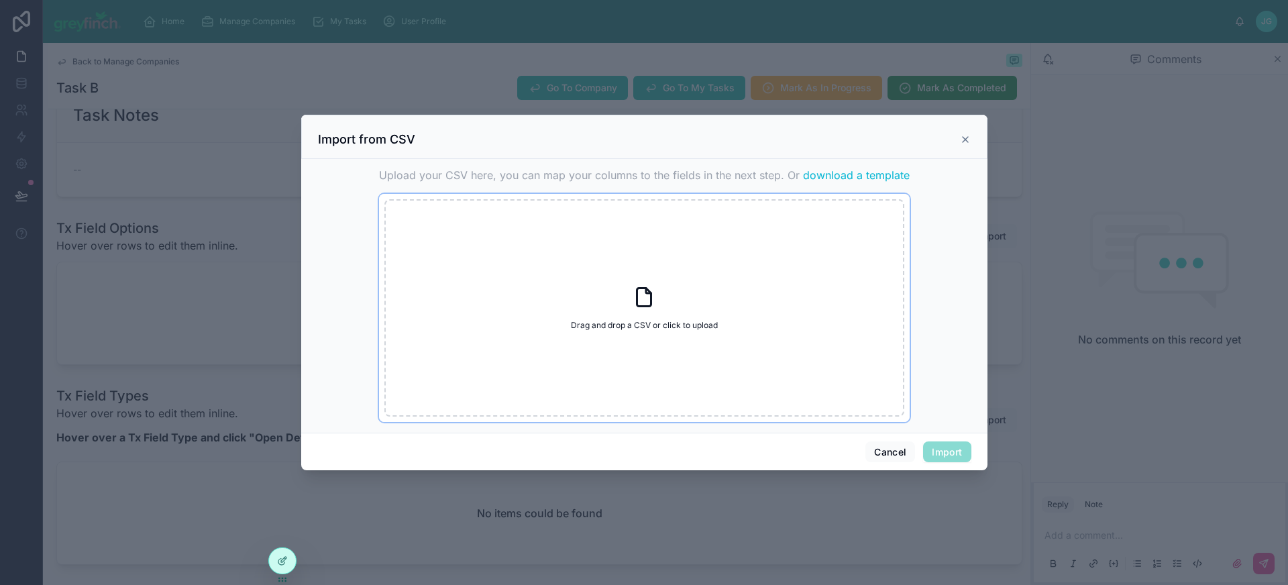
click at [664, 317] on div "Drag and drop a CSV or click to upload Drag and drop a CSV or click to upload" at bounding box center [644, 307] width 520 height 217
type input "**********"
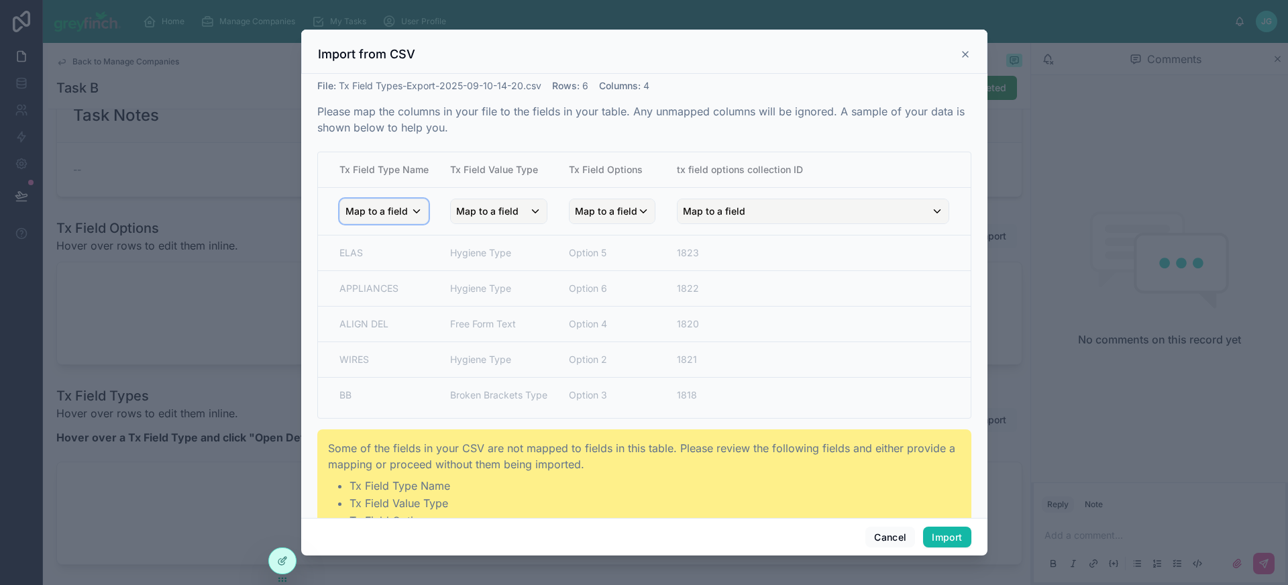
click at [395, 209] on span "Map to a field" at bounding box center [377, 211] width 62 height 24
click at [395, 209] on div "scrollable content" at bounding box center [644, 293] width 686 height 527
click at [593, 205] on span "Map to a field" at bounding box center [606, 211] width 62 height 24
click at [632, 275] on div "Tx Field Option" at bounding box center [628, 284] width 115 height 24
click at [962, 537] on button "Import" at bounding box center [947, 537] width 48 height 21
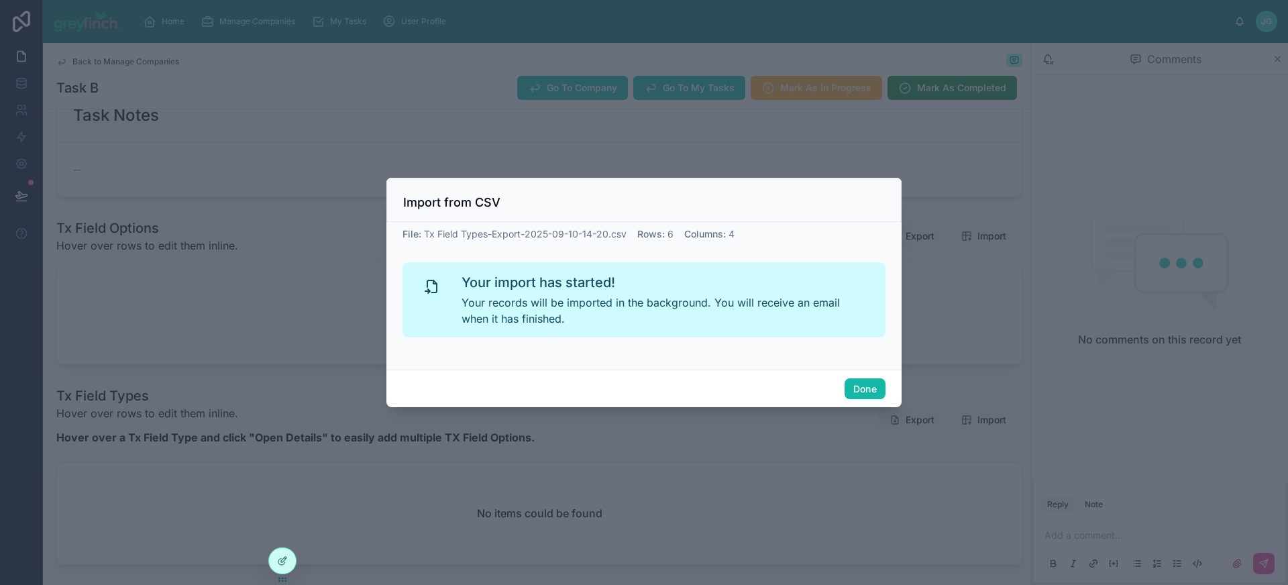
scroll to position [0, 0]
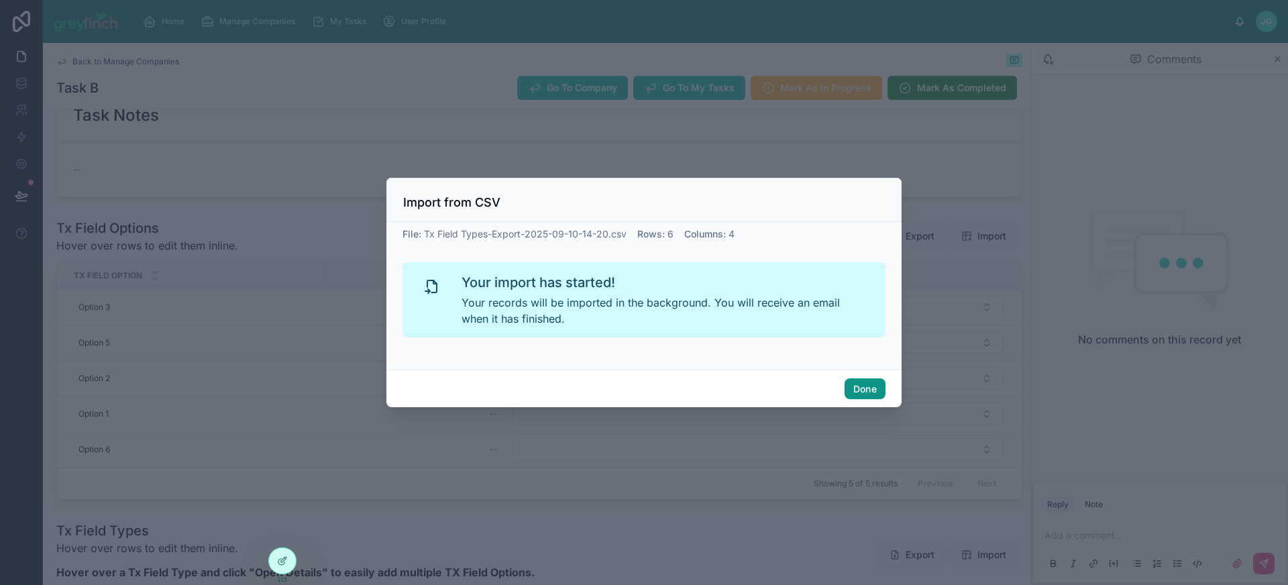
click at [870, 389] on button "Done" at bounding box center [865, 388] width 41 height 21
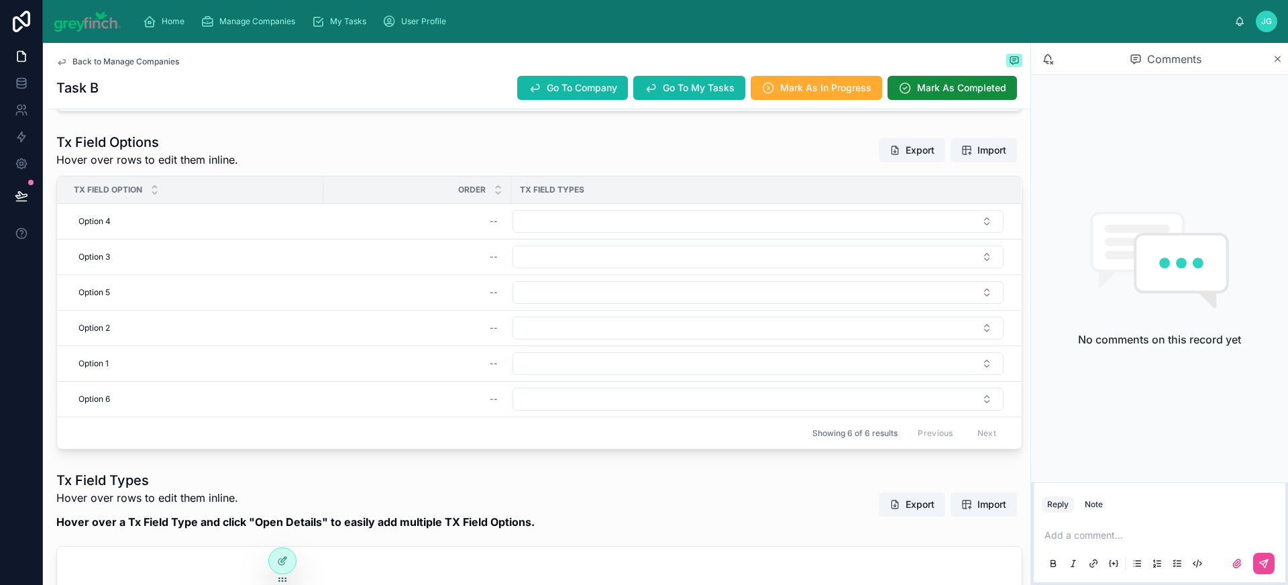
scroll to position [393, 0]
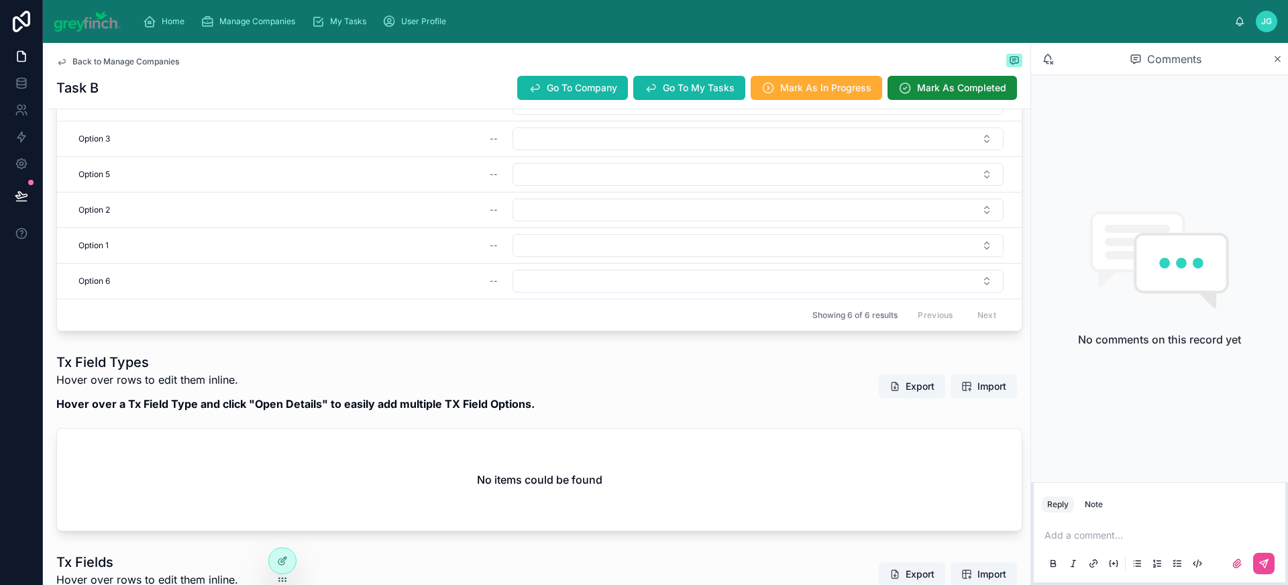
click at [962, 386] on span "Import" at bounding box center [984, 386] width 45 height 13
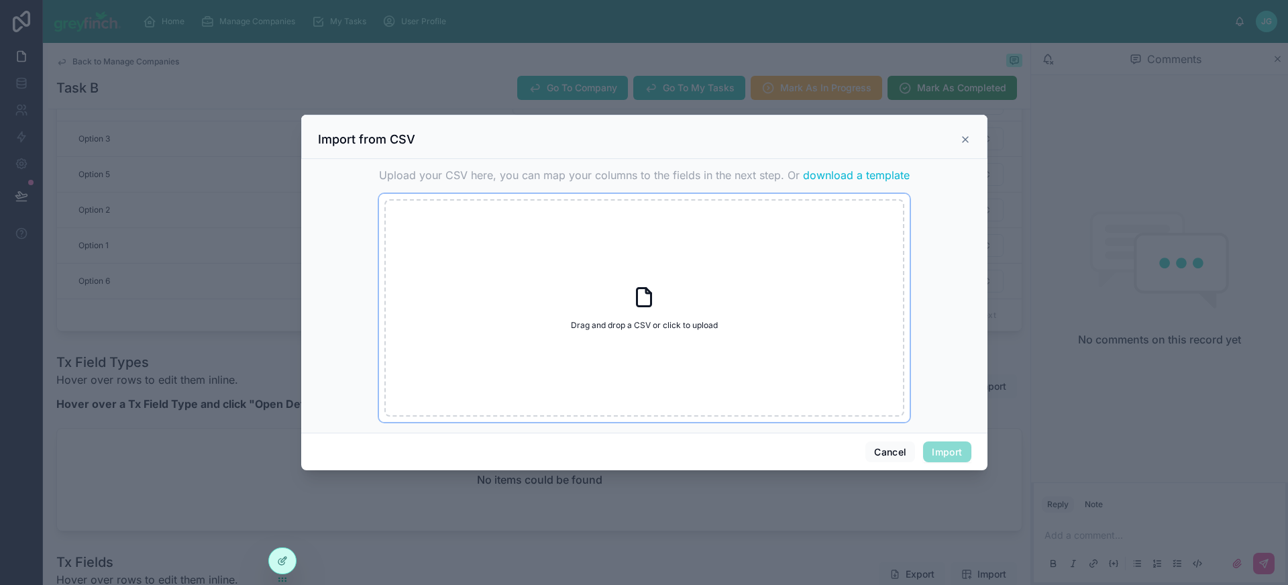
click at [672, 292] on div "Drag and drop a CSV or click to upload Drag and drop a CSV or click to upload" at bounding box center [644, 307] width 520 height 217
type input "**********"
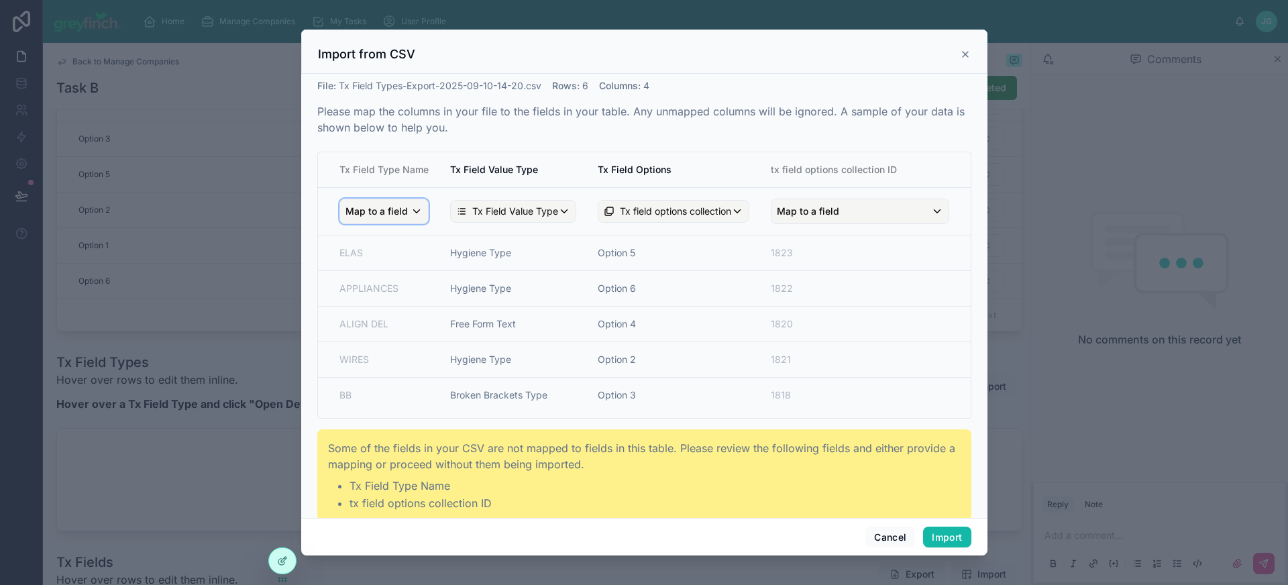
click at [419, 207] on div "Map to a field" at bounding box center [384, 211] width 88 height 24
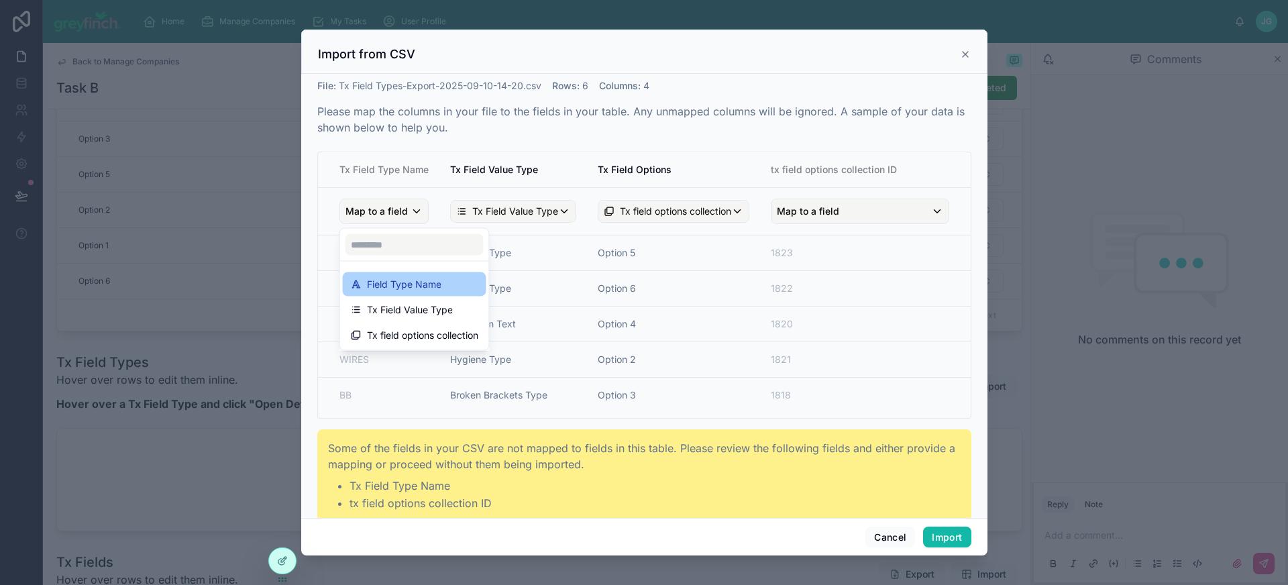
click at [420, 279] on span "Field Type Name" at bounding box center [404, 284] width 74 height 16
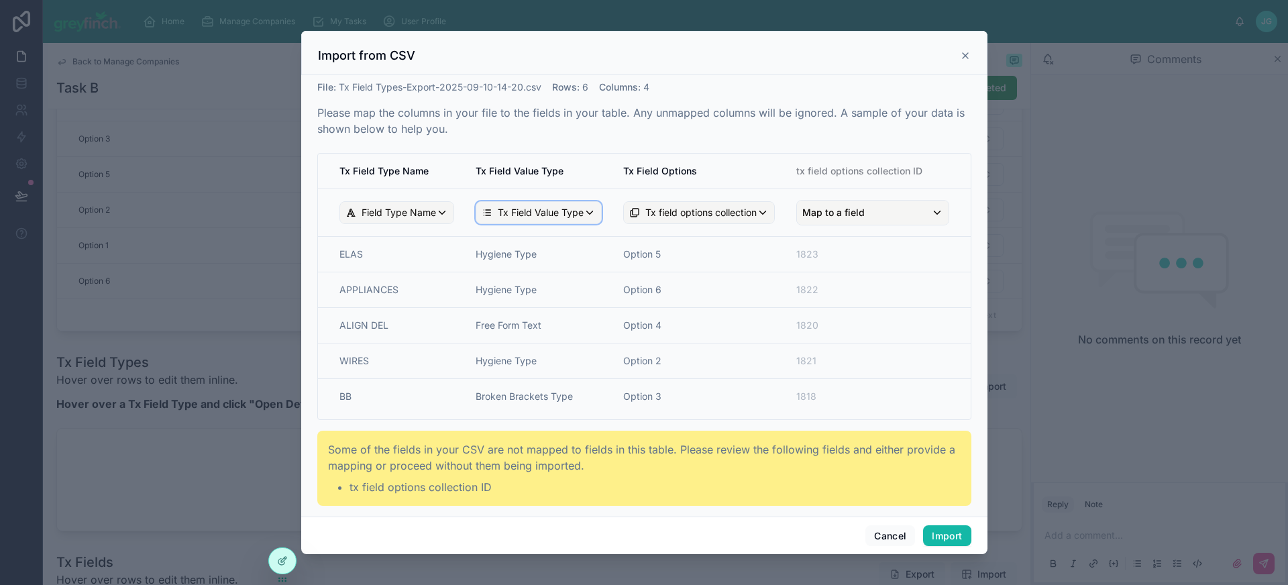
click at [552, 213] on span "Tx Field Value Type" at bounding box center [541, 212] width 86 height 13
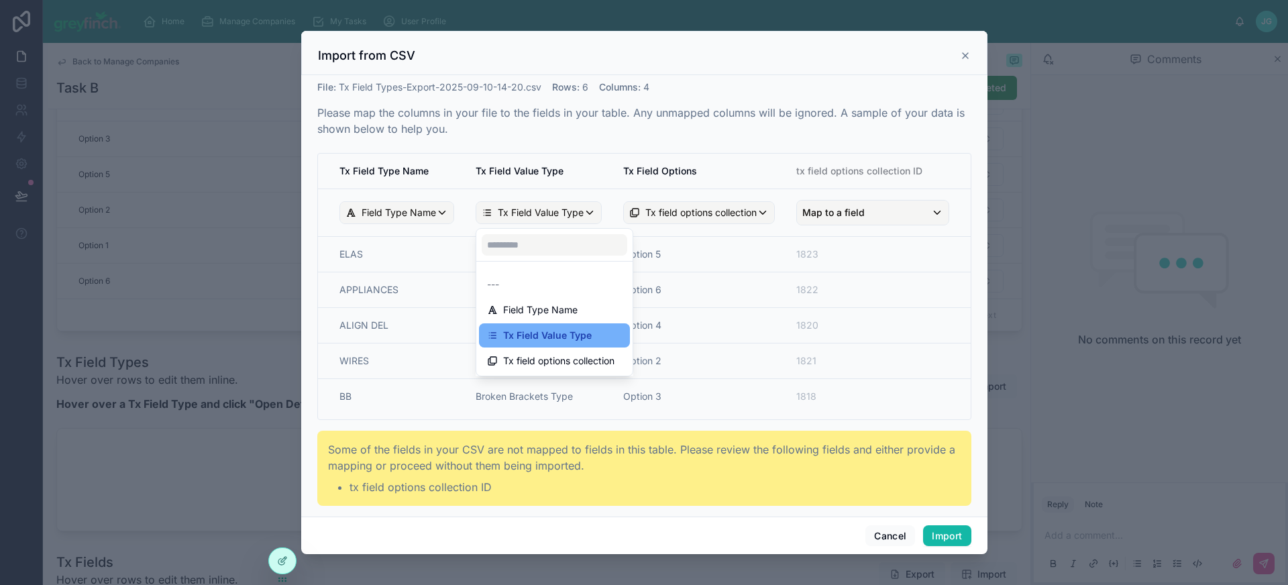
click at [580, 333] on span "Tx Field Value Type" at bounding box center [547, 335] width 89 height 16
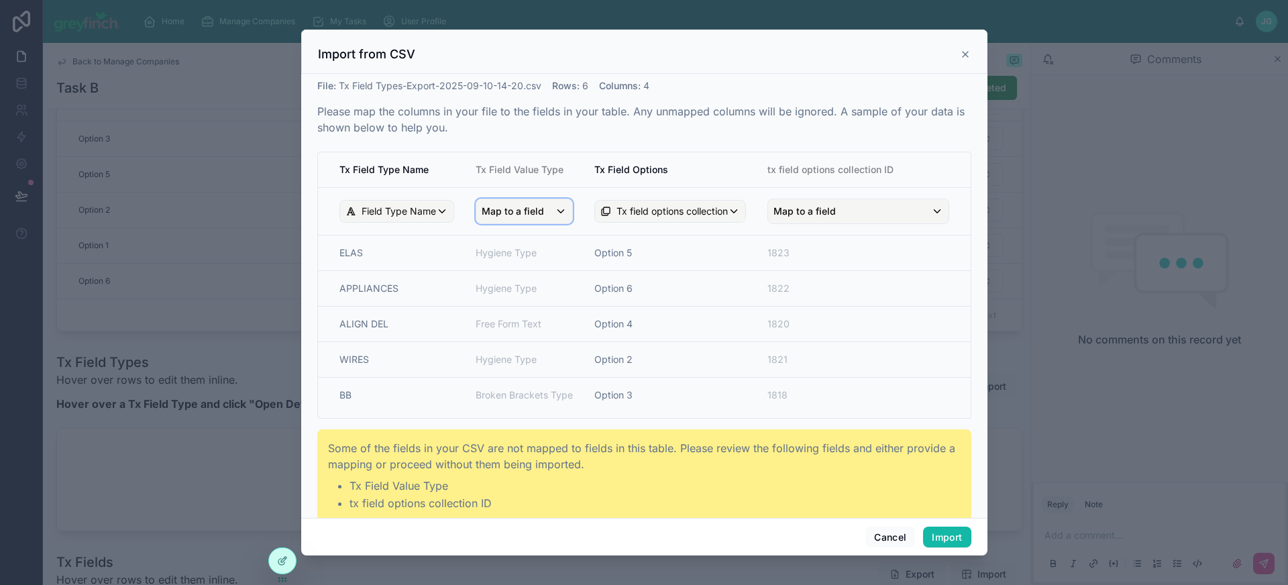
click at [539, 215] on span "Map to a field" at bounding box center [513, 211] width 62 height 24
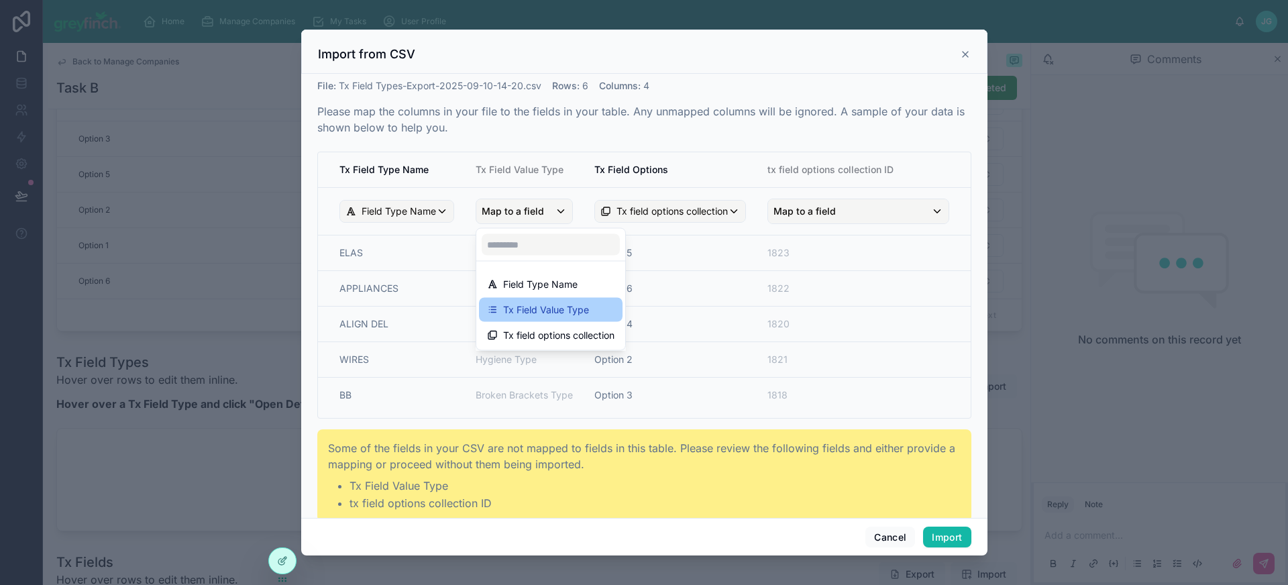
click at [544, 313] on span "Tx Field Value Type" at bounding box center [546, 310] width 86 height 16
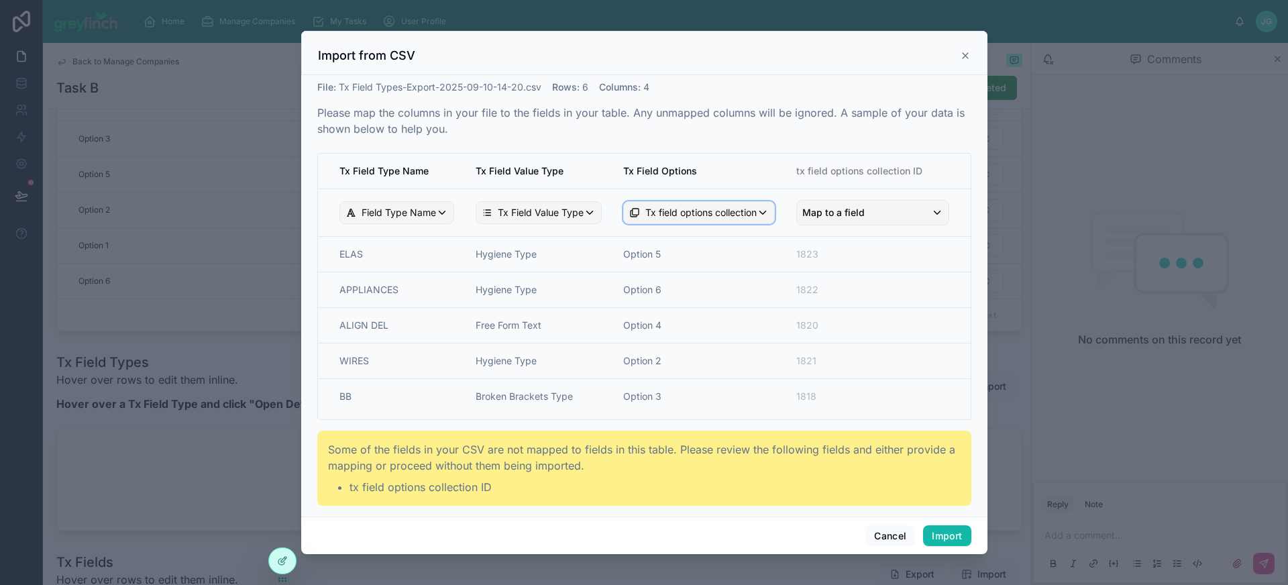
click at [709, 213] on span "Tx field options collection" at bounding box center [701, 212] width 111 height 13
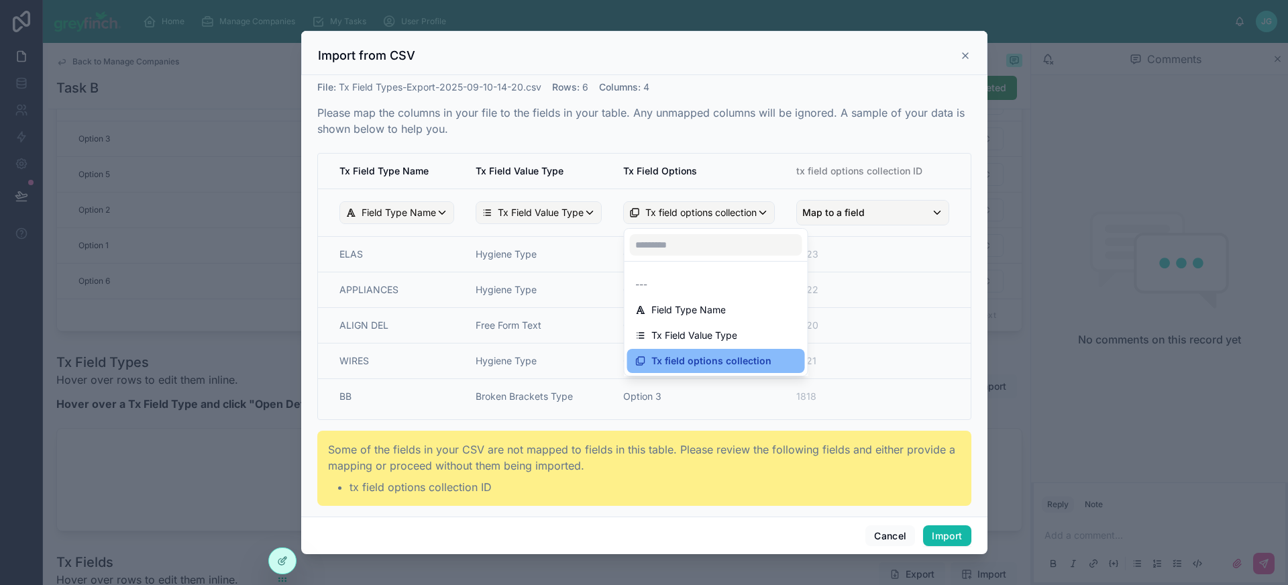
click at [709, 213] on div "scrollable content" at bounding box center [644, 293] width 686 height 524
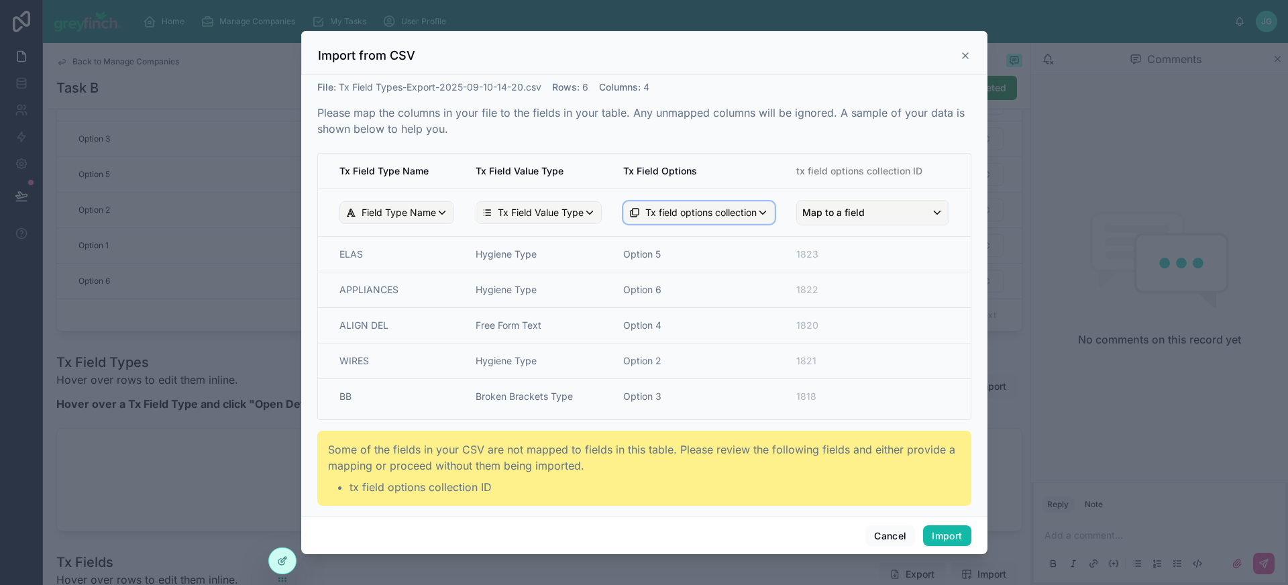
click at [709, 213] on span "Tx field options collection" at bounding box center [701, 212] width 111 height 13
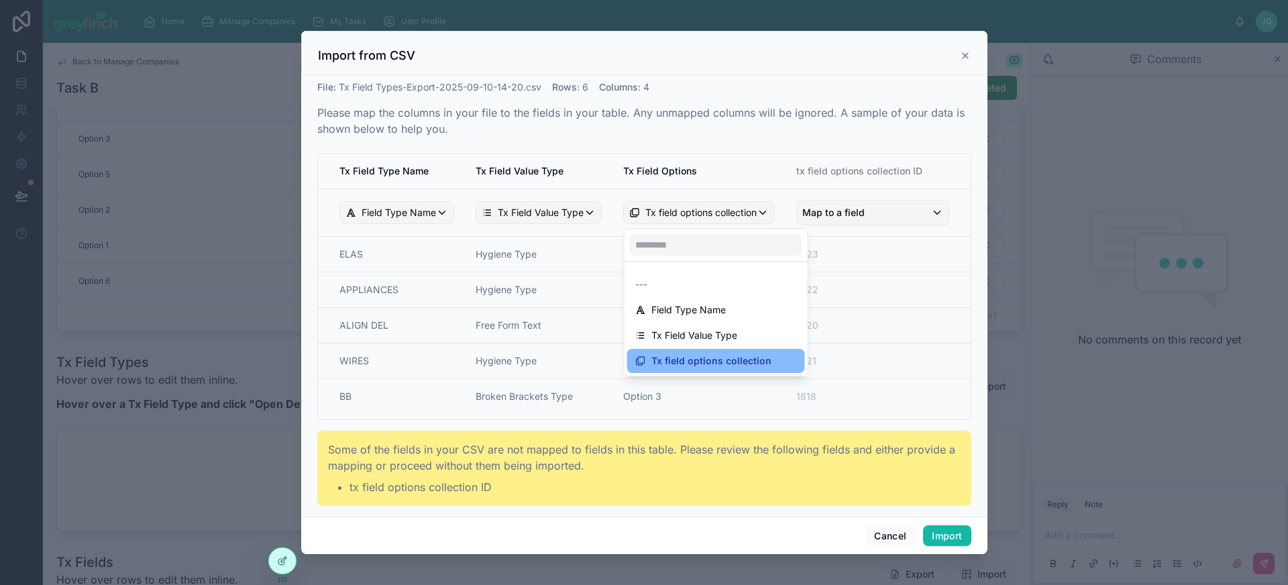
click at [709, 213] on div "scrollable content" at bounding box center [644, 293] width 686 height 524
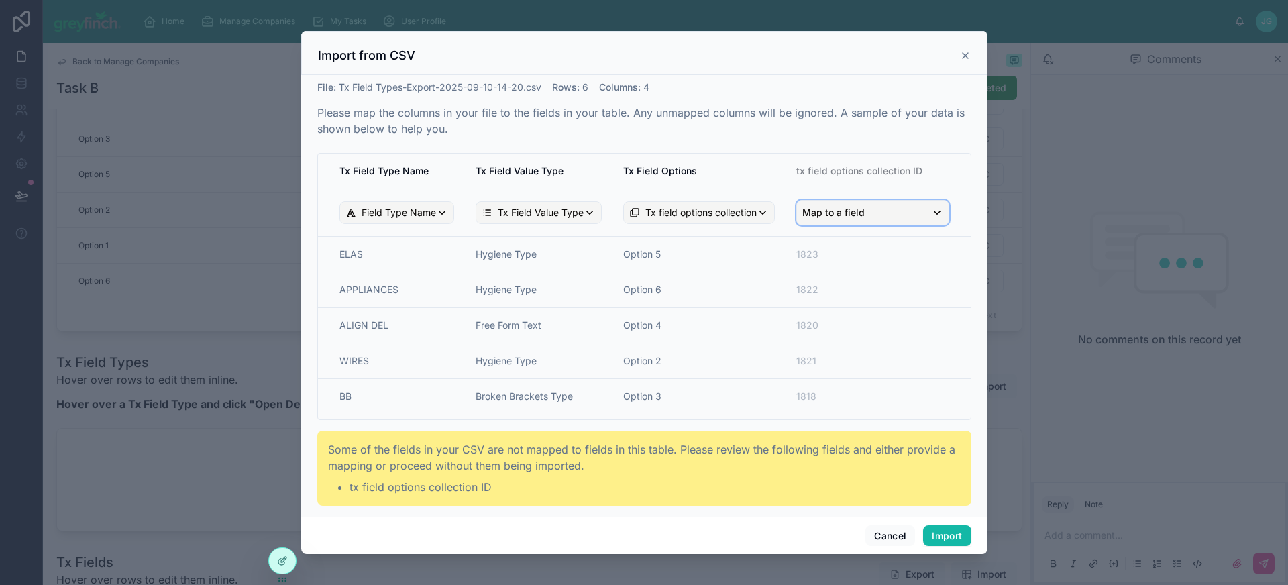
click at [868, 217] on div "Map to a field" at bounding box center [873, 213] width 152 height 24
click at [868, 217] on div "scrollable content" at bounding box center [644, 293] width 686 height 524
click at [868, 212] on div "Map to a field" at bounding box center [873, 213] width 152 height 24
click at [868, 212] on div "scrollable content" at bounding box center [644, 293] width 686 height 524
click at [955, 537] on button "Import" at bounding box center [947, 535] width 48 height 21
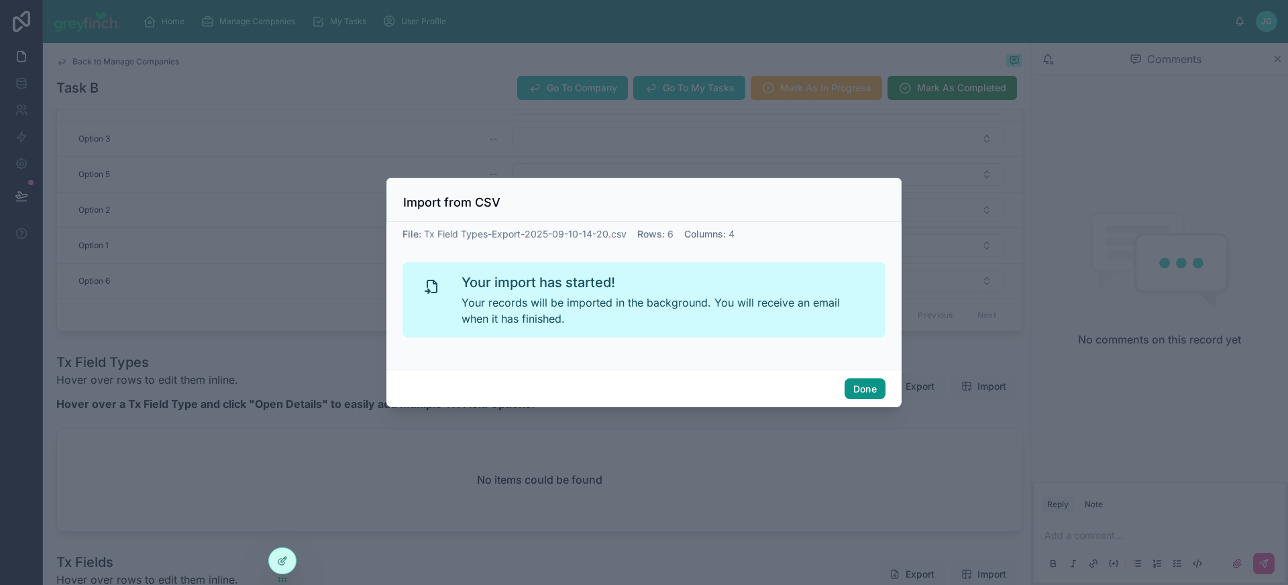
click at [879, 393] on button "Done" at bounding box center [865, 388] width 41 height 21
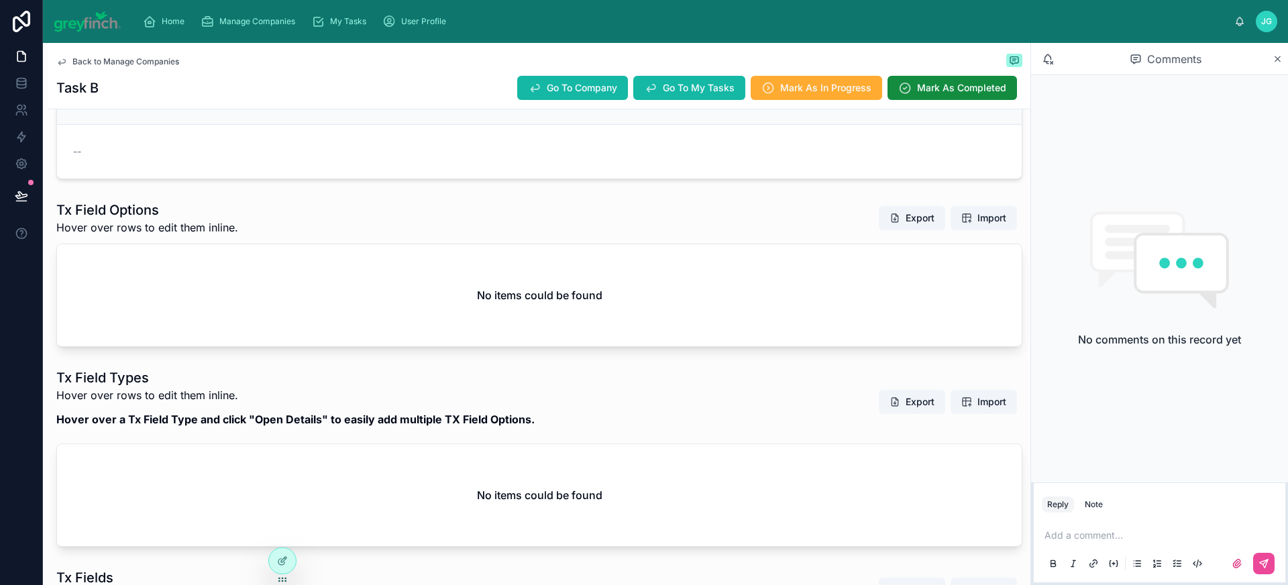
scroll to position [219, 0]
